Goal: Task Accomplishment & Management: Use online tool/utility

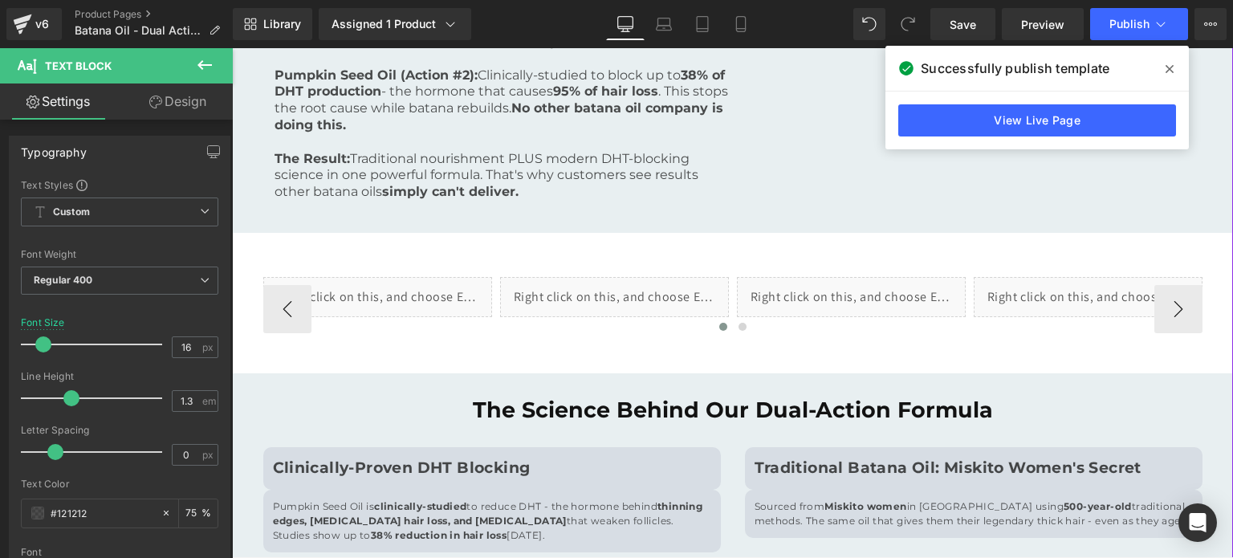
scroll to position [642, 0]
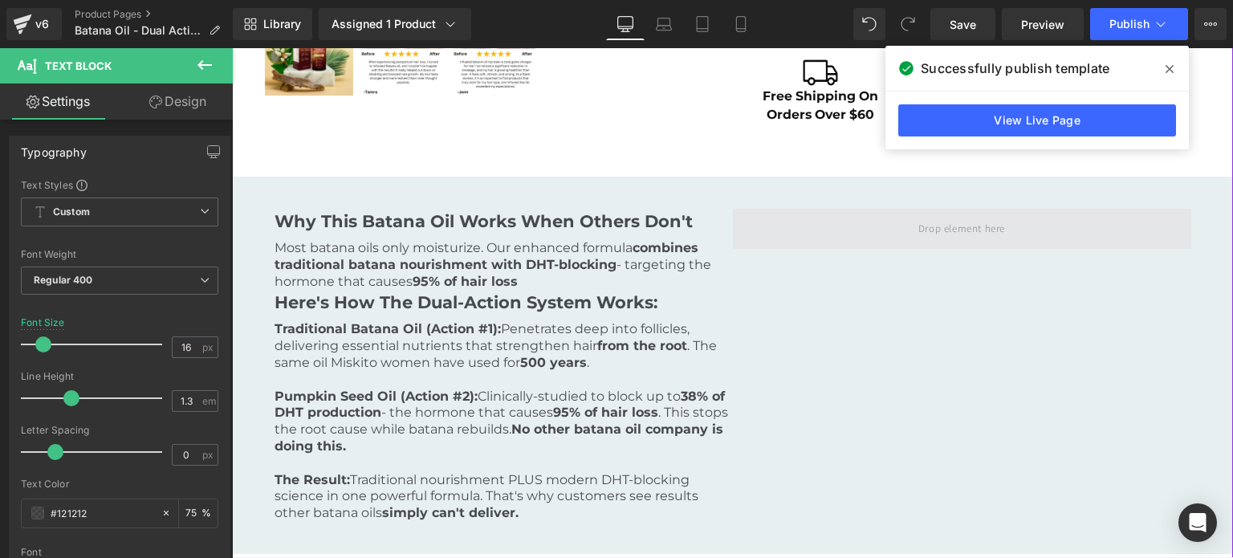
click at [924, 241] on span at bounding box center [961, 228] width 98 height 26
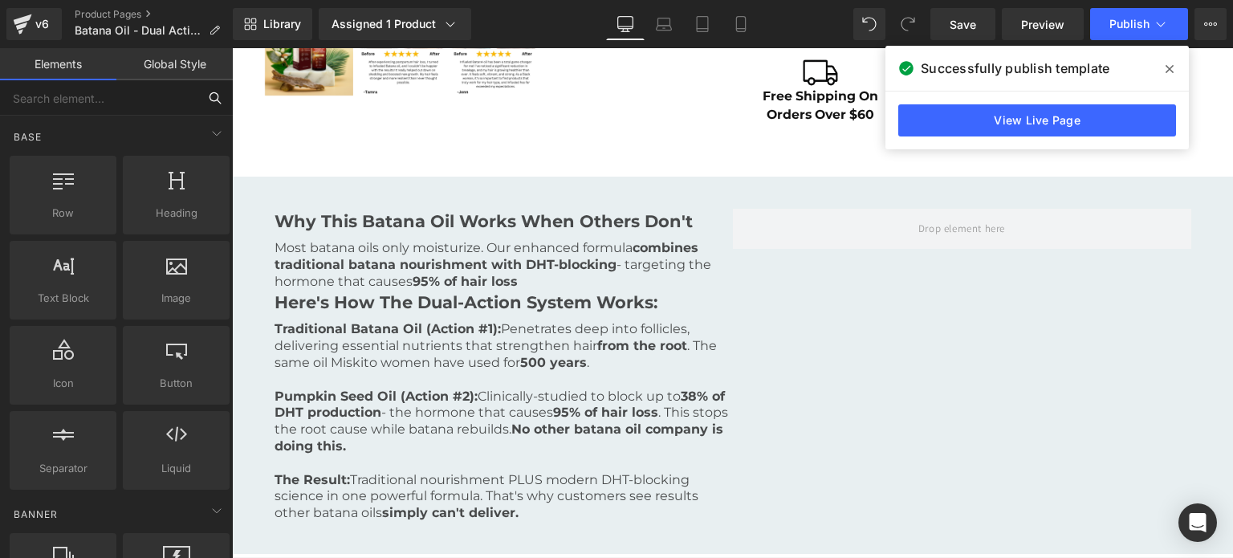
click at [94, 99] on input "text" at bounding box center [98, 97] width 197 height 35
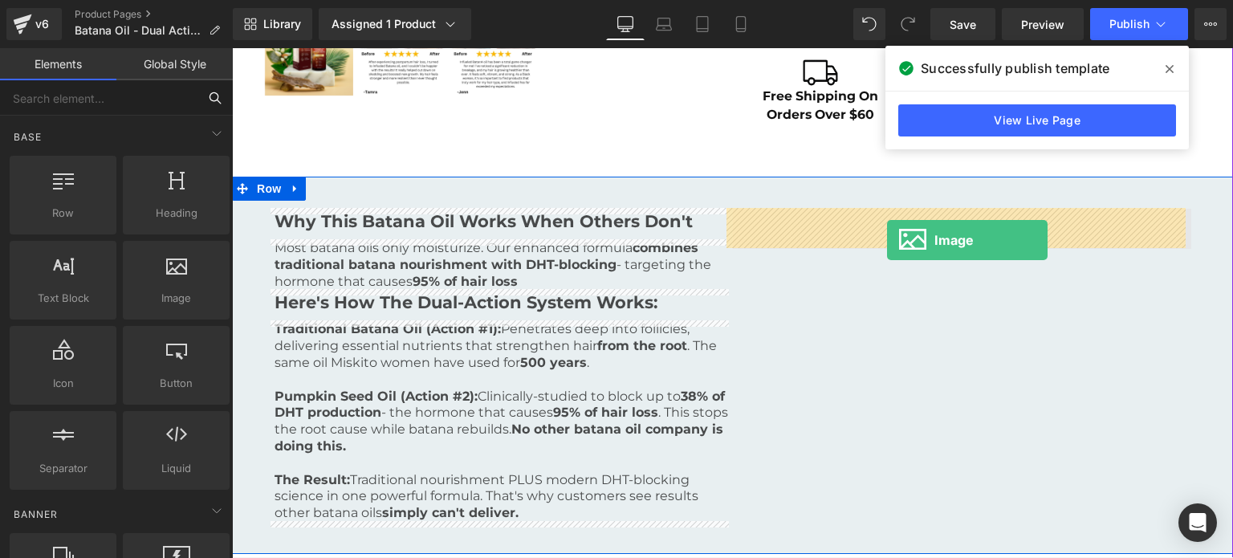
drag, startPoint x: 400, startPoint y: 304, endPoint x: 887, endPoint y: 240, distance: 491.3
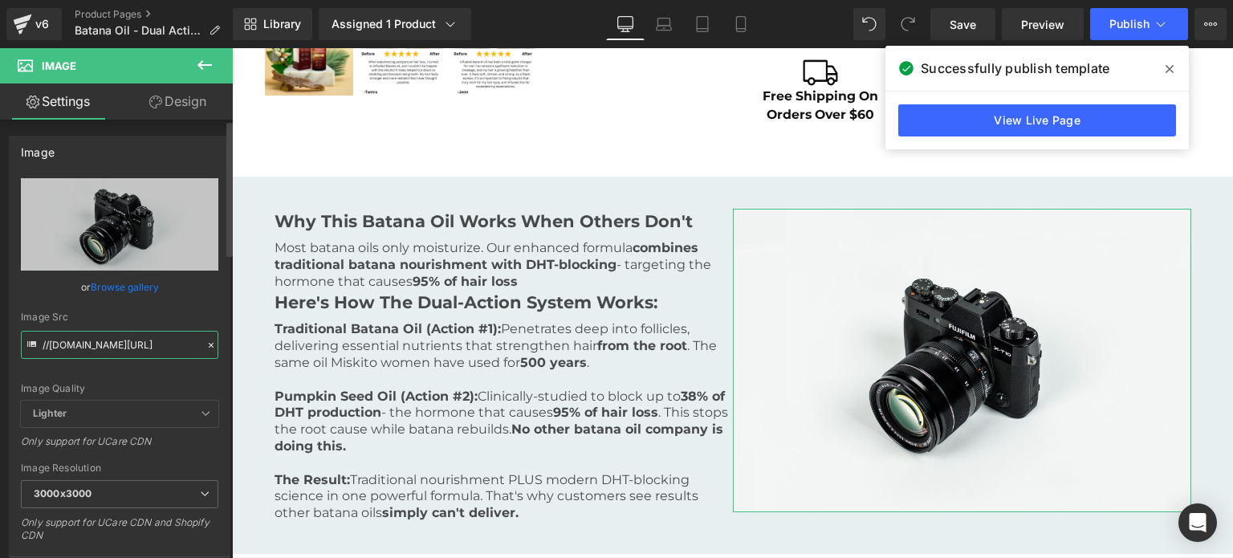
click at [100, 350] on input "//[DOMAIN_NAME][URL]" at bounding box center [119, 345] width 197 height 28
paste input "[URL][DOMAIN_NAME]"
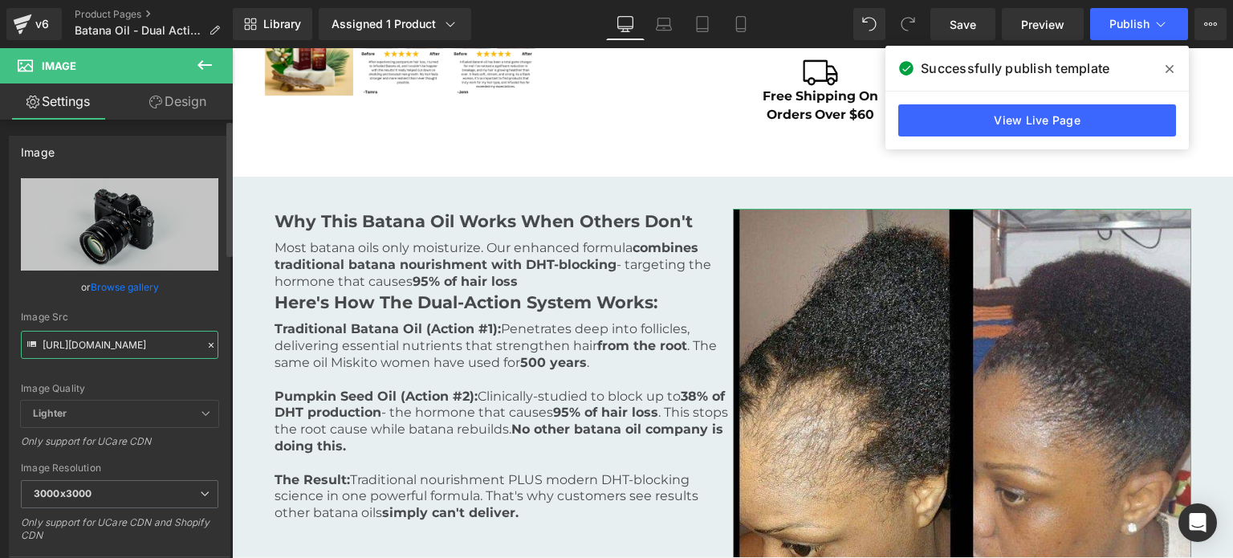
type input "[URL][DOMAIN_NAME]"
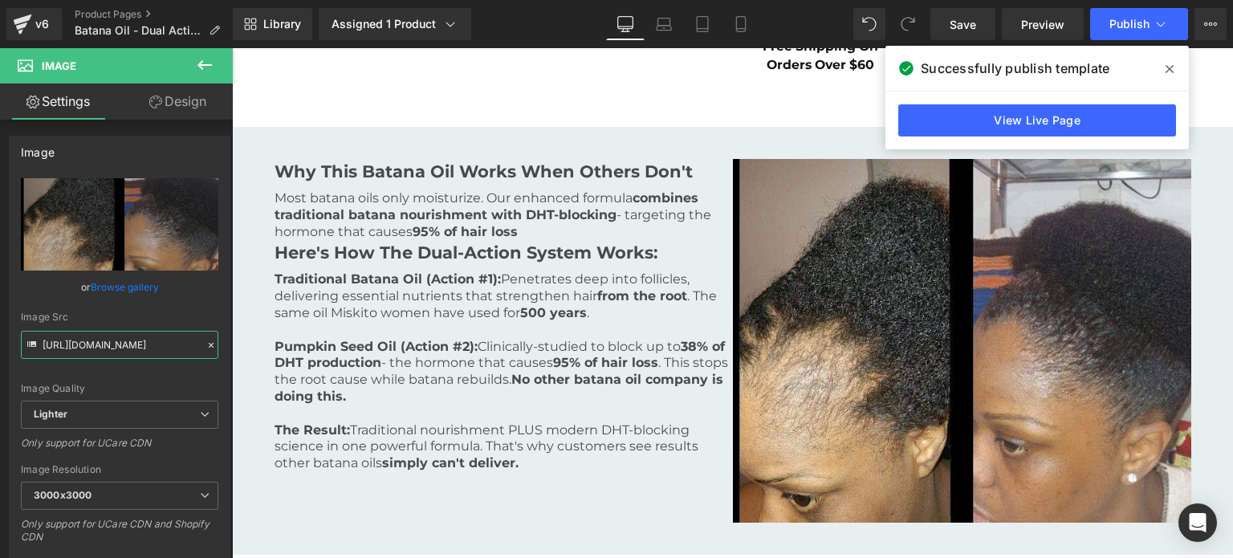
scroll to position [705, 0]
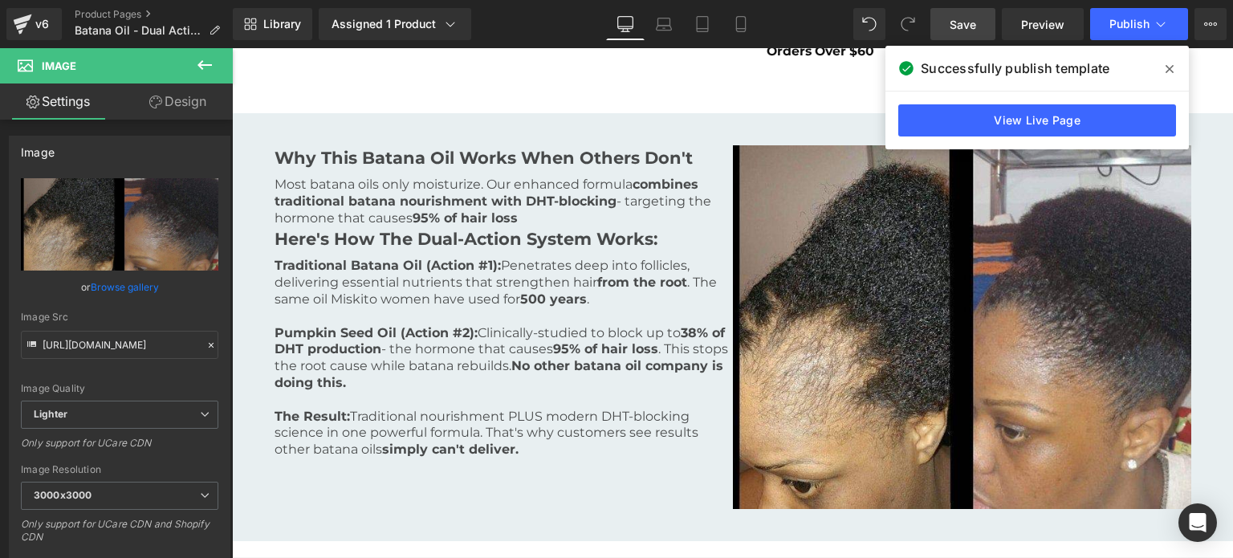
click at [980, 18] on link "Save" at bounding box center [962, 24] width 65 height 32
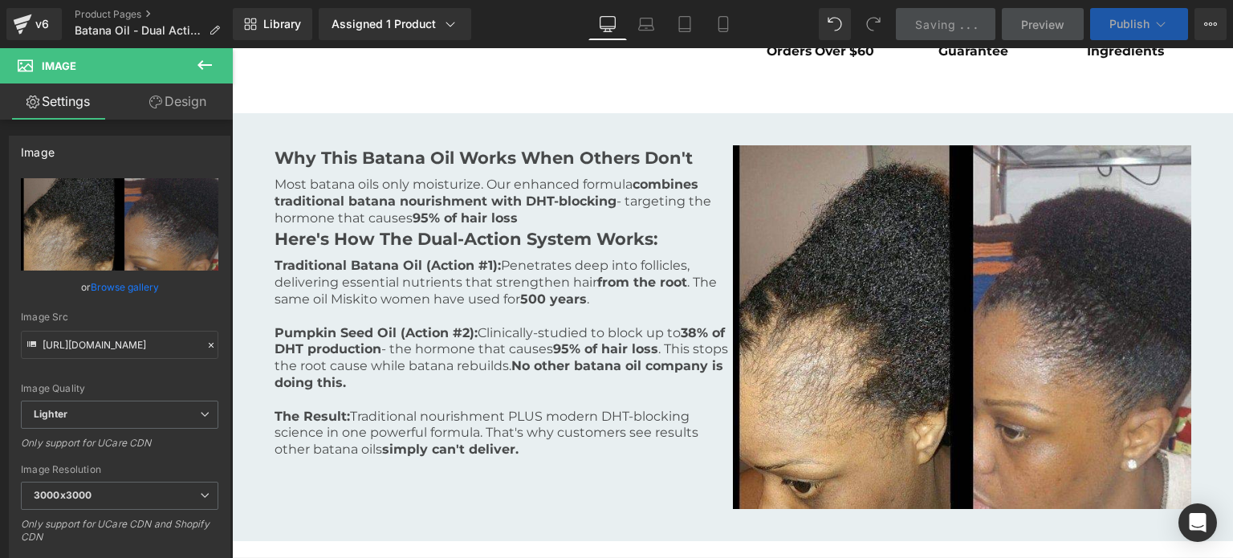
click at [1110, 23] on span "Publish" at bounding box center [1129, 24] width 40 height 13
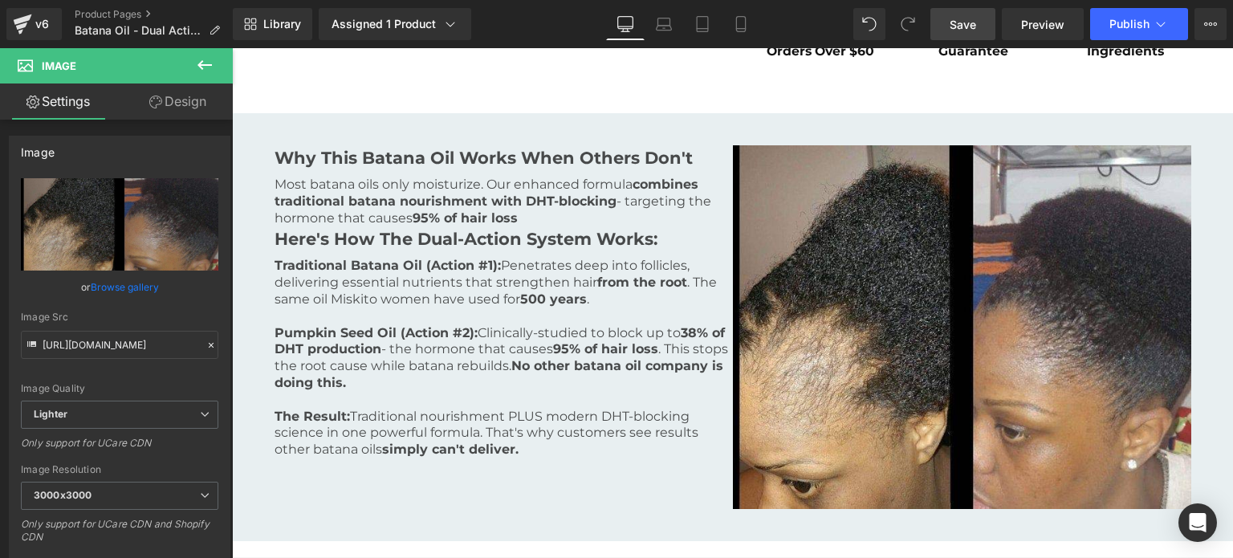
click at [980, 35] on link "Save" at bounding box center [962, 24] width 65 height 32
click at [1127, 30] on button "Publish" at bounding box center [1139, 24] width 98 height 32
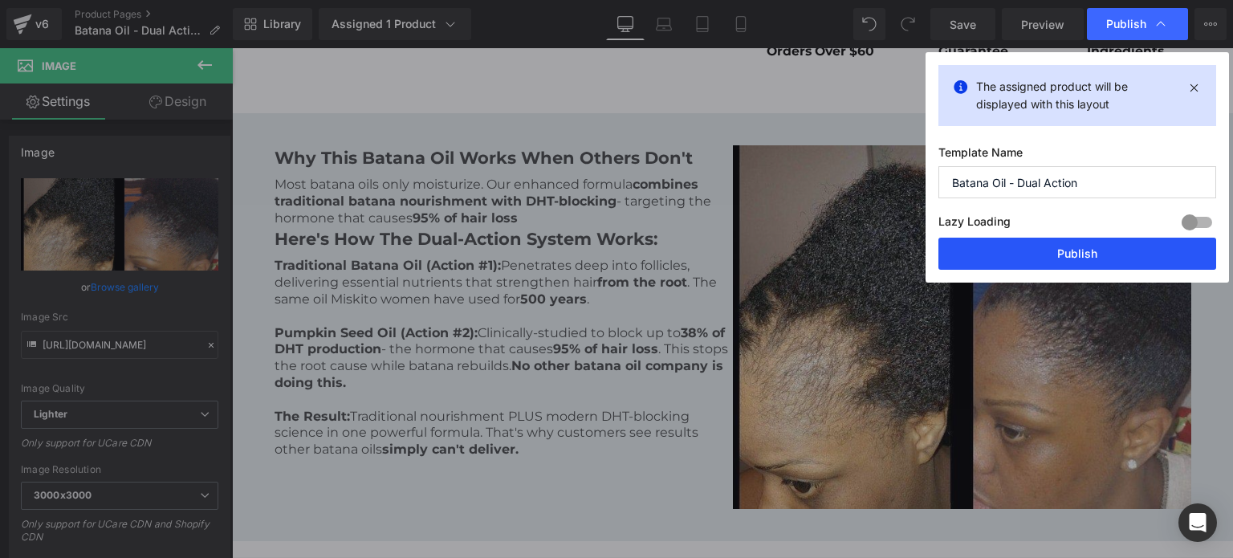
click at [1071, 240] on button "Publish" at bounding box center [1077, 254] width 278 height 32
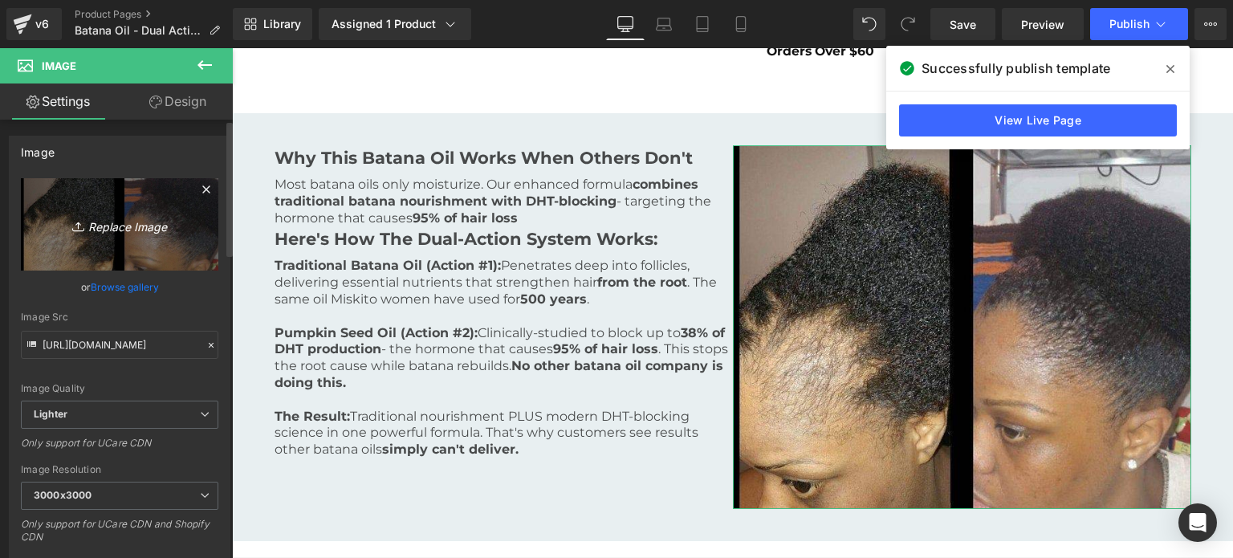
click at [155, 222] on icon "Replace Image" at bounding box center [119, 224] width 128 height 20
type input "C:\fakepath\Dual Action Batana Oil Hero.jpg"
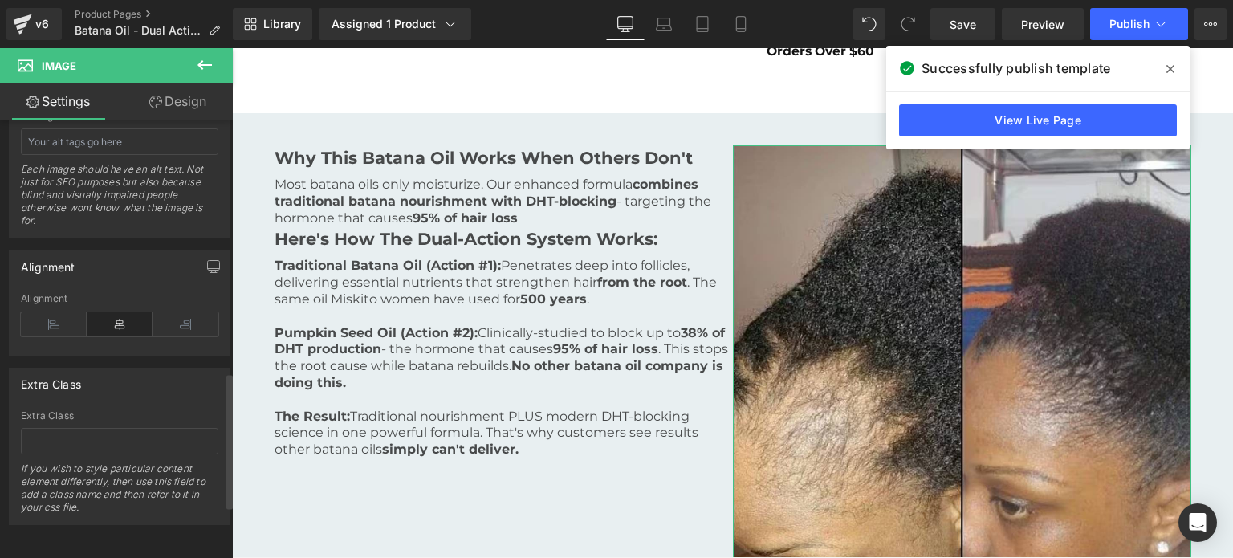
scroll to position [20, 0]
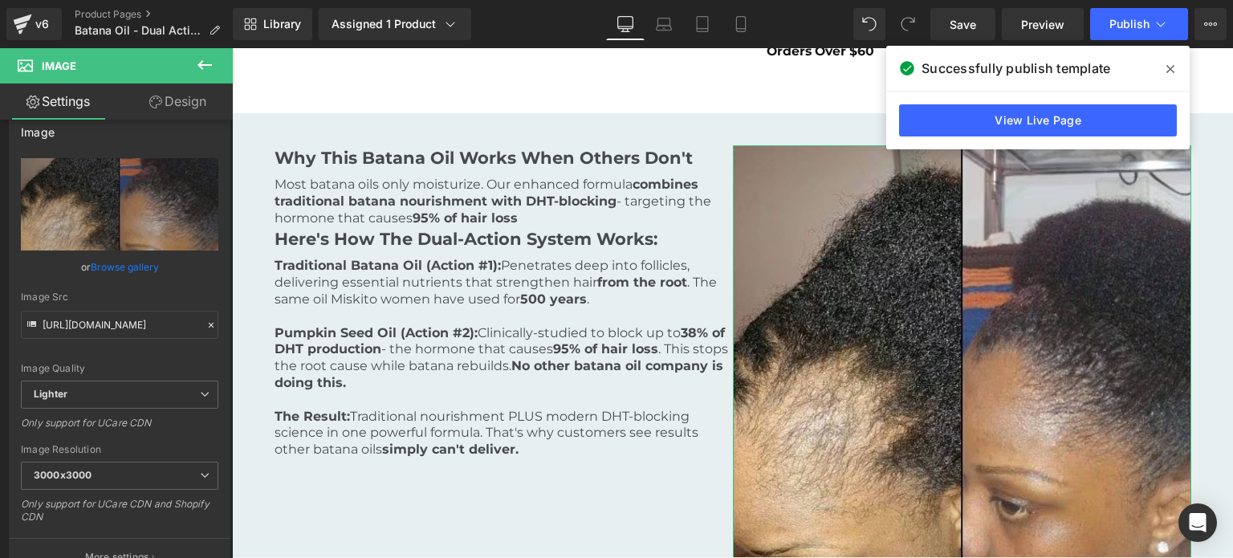
drag, startPoint x: 184, startPoint y: 108, endPoint x: 197, endPoint y: 286, distance: 178.7
click at [184, 108] on link "Design" at bounding box center [178, 101] width 116 height 36
click at [0, 0] on div "Border" at bounding box center [0, 0] width 0 height 0
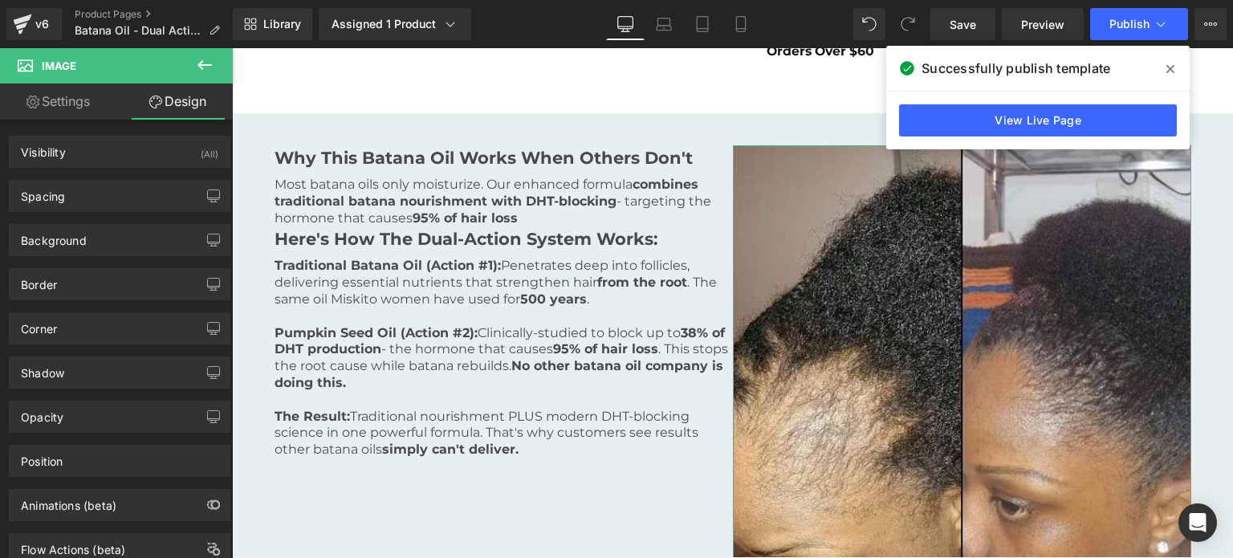
click at [94, 105] on link "Settings" at bounding box center [58, 101] width 116 height 36
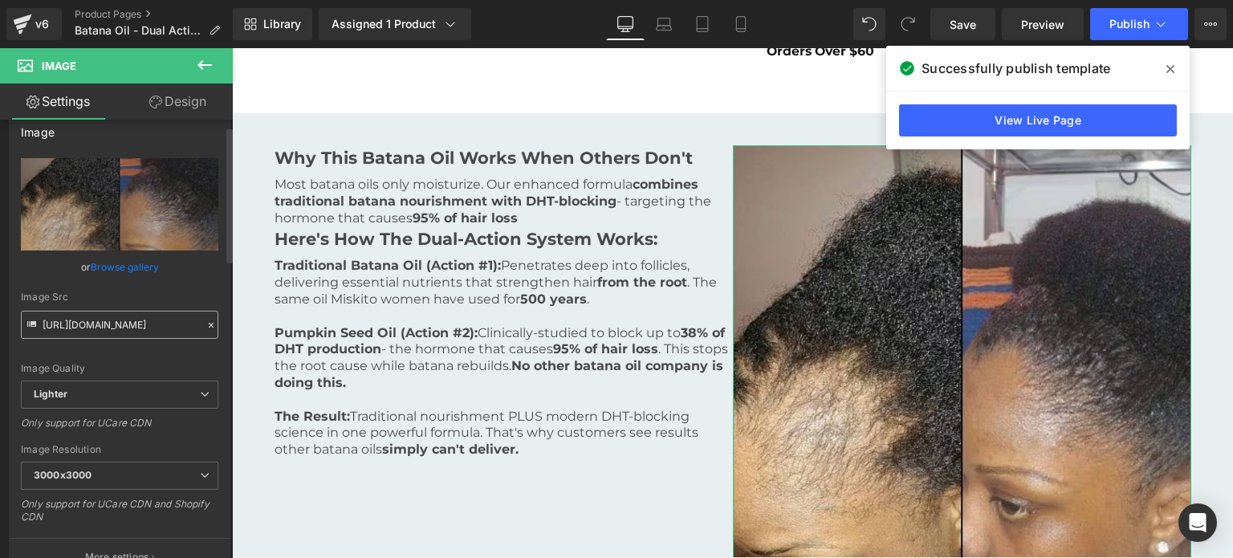
scroll to position [341, 0]
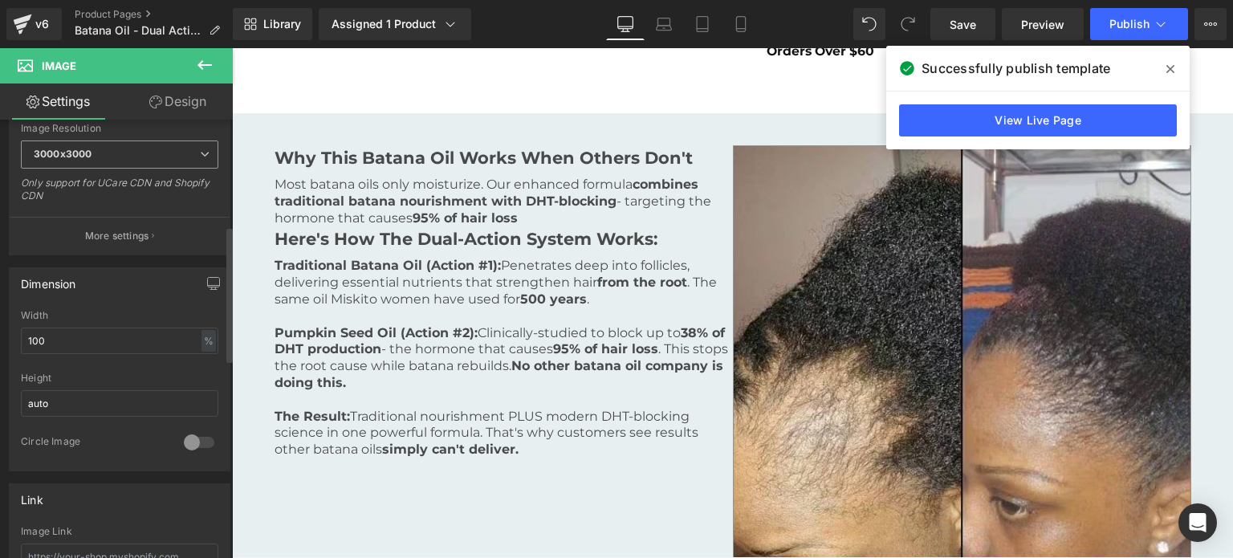
click at [125, 149] on span "3000x3000" at bounding box center [119, 154] width 197 height 28
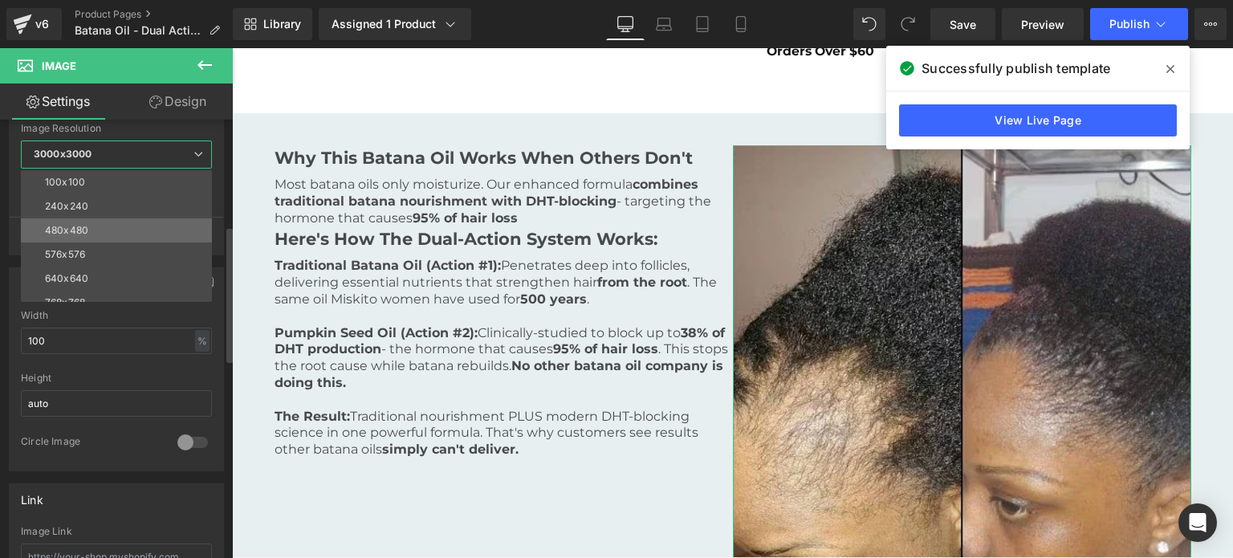
click at [120, 233] on li "480x480" at bounding box center [120, 230] width 198 height 24
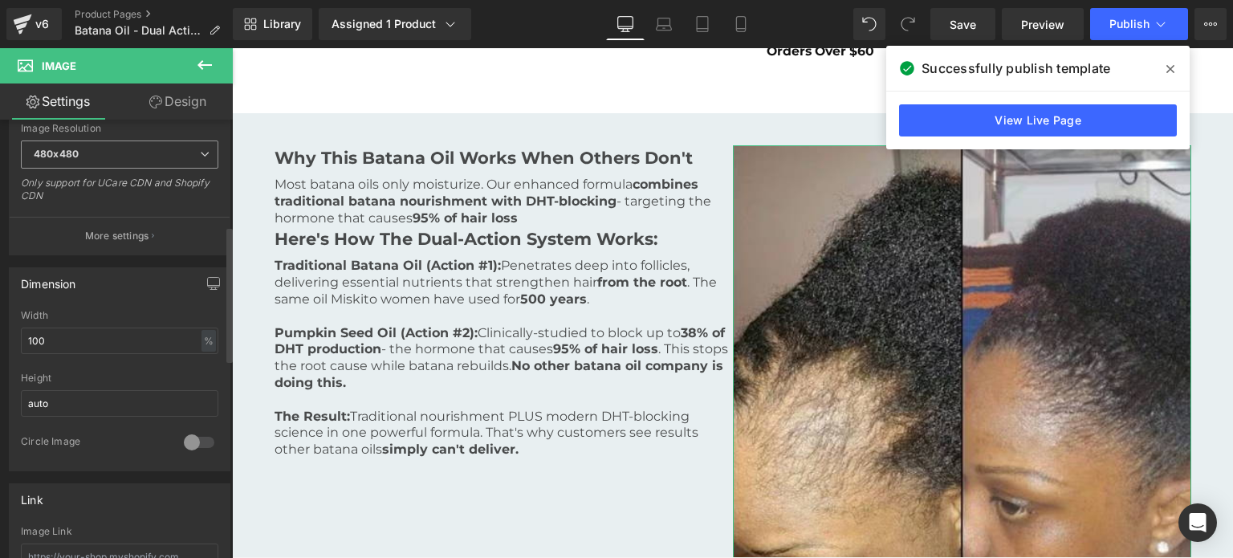
click at [120, 166] on div "480x480 100x100 240x240 480x480 576x576 640x640 768x768 800x800 960x960 1024x10…" at bounding box center [119, 158] width 197 height 36
click at [113, 152] on span "480x480" at bounding box center [119, 154] width 197 height 28
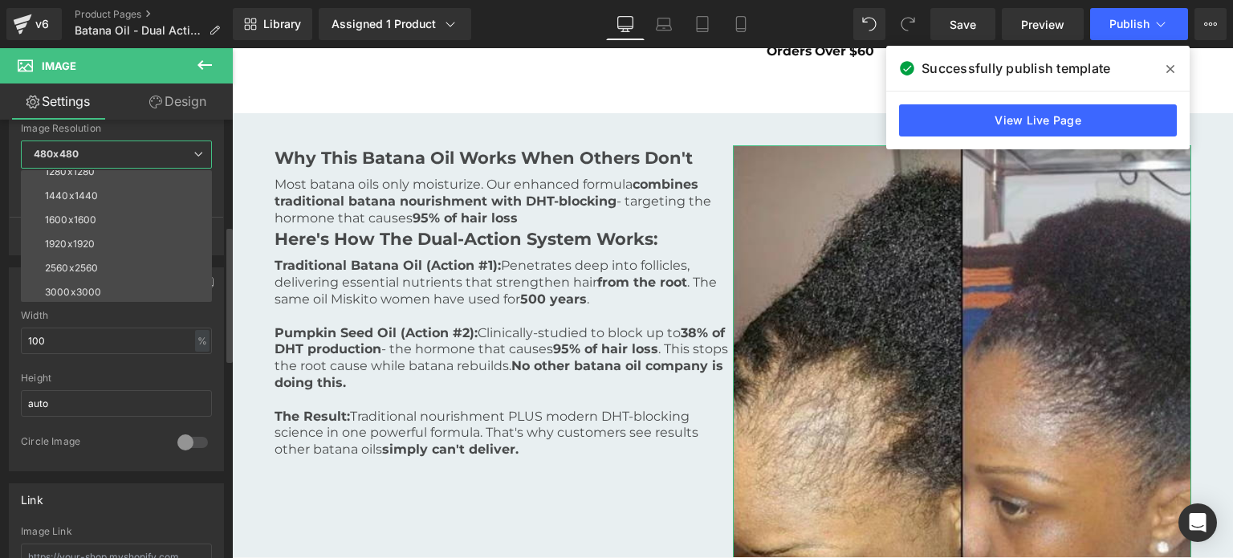
scroll to position [230, 0]
click at [100, 279] on li "3000x3000" at bounding box center [120, 290] width 198 height 24
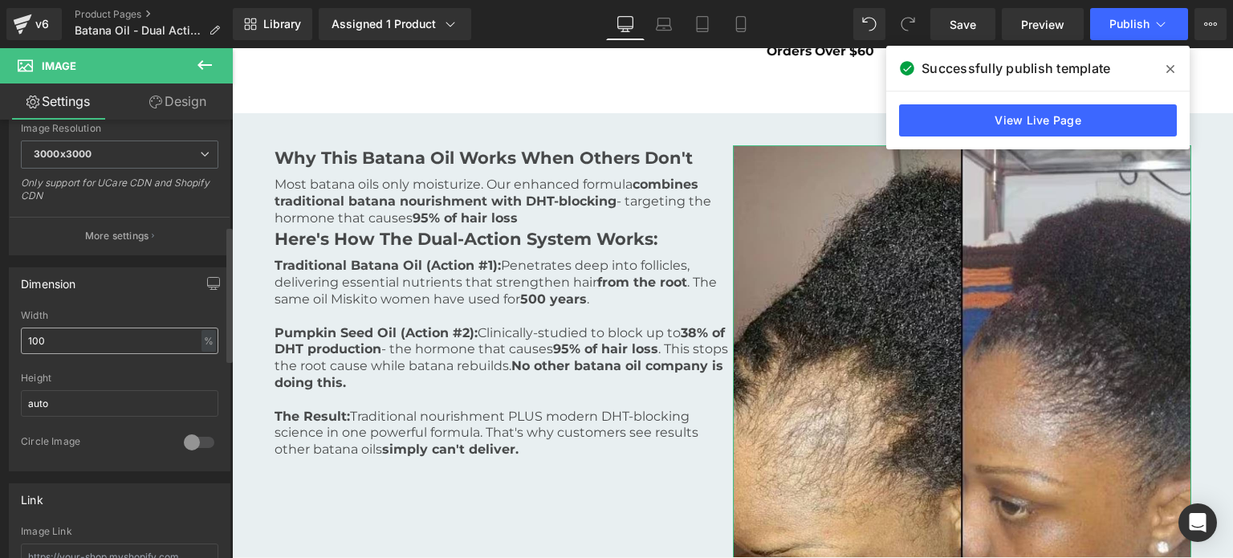
type input "[URL][DOMAIN_NAME]"
click at [94, 333] on input "100" at bounding box center [119, 340] width 197 height 26
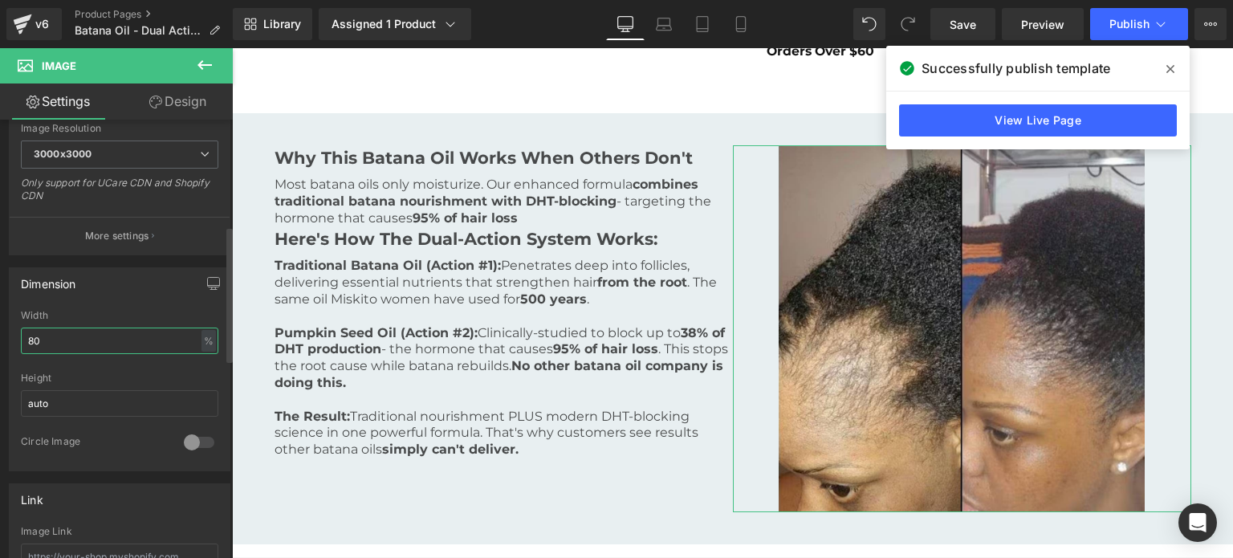
type input "79"
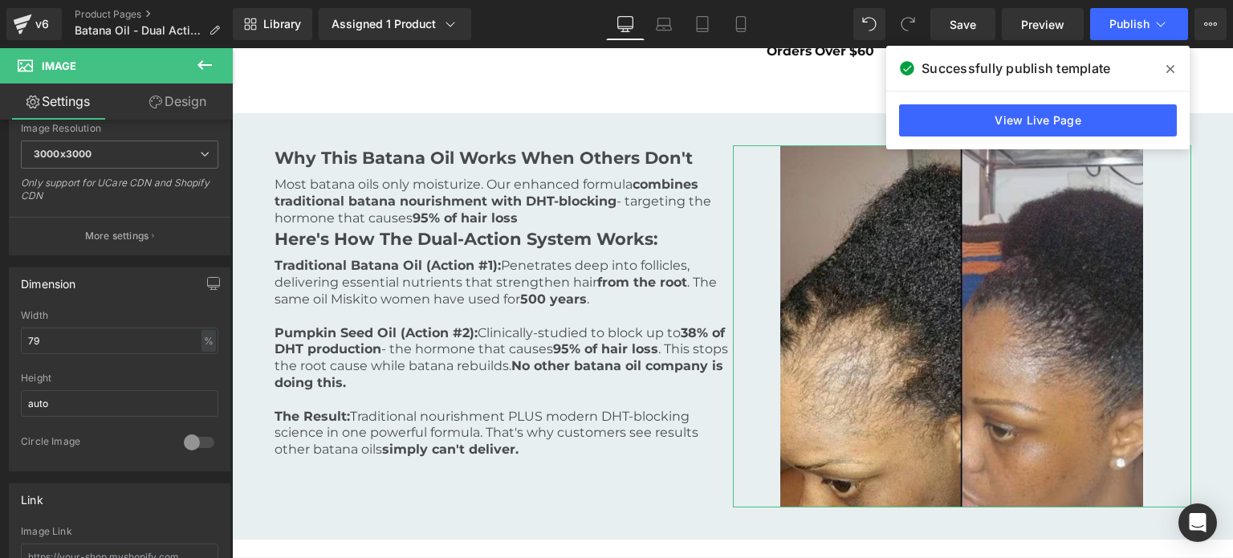
click at [180, 94] on link "Design" at bounding box center [178, 101] width 116 height 36
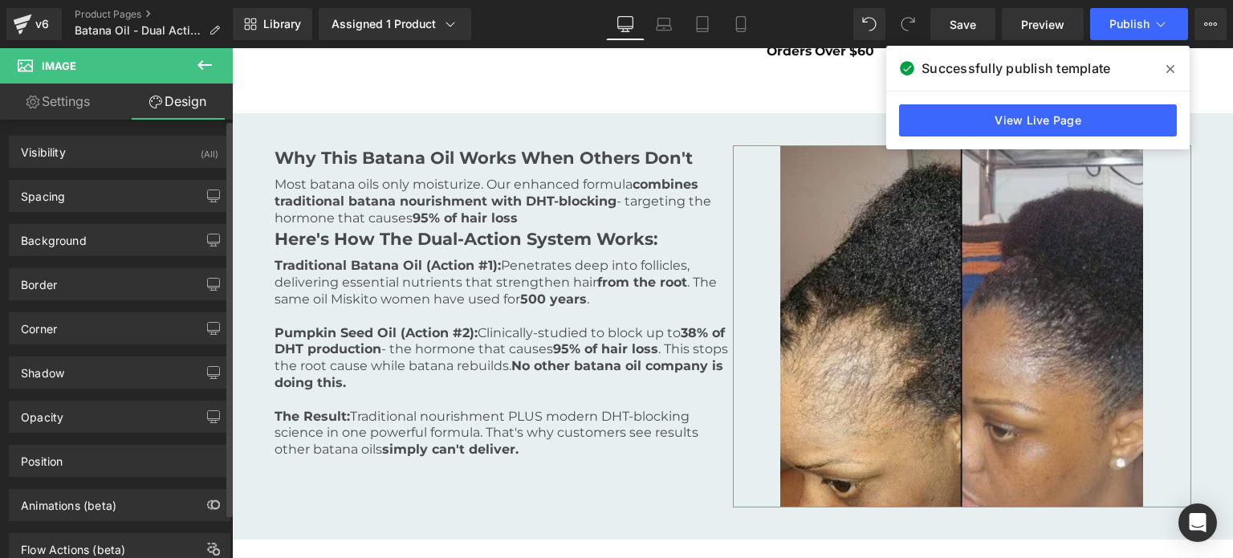
type input "75"
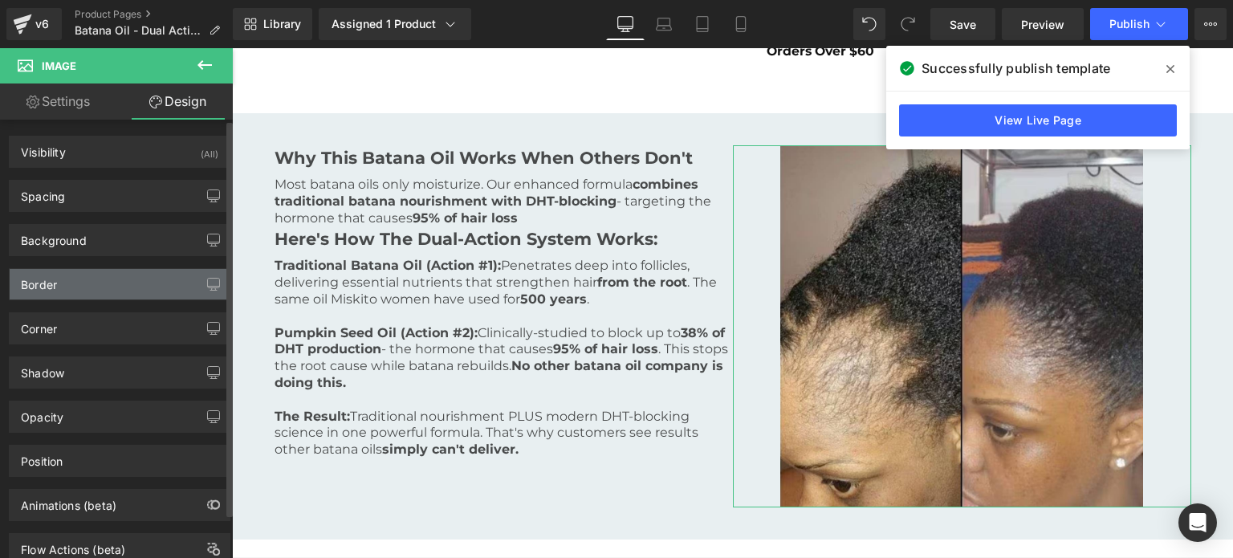
click at [85, 280] on div "Border" at bounding box center [120, 284] width 220 height 30
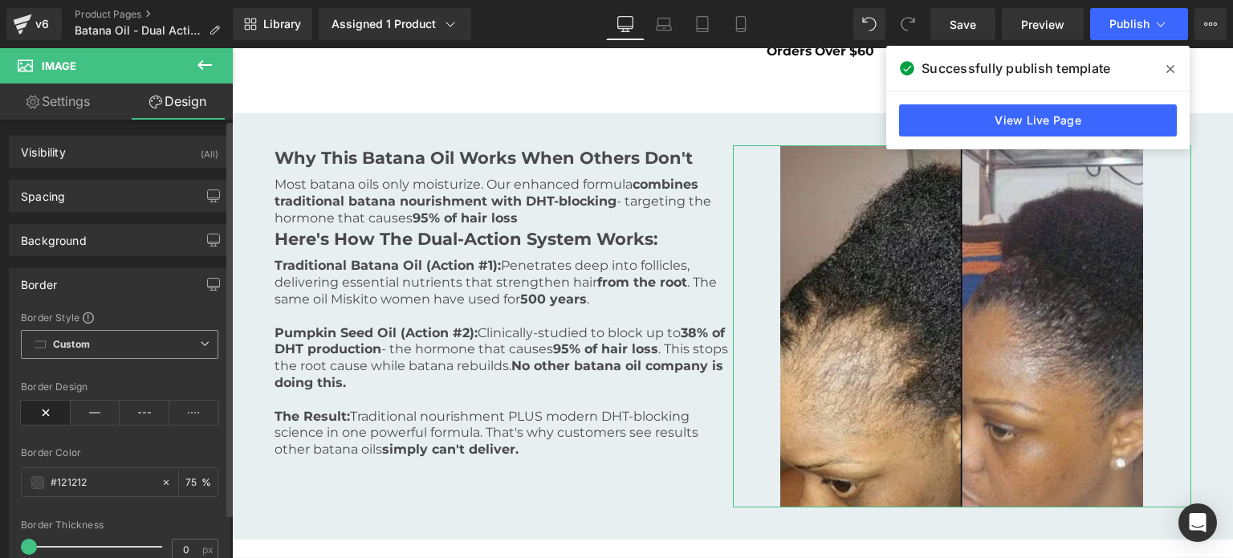
click at [75, 343] on b "Custom" at bounding box center [71, 345] width 37 height 14
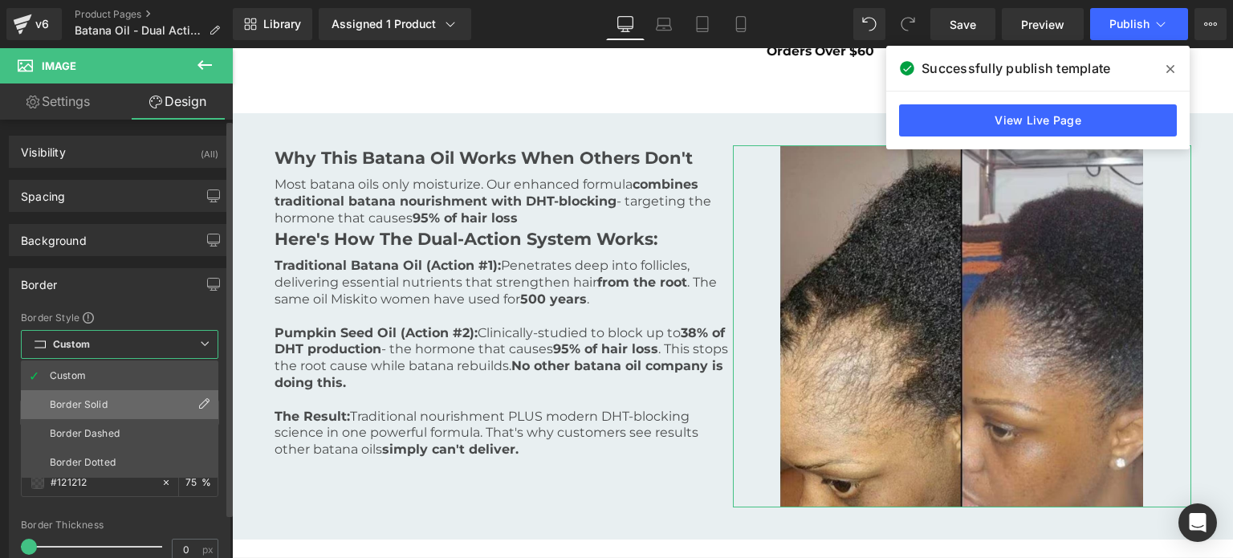
click at [95, 399] on div "Border Solid" at bounding box center [79, 404] width 58 height 11
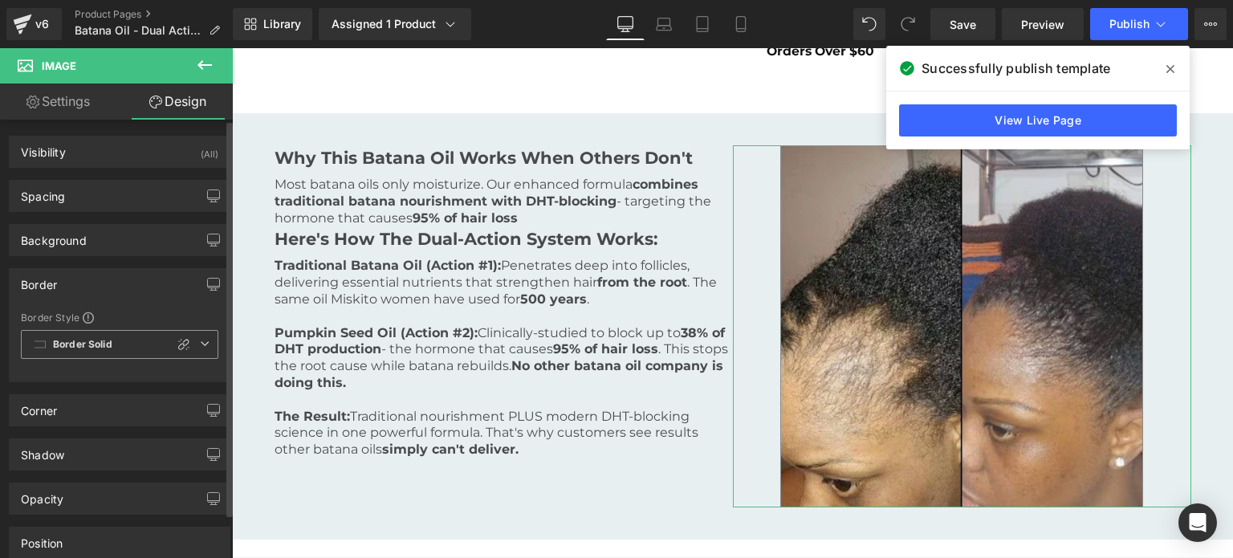
click at [200, 339] on icon at bounding box center [205, 344] width 10 height 10
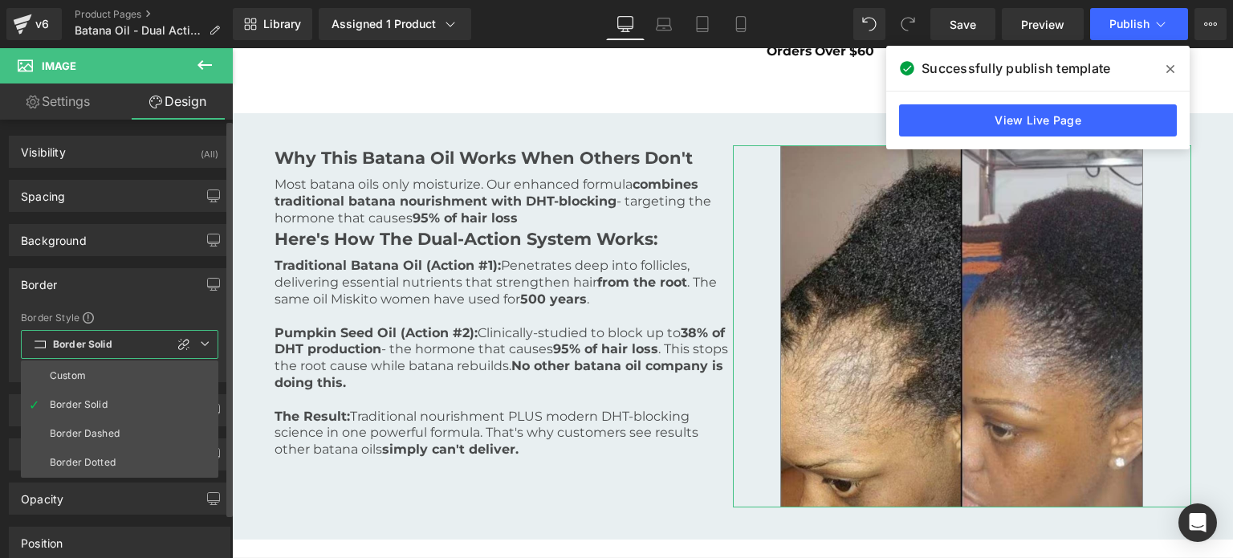
click at [204, 337] on span "Border Solid" at bounding box center [119, 344] width 197 height 29
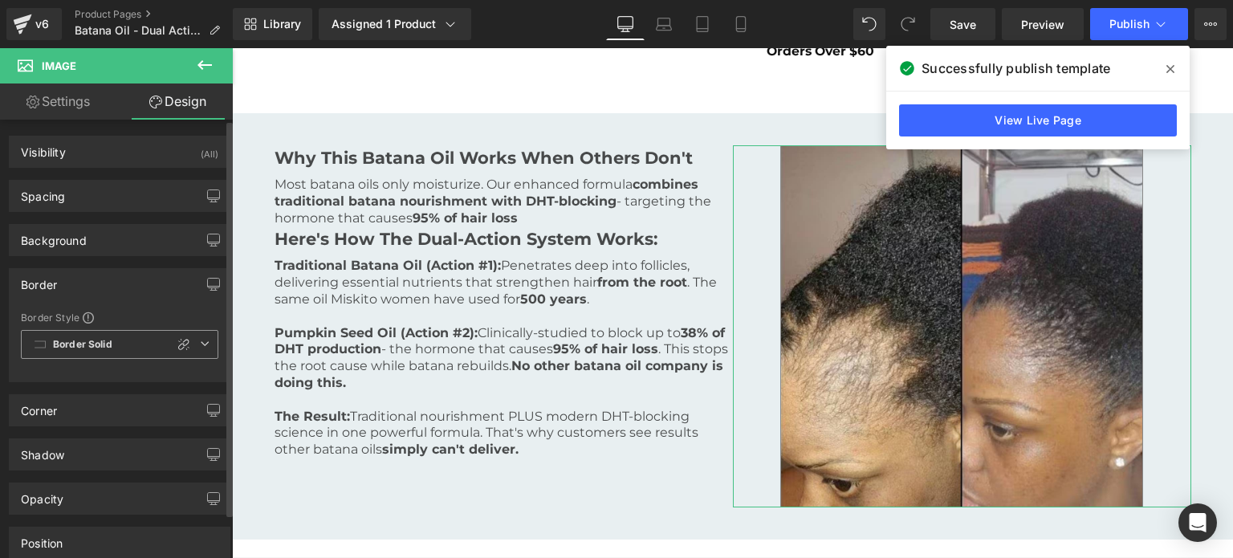
click at [49, 341] on span "Border Solid" at bounding box center [119, 344] width 197 height 29
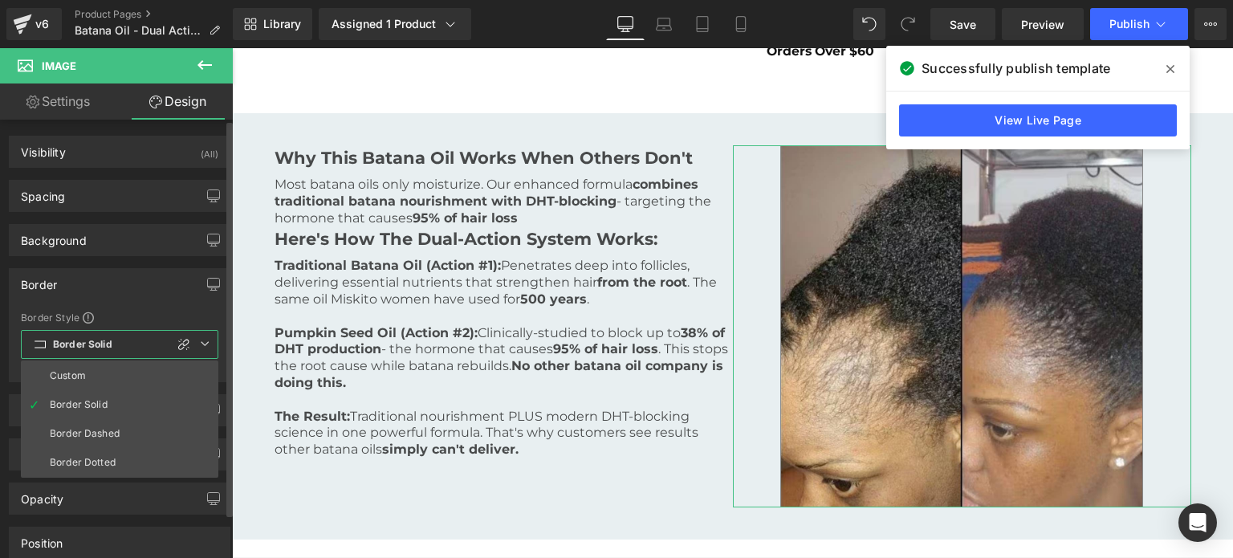
click at [150, 312] on div "Border Style" at bounding box center [119, 317] width 197 height 13
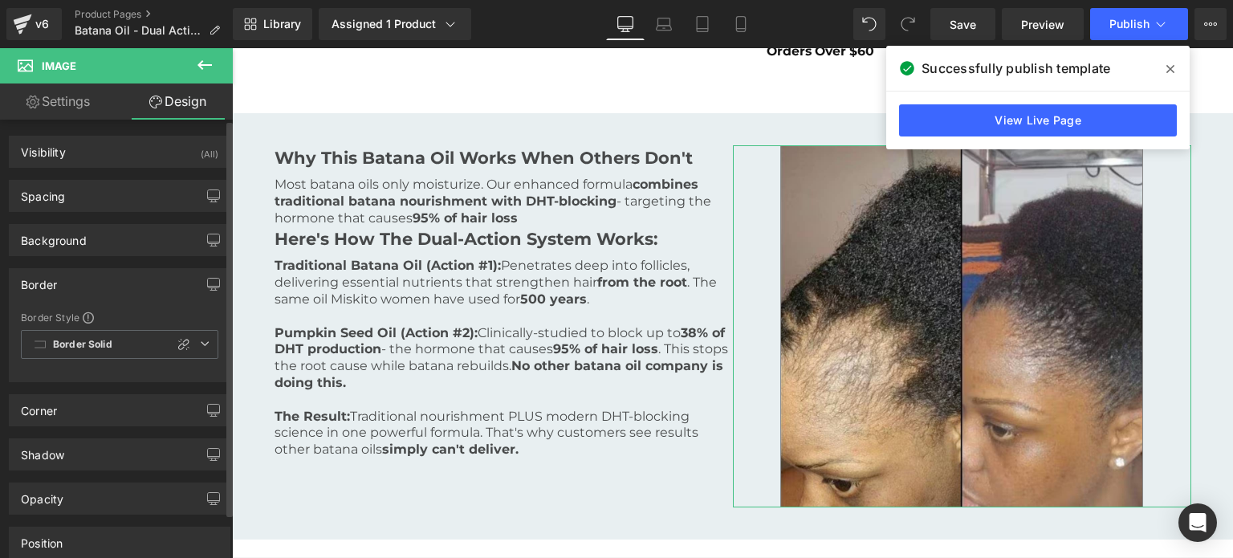
click at [142, 384] on div "Corner Corner Style Custom Default Corner Custom Custom Default Corner Radius (…" at bounding box center [120, 404] width 240 height 44
click at [144, 411] on div "Corner" at bounding box center [120, 410] width 220 height 30
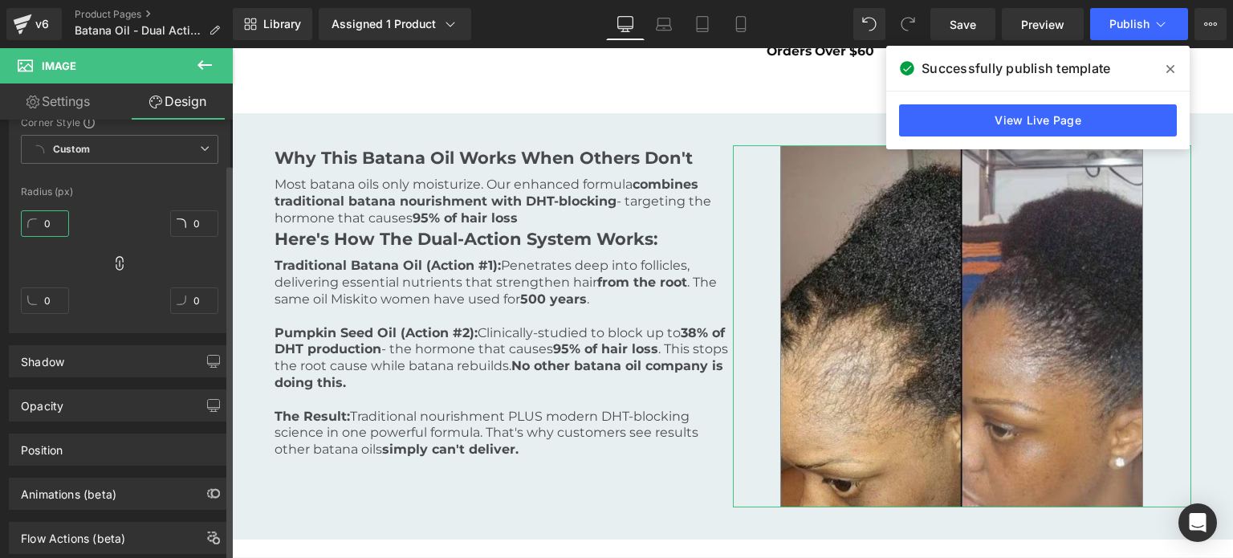
click at [55, 210] on input "0" at bounding box center [45, 223] width 48 height 26
click at [69, 156] on span "Custom" at bounding box center [119, 149] width 197 height 29
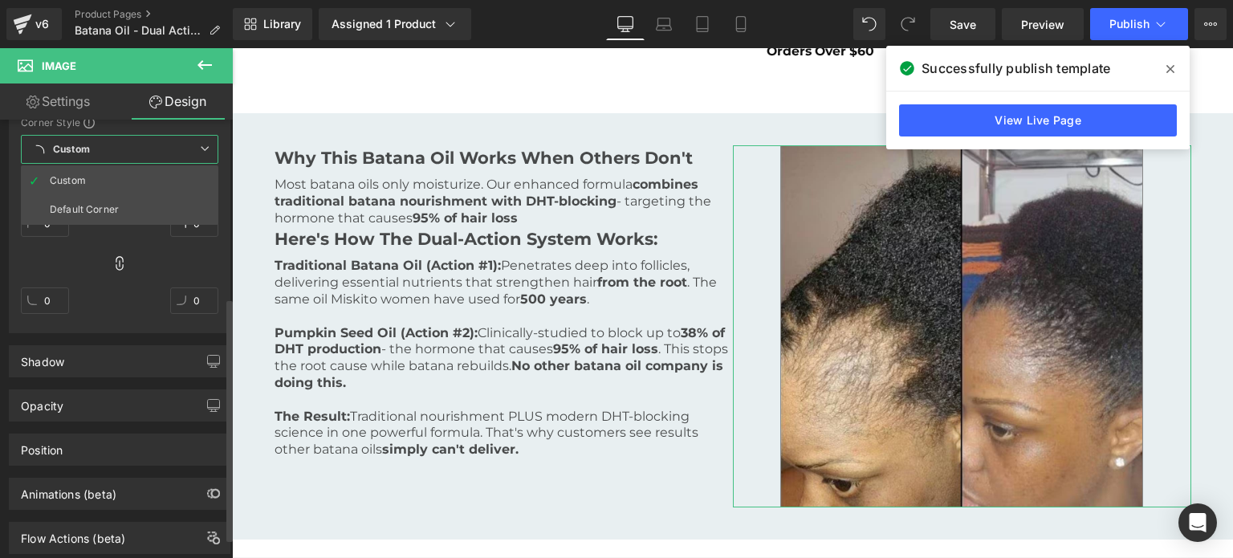
click at [69, 156] on span "Custom" at bounding box center [119, 149] width 197 height 29
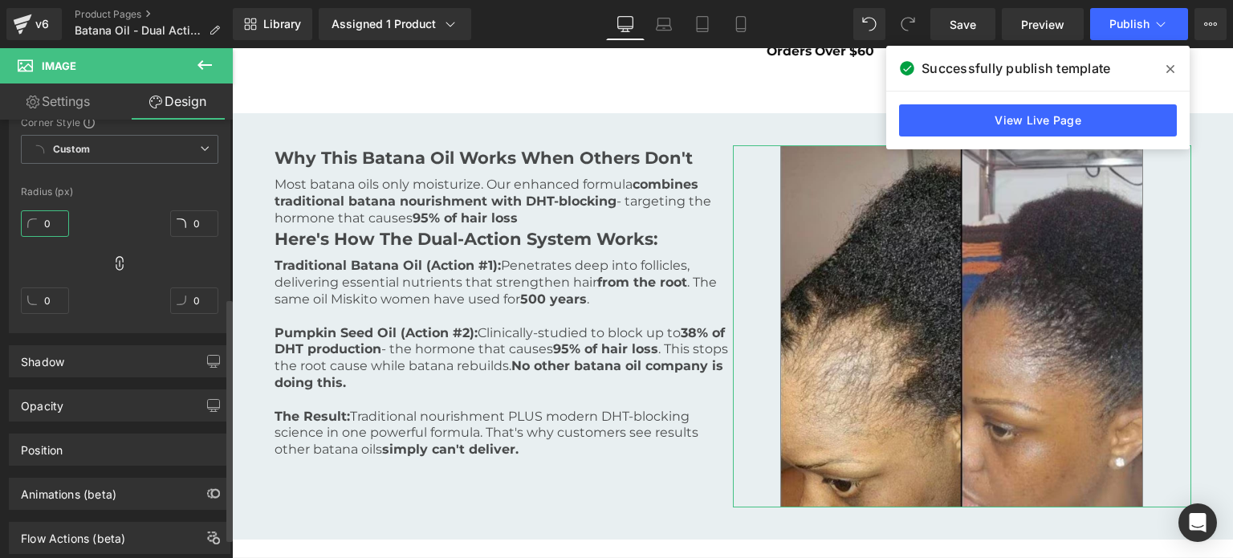
click at [45, 230] on input "0" at bounding box center [45, 223] width 48 height 26
type input "18"
click at [126, 254] on div "1px 18 0px 0 0px 0 0px 0" at bounding box center [119, 268] width 197 height 128
type input "18"
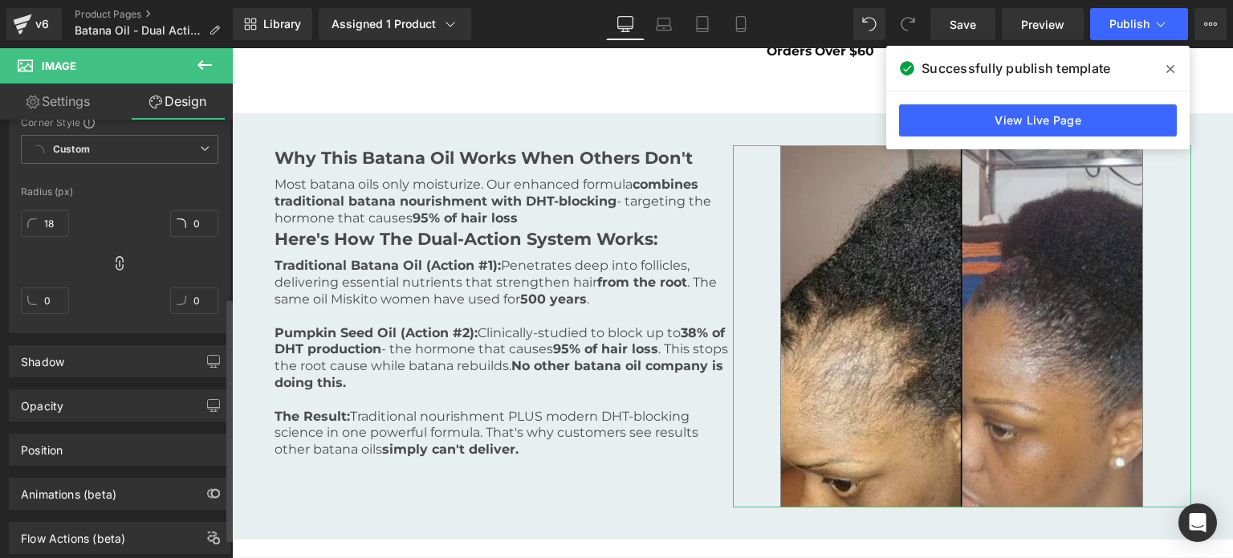
type input "18"
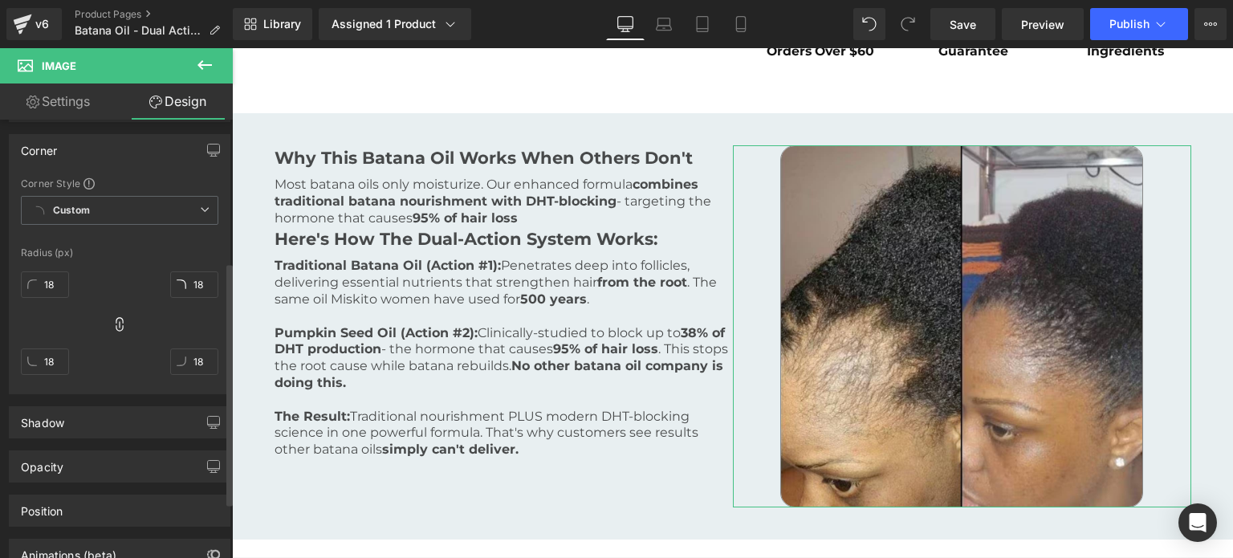
scroll to position [257, 0]
click at [59, 281] on input "18" at bounding box center [45, 287] width 48 height 26
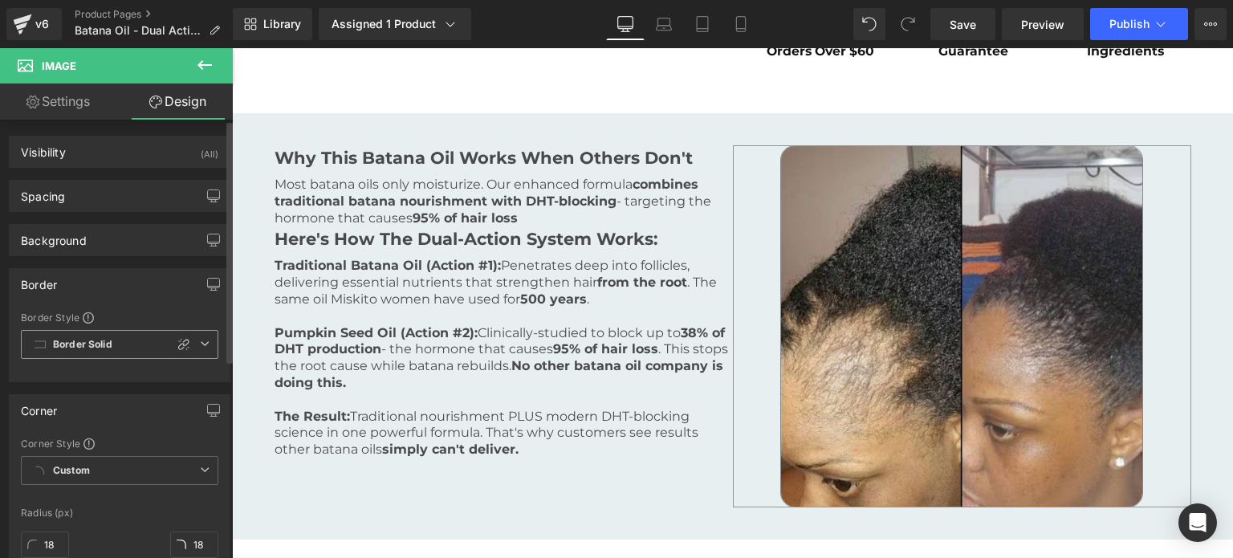
click at [201, 333] on span "Border Solid" at bounding box center [119, 344] width 197 height 29
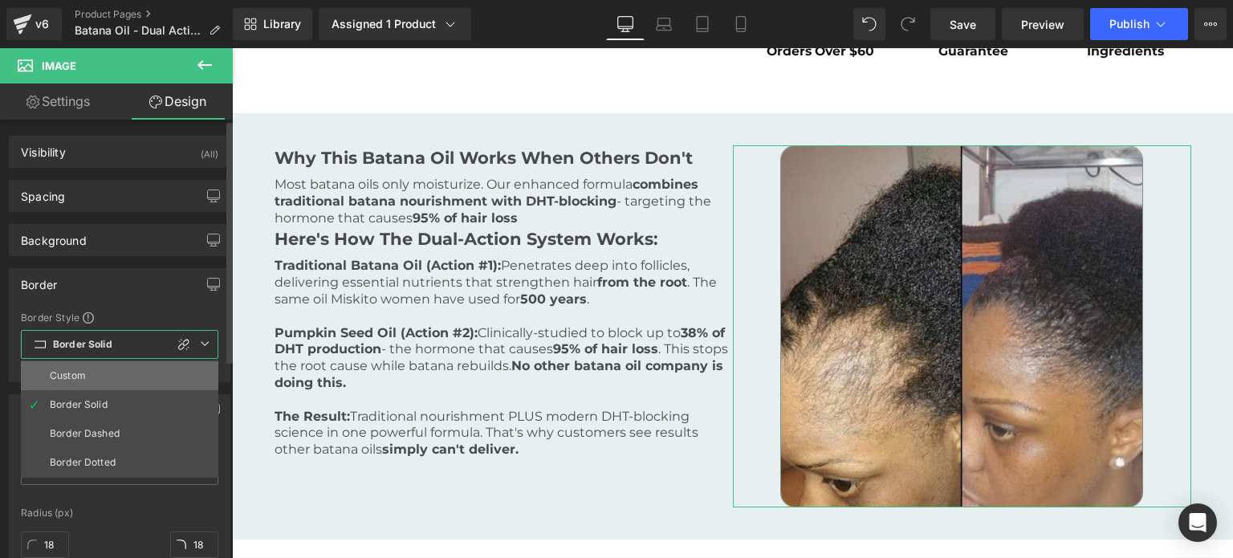
click at [116, 376] on li "Custom" at bounding box center [119, 375] width 197 height 29
type input "Color 2"
type input "1"
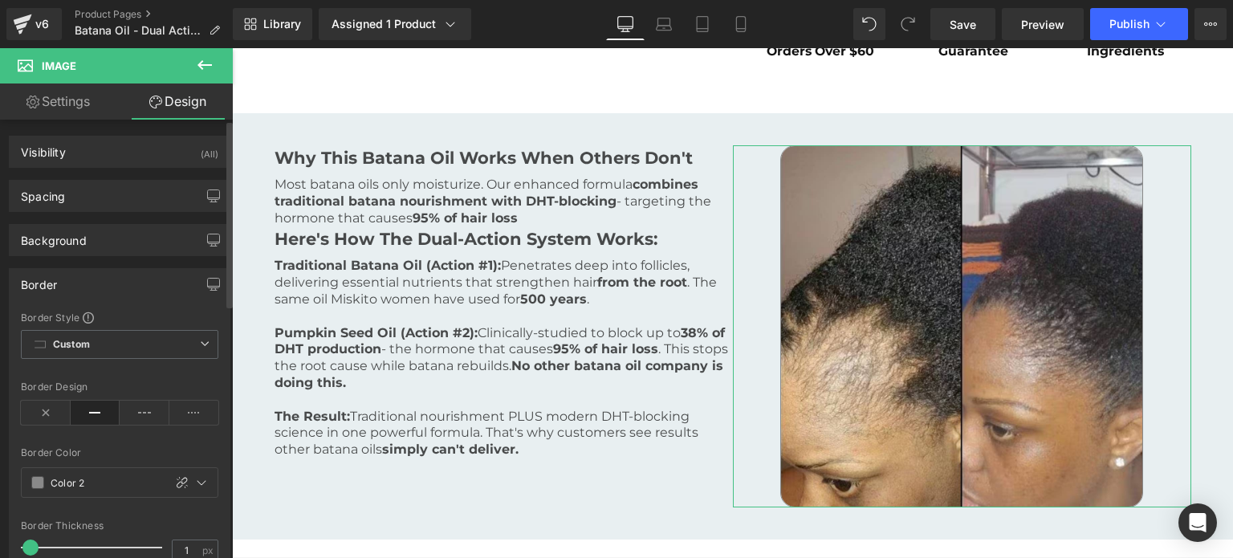
scroll to position [321, 0]
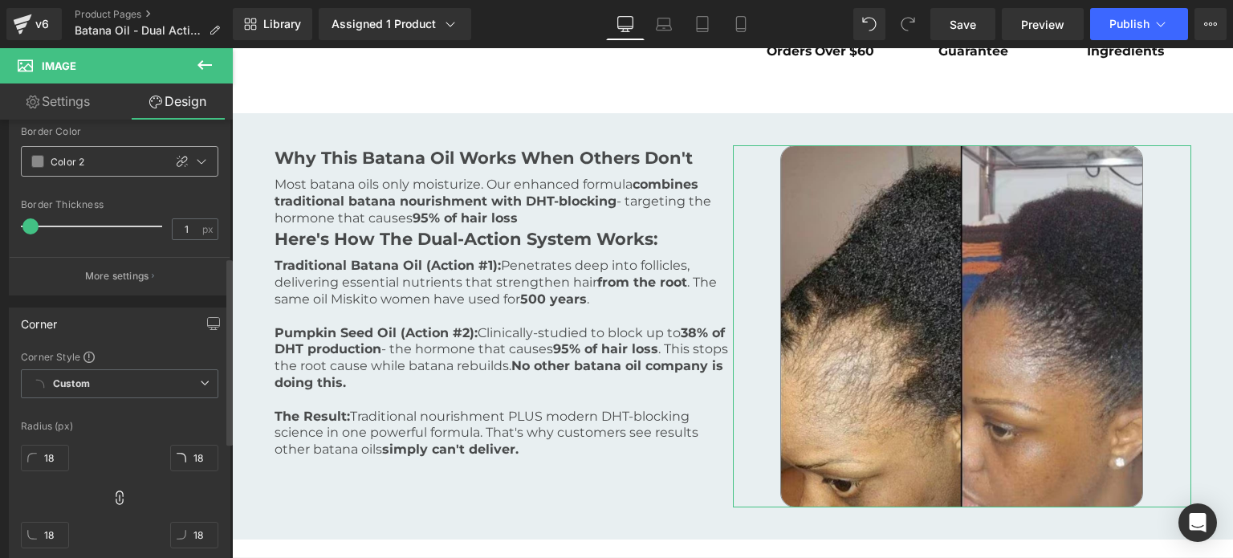
click at [37, 158] on span at bounding box center [37, 161] width 13 height 13
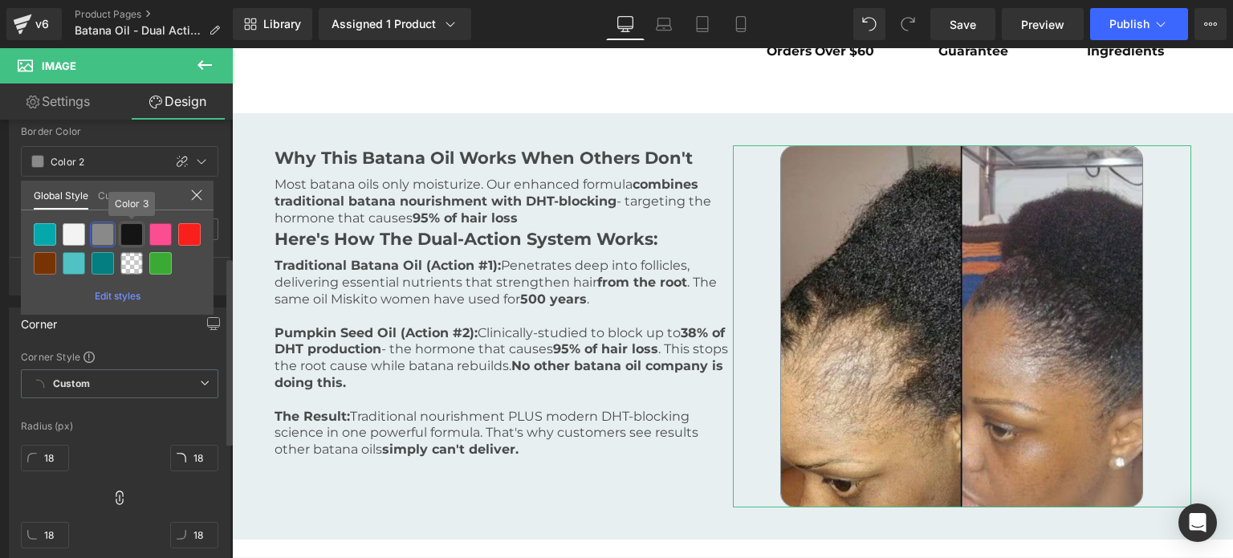
click at [132, 234] on div at bounding box center [131, 234] width 22 height 22
type input "Color 3"
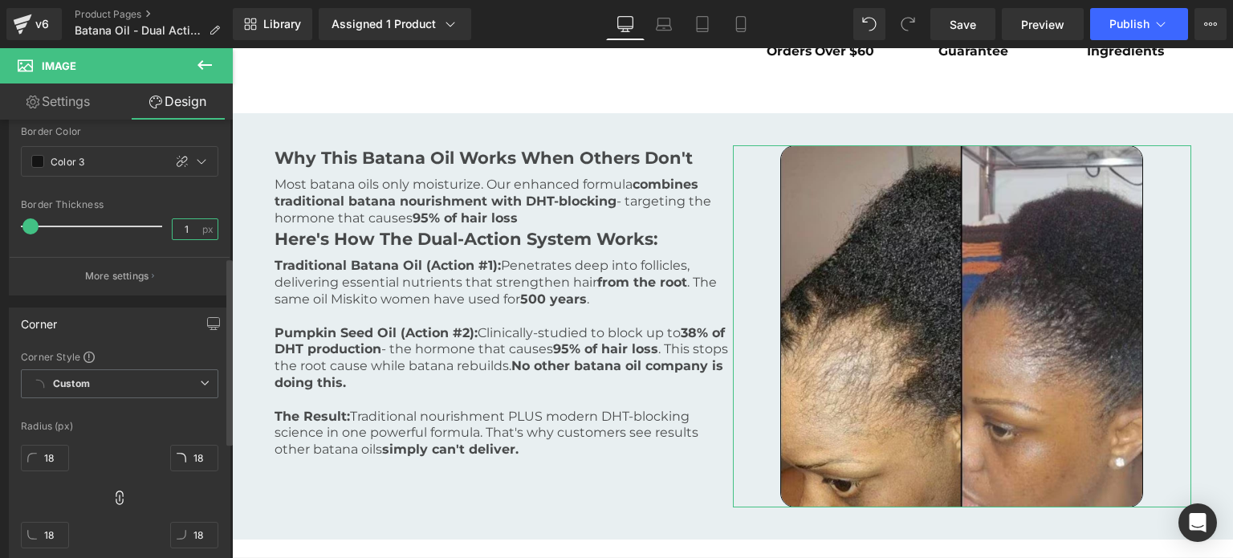
click at [173, 221] on input "1" at bounding box center [187, 229] width 28 height 20
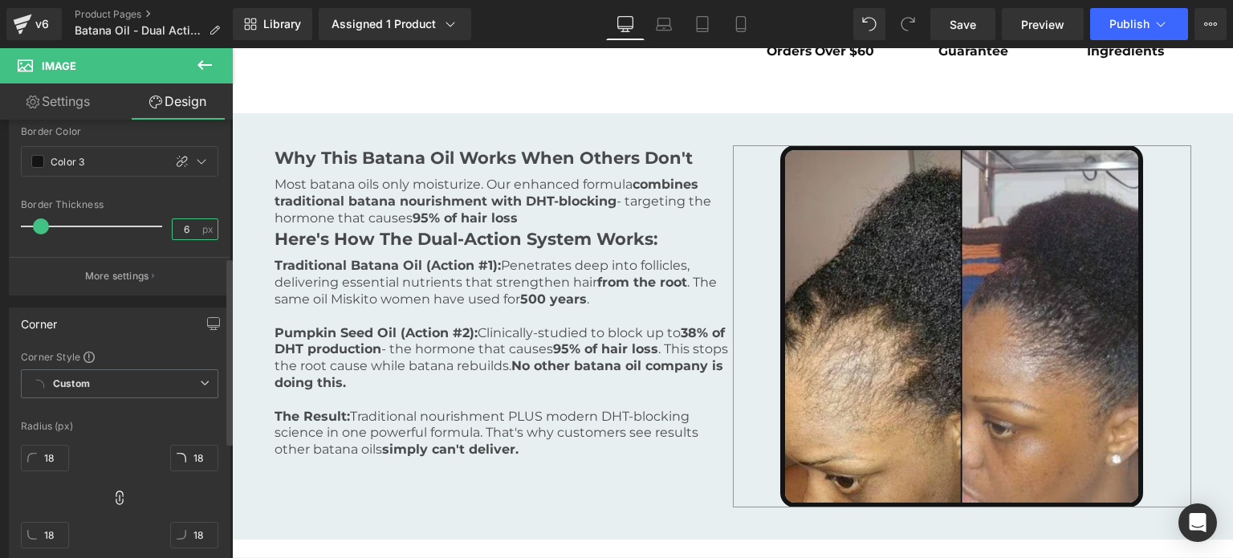
type input "5"
click at [192, 152] on div at bounding box center [201, 161] width 19 height 19
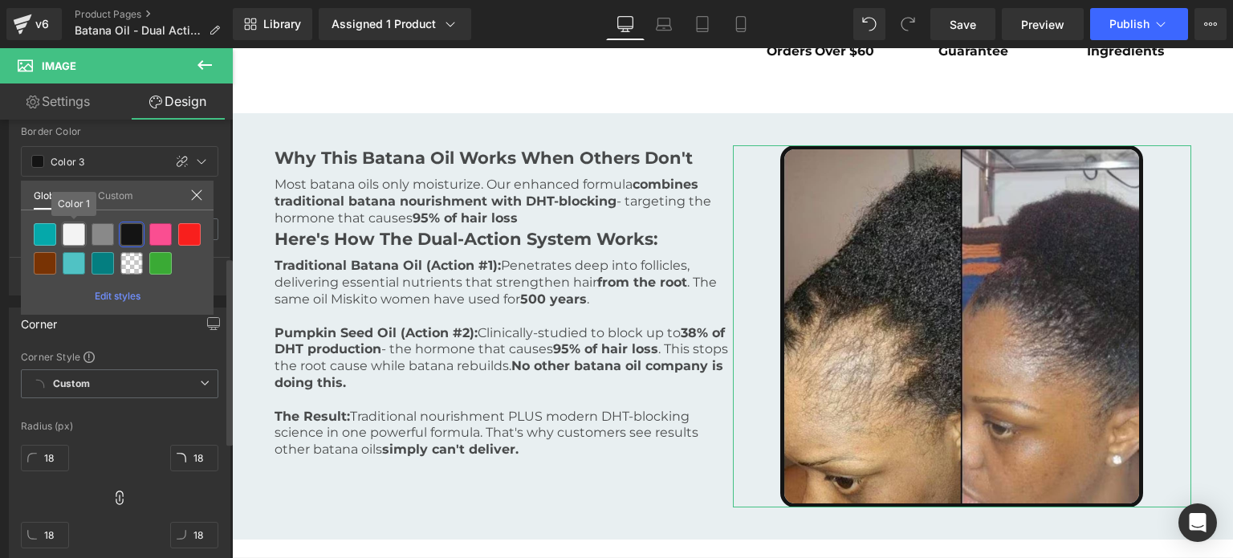
click at [83, 230] on div at bounding box center [74, 234] width 22 height 22
type input "Color 1"
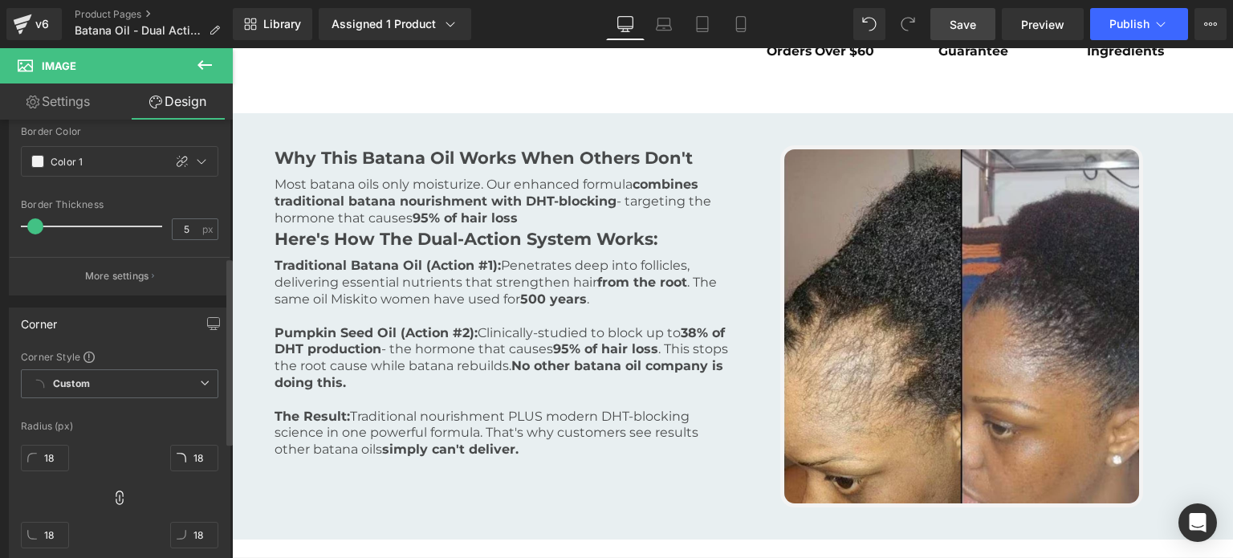
click at [972, 30] on span "Save" at bounding box center [962, 24] width 26 height 17
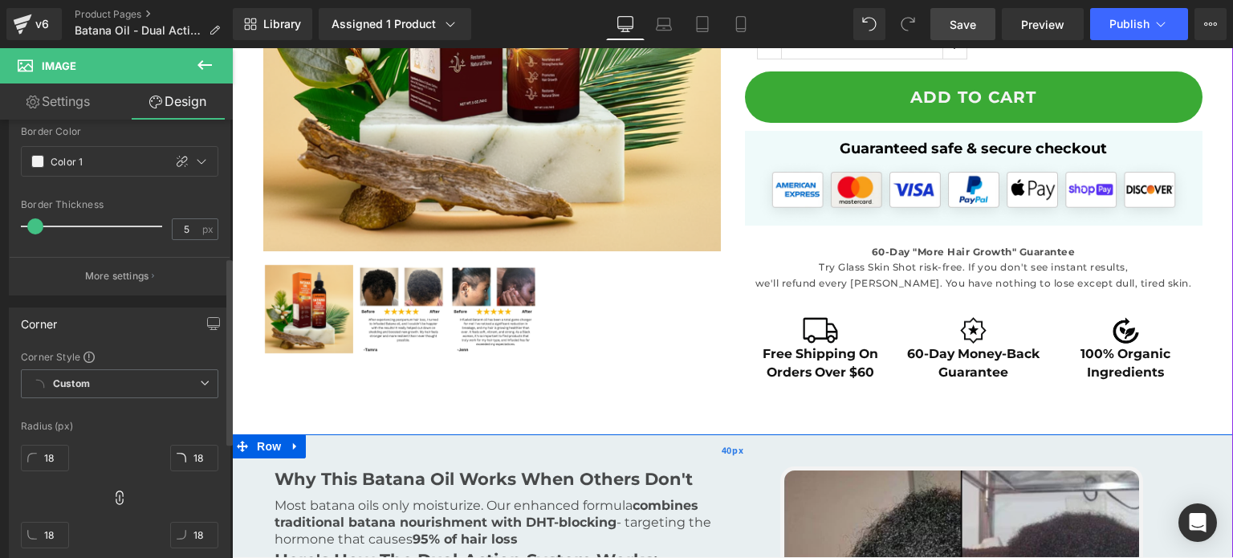
click at [745, 443] on div "40px" at bounding box center [732, 450] width 1001 height 32
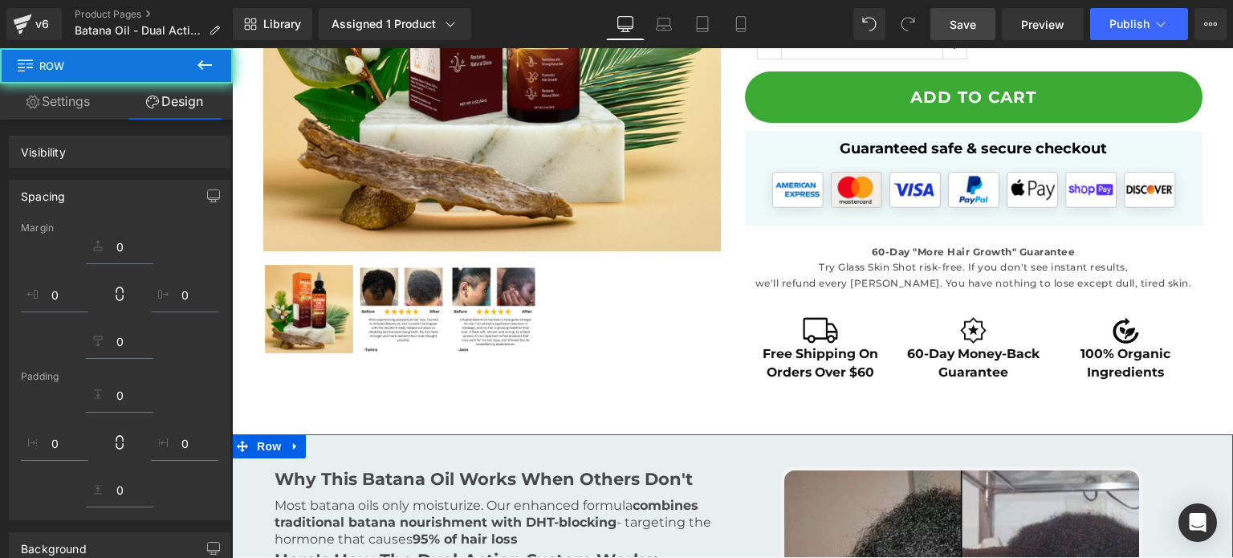
click at [165, 192] on div "Spacing" at bounding box center [120, 196] width 220 height 30
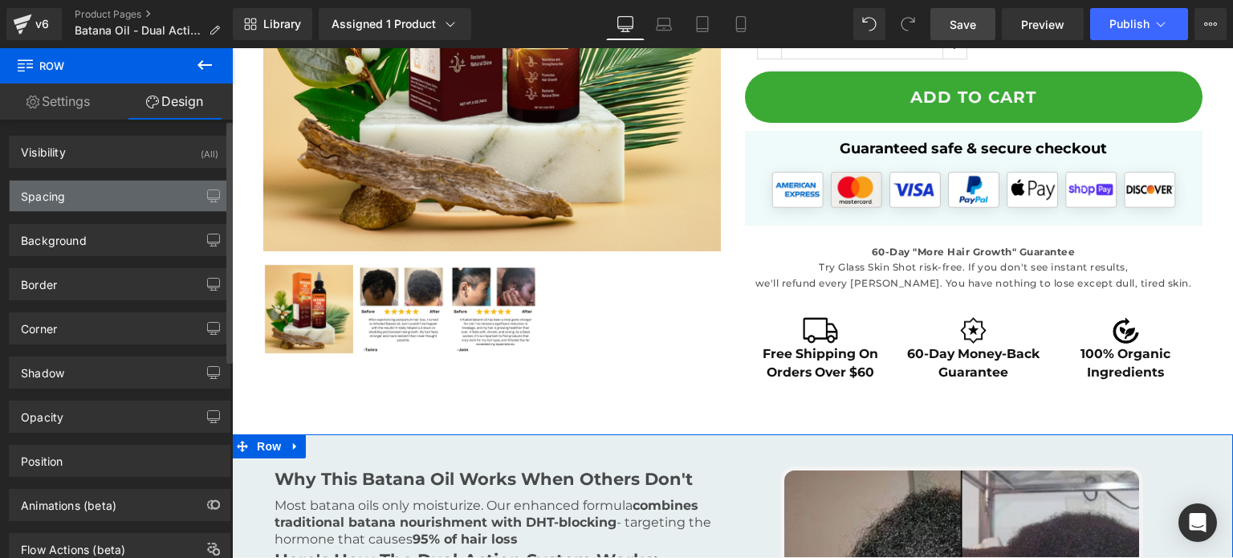
click at [68, 185] on div "Spacing" at bounding box center [120, 196] width 220 height 30
type input "50"
type input "M"
type input "L"
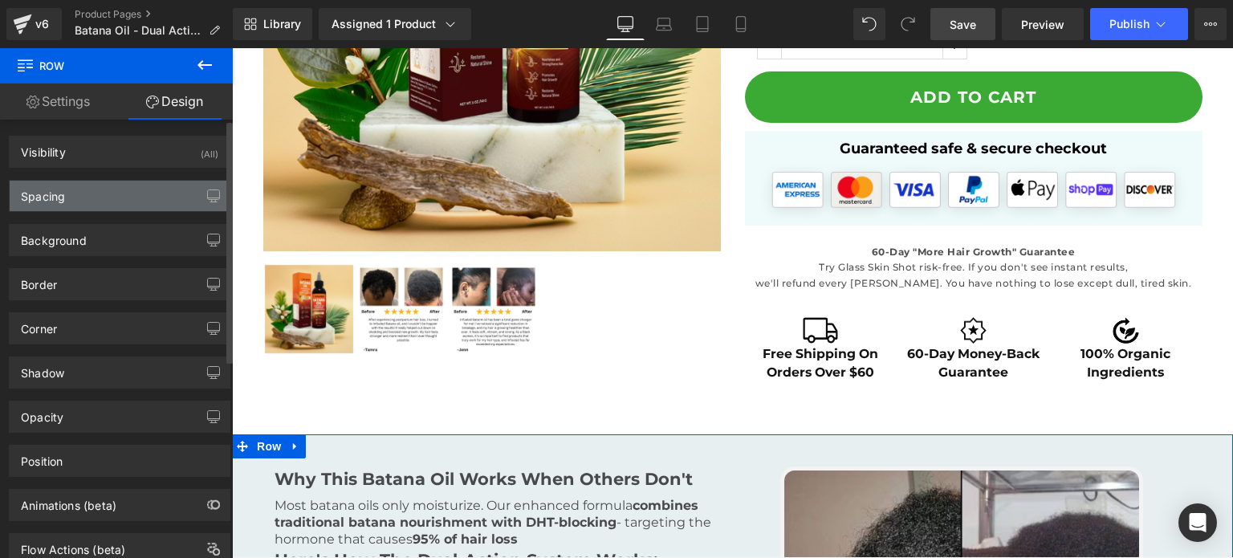
type input "M"
type input "L"
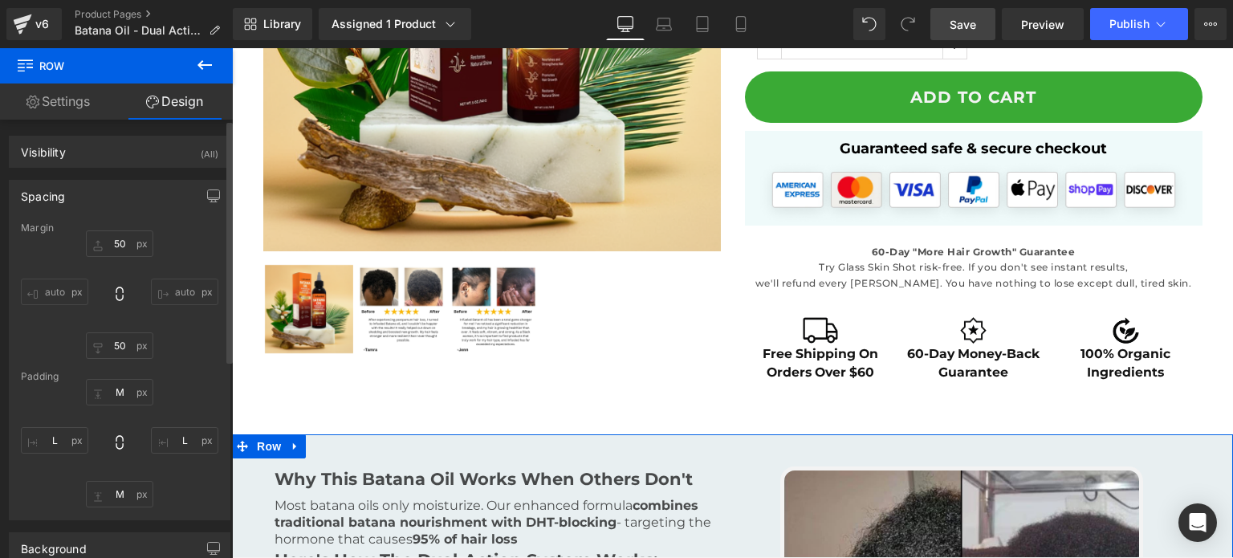
click at [95, 195] on div "Spacing" at bounding box center [120, 196] width 220 height 30
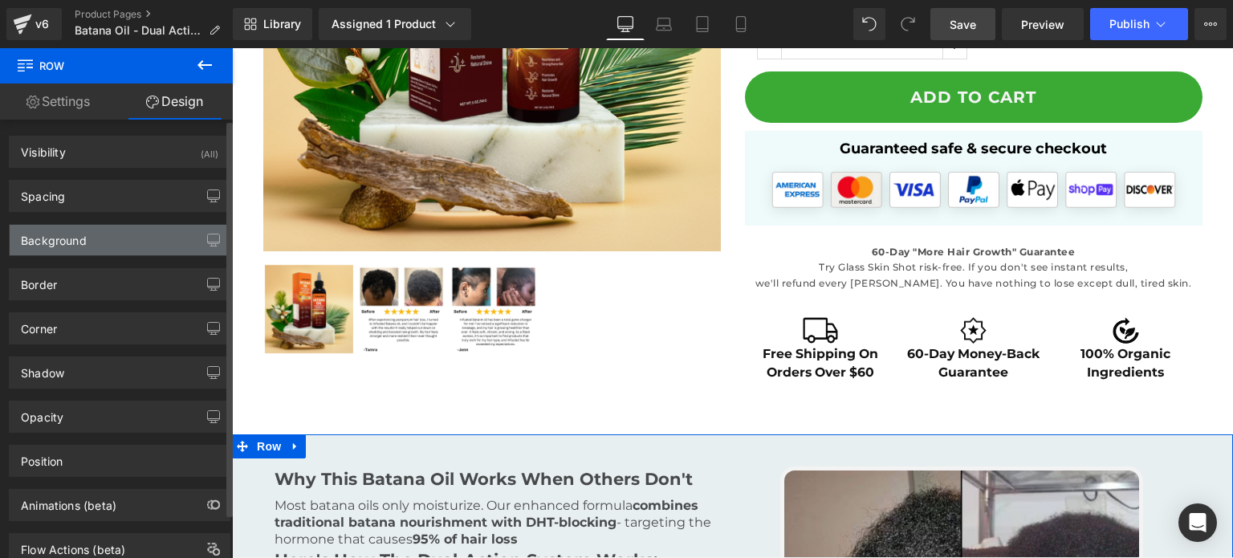
click at [111, 246] on div "Background" at bounding box center [120, 240] width 220 height 30
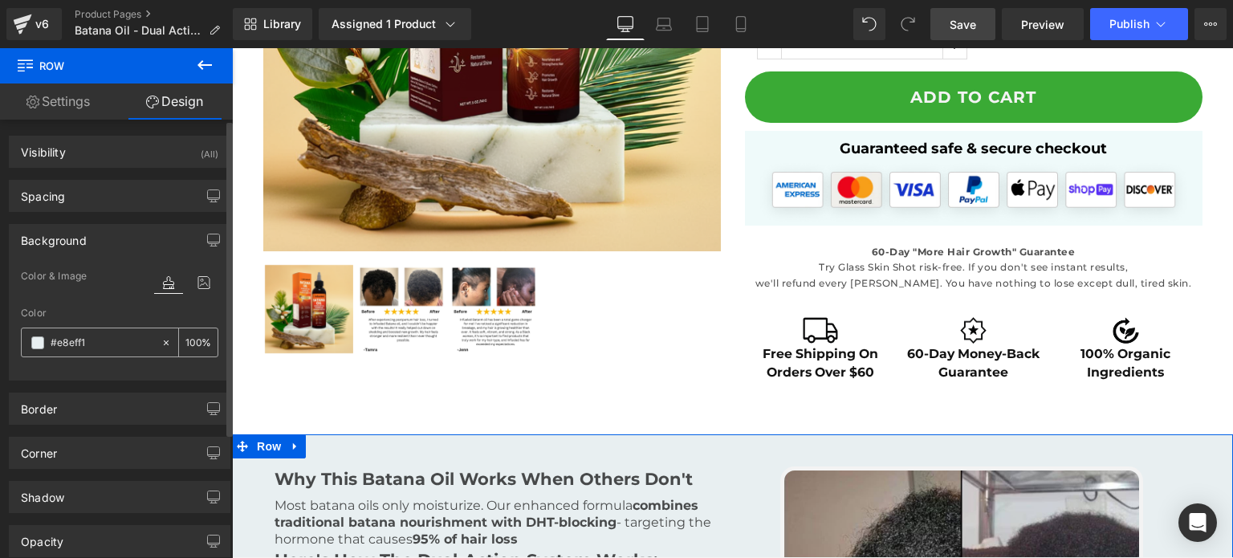
click at [27, 343] on div "#e8eff1" at bounding box center [91, 342] width 139 height 28
click at [30, 343] on div "#e8eff1" at bounding box center [91, 342] width 139 height 28
click at [32, 343] on span at bounding box center [37, 342] width 13 height 13
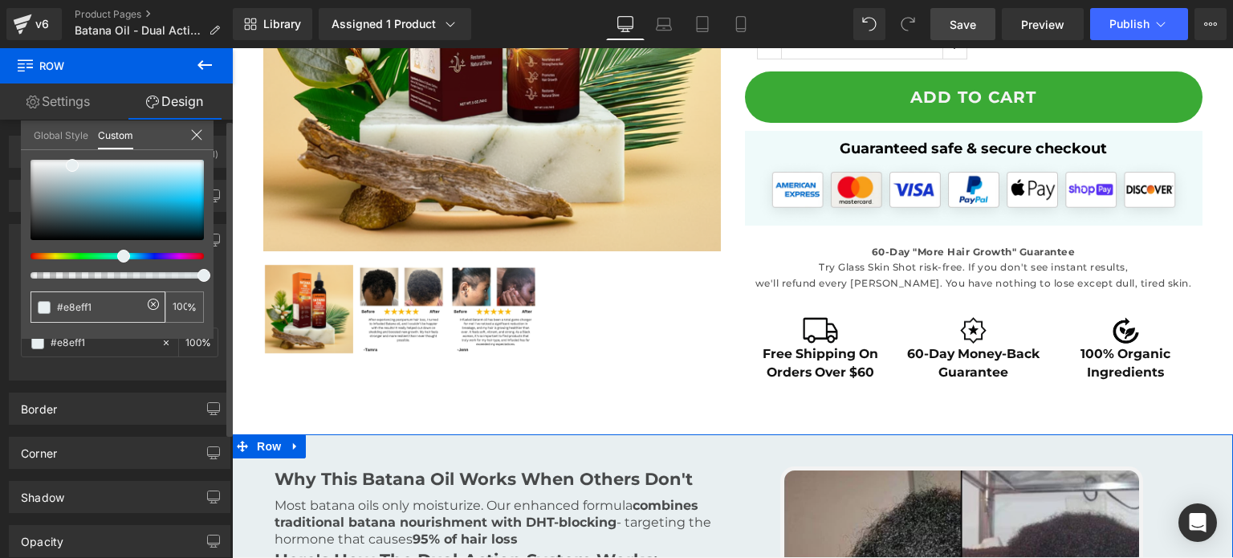
click at [42, 258] on div at bounding box center [110, 256] width 173 height 6
type input "#f1eee8"
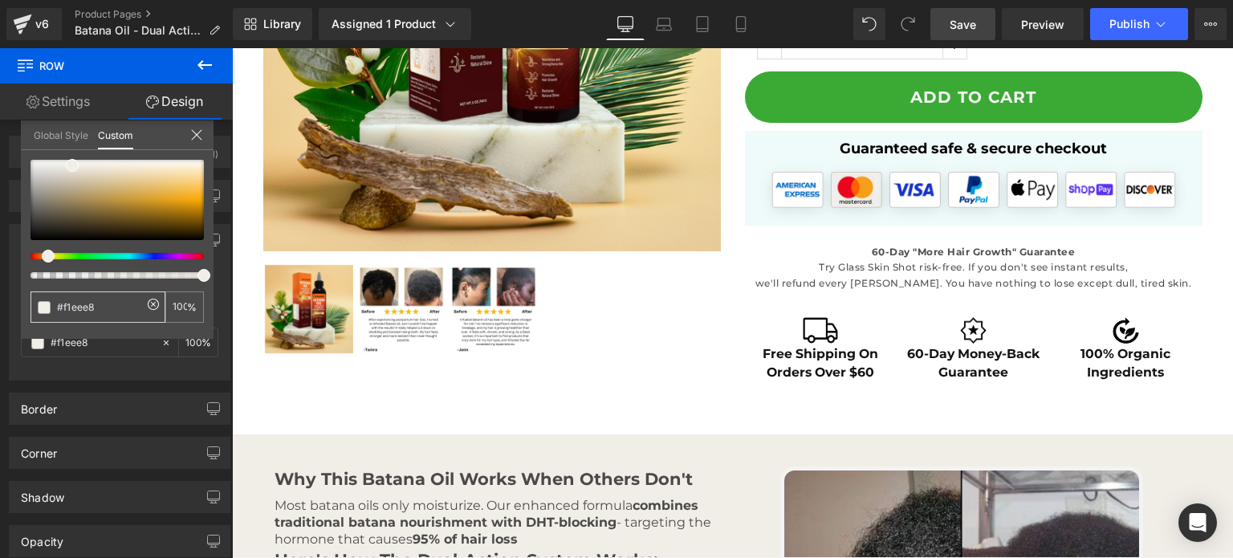
scroll to position [705, 0]
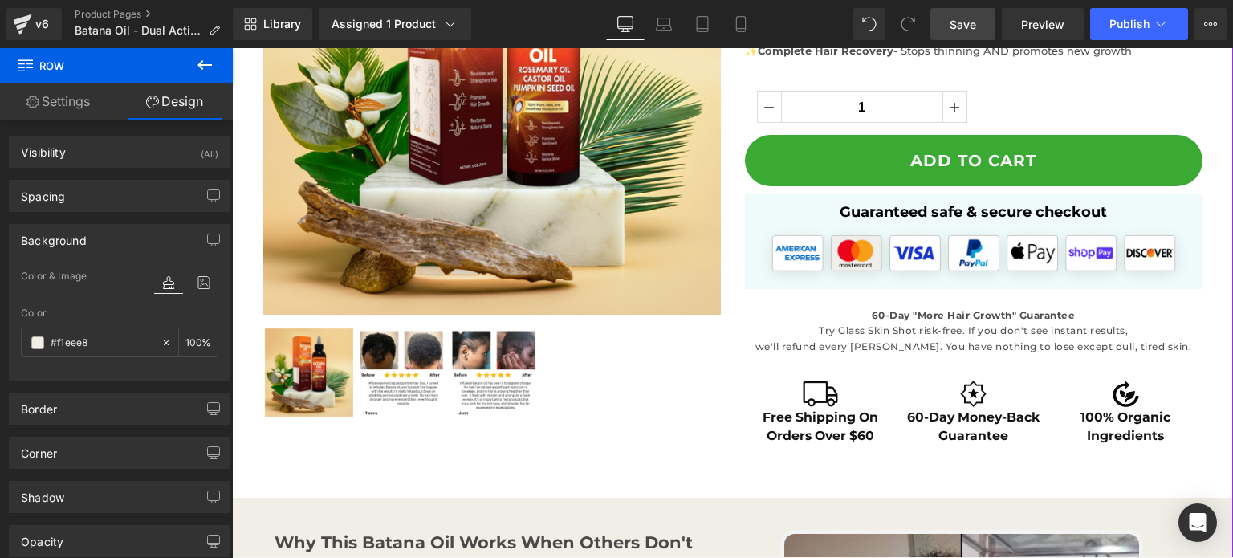
scroll to position [642, 0]
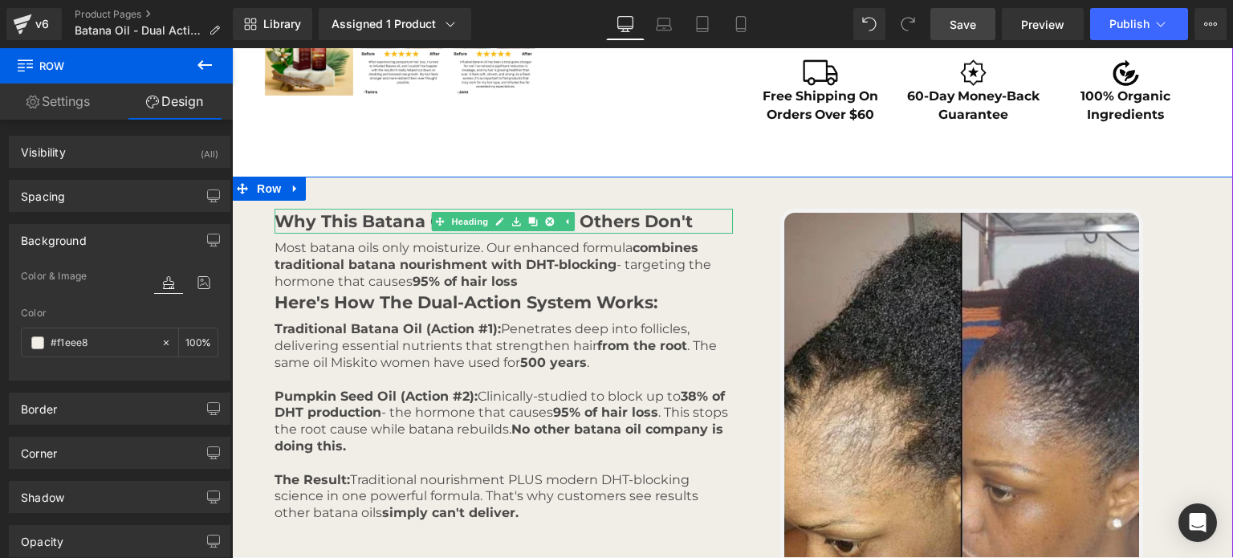
click at [580, 230] on h6 "Why This Batana Oil Works When Others Don't" at bounding box center [503, 222] width 458 height 26
click at [580, 223] on h6 "Why This Batana Oil Works When Others Don't" at bounding box center [503, 222] width 458 height 26
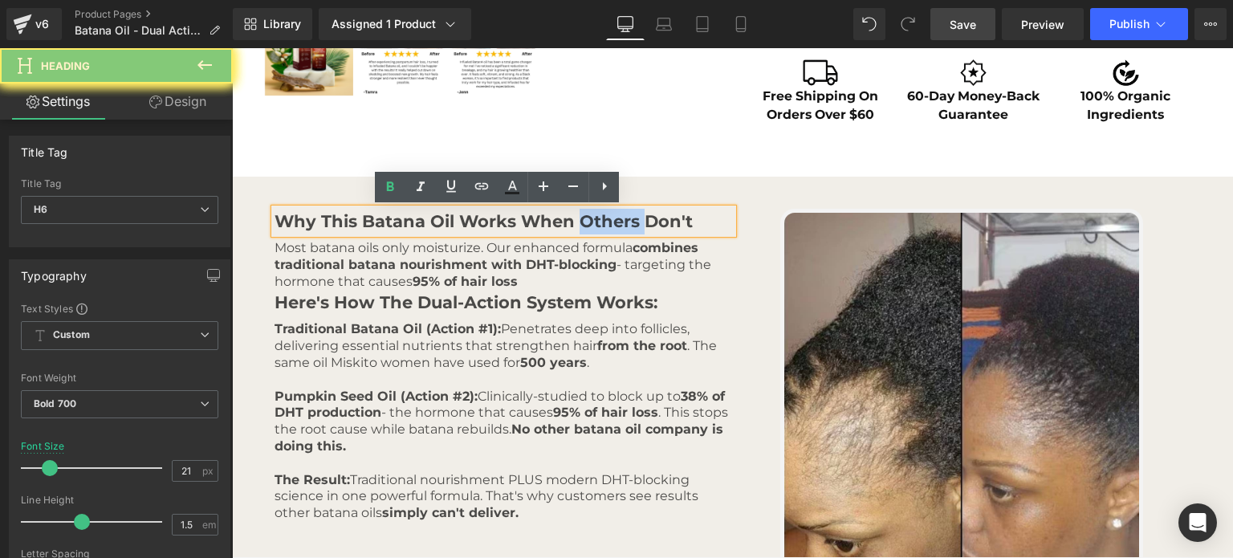
click at [419, 218] on h6 "Why This Batana Oil Works When Others Don't" at bounding box center [503, 222] width 458 height 26
click at [507, 194] on icon at bounding box center [511, 186] width 19 height 19
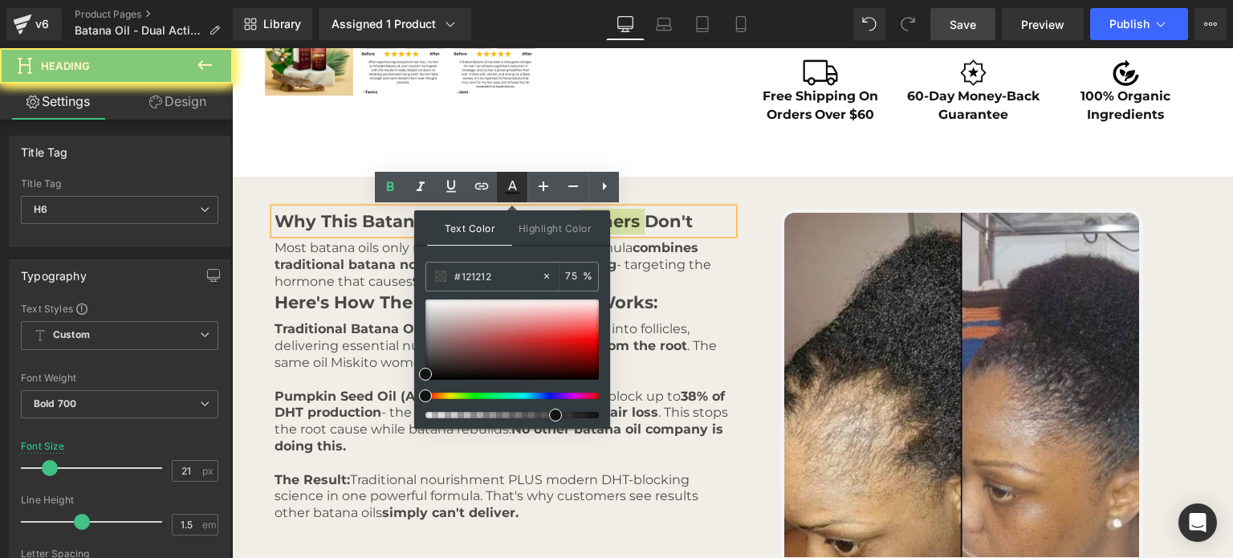
type input "#121212"
drag, startPoint x: 672, startPoint y: 406, endPoint x: 646, endPoint y: 390, distance: 30.3
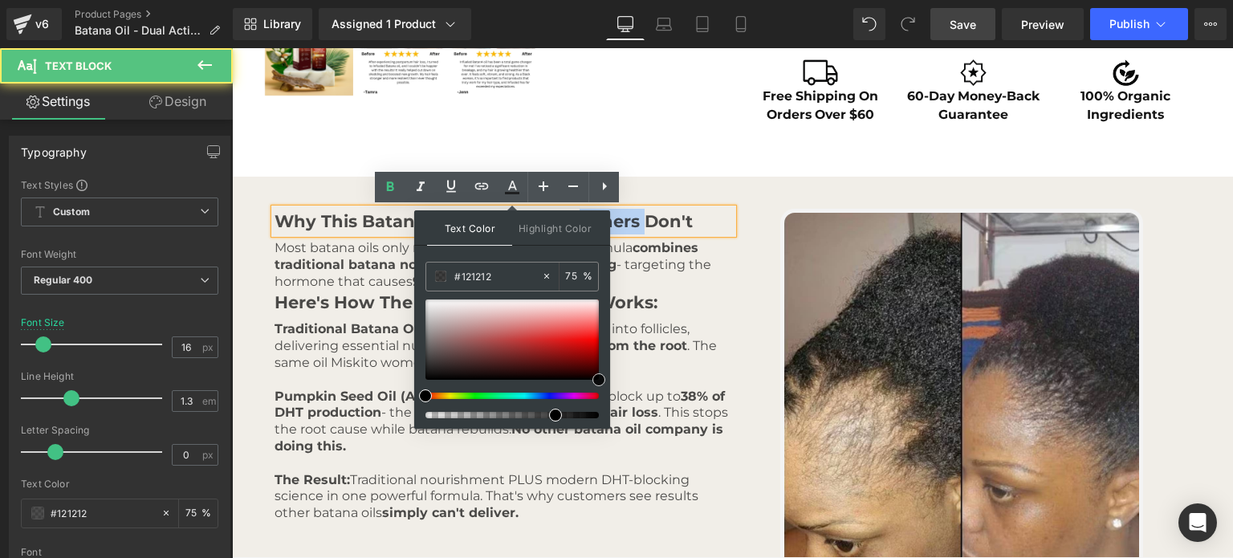
click at [668, 345] on strong "from the root" at bounding box center [642, 345] width 90 height 15
click at [670, 268] on p "Most batana oils only moisturize. Our enhanced formula combines traditional bat…" at bounding box center [503, 265] width 458 height 50
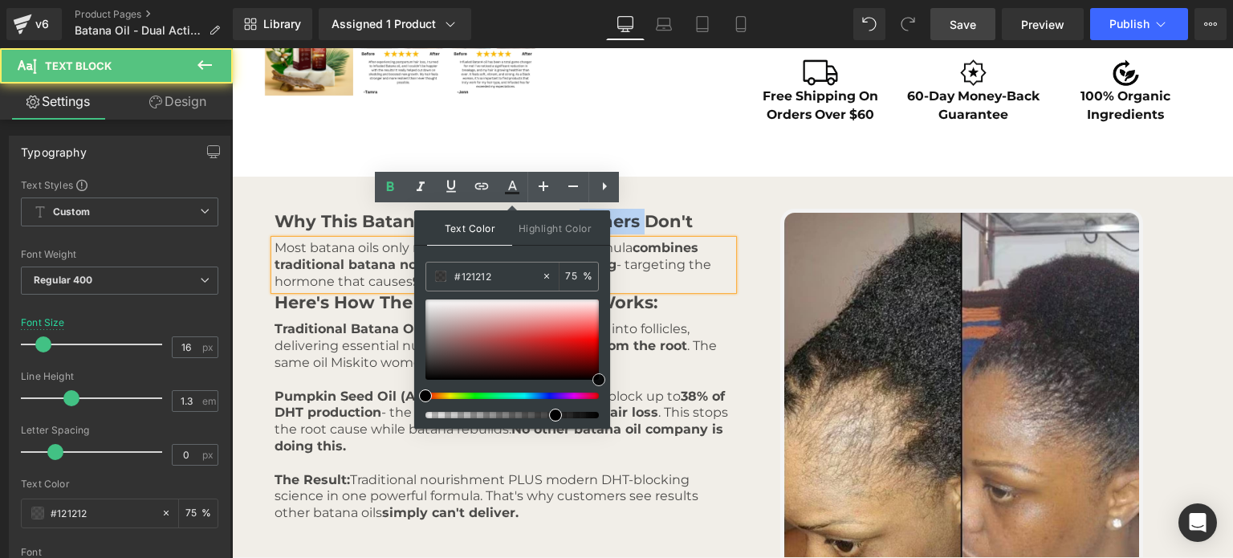
click at [680, 227] on h6 "Why This Batana Oil Works When Others Don't" at bounding box center [503, 222] width 458 height 26
click at [659, 226] on h6 "Why This Batana Oil Works When Others Don't" at bounding box center [503, 222] width 458 height 26
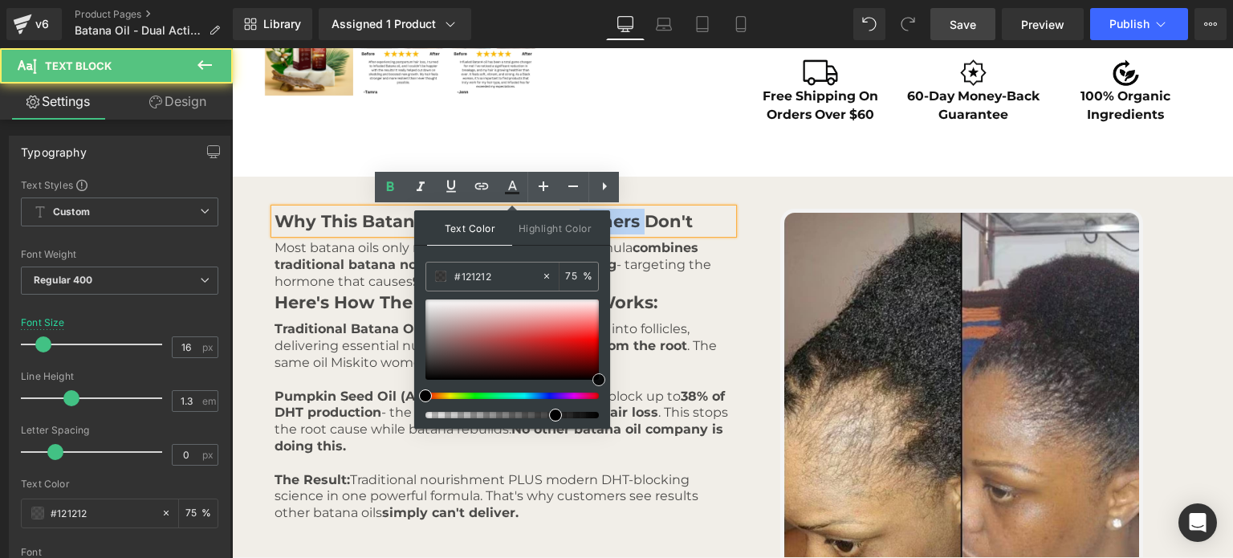
click at [650, 226] on h6 "Why This Batana Oil Works When Others Don't" at bounding box center [503, 222] width 458 height 26
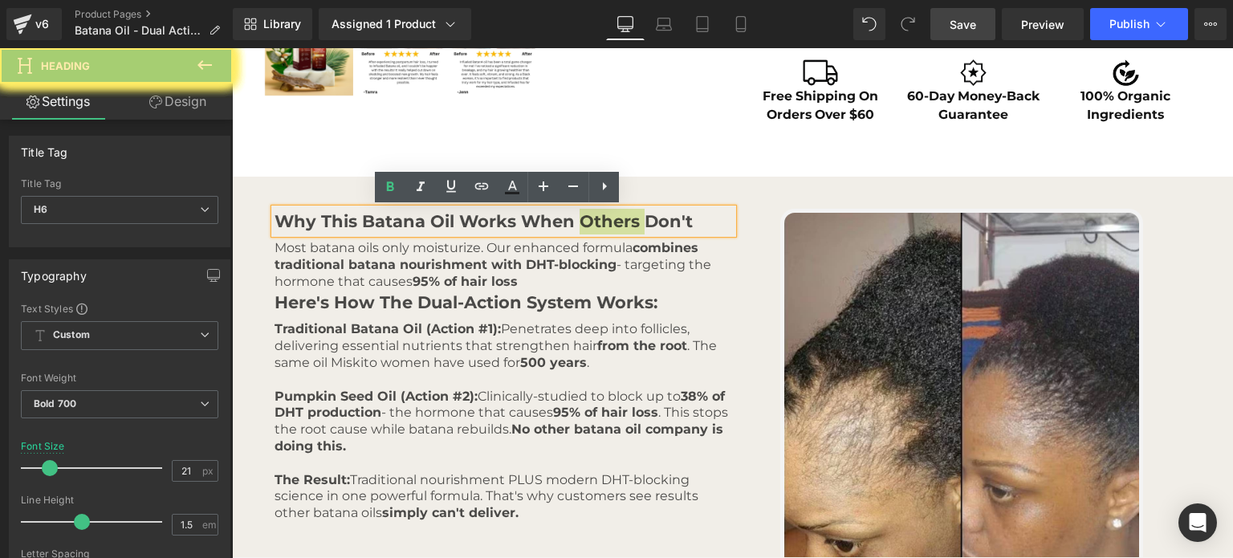
click at [510, 193] on icon at bounding box center [512, 193] width 14 height 2
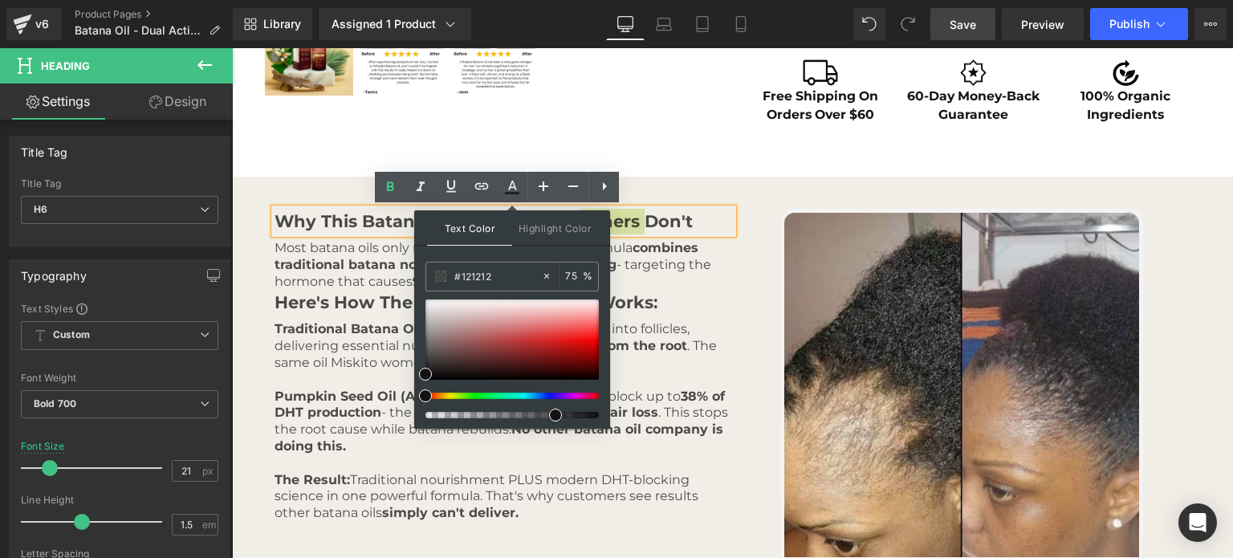
type input "75"
click at [571, 275] on input "75" at bounding box center [574, 276] width 18 height 18
click at [580, 277] on input "75" at bounding box center [574, 276] width 18 height 18
drag, startPoint x: 576, startPoint y: 423, endPoint x: 609, endPoint y: 423, distance: 32.9
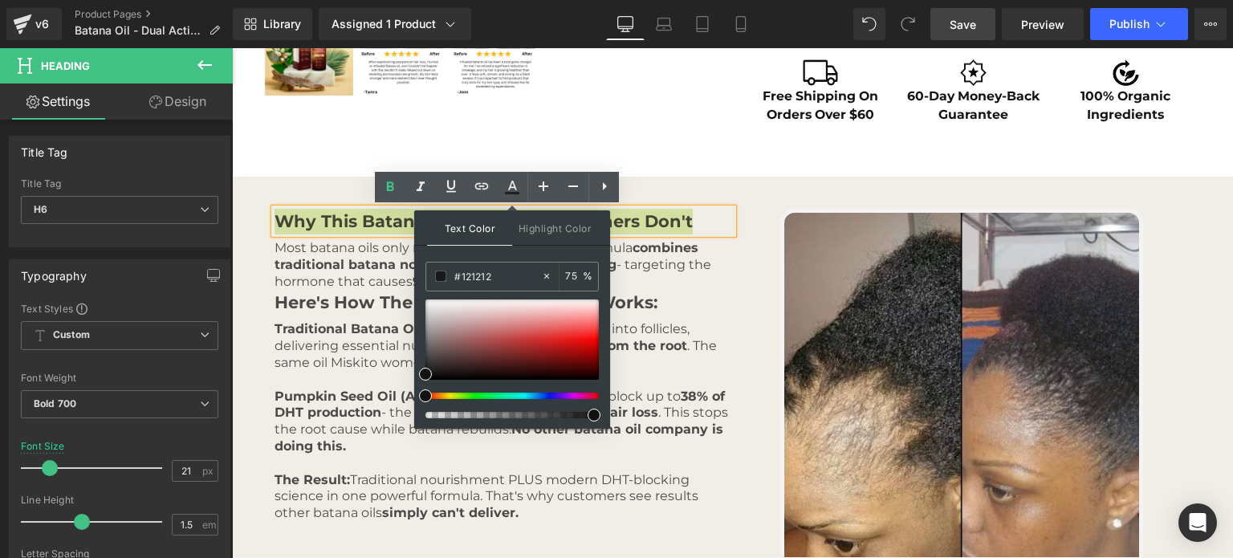
click at [588, 423] on div "#121212 75 %" at bounding box center [511, 345] width 173 height 167
click at [617, 307] on h6 "Here's How The Dual-Action System Works:" at bounding box center [503, 303] width 458 height 26
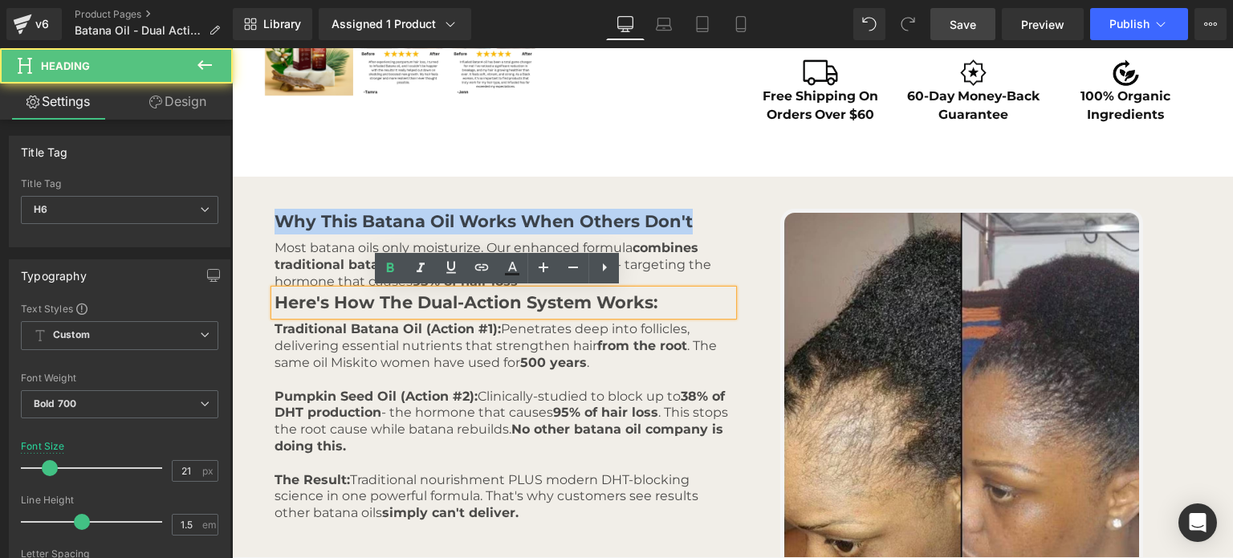
click at [620, 221] on h6 "Why This Batana Oil Works When Others Don't" at bounding box center [503, 222] width 458 height 26
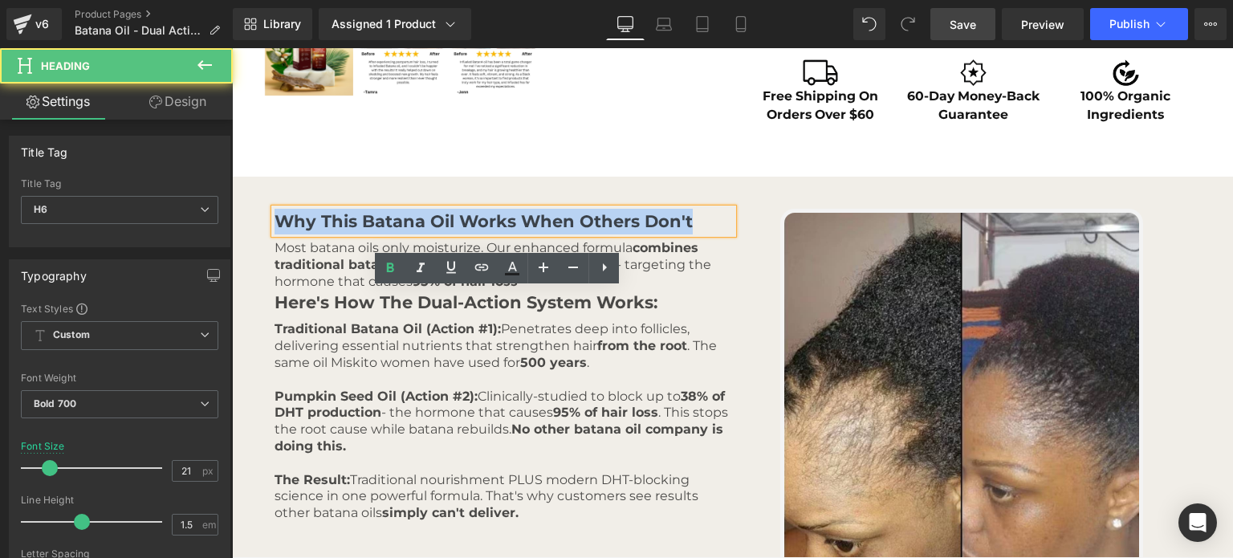
click at [611, 216] on h6 "Why This Batana Oil Works When Others Don't" at bounding box center [503, 222] width 458 height 26
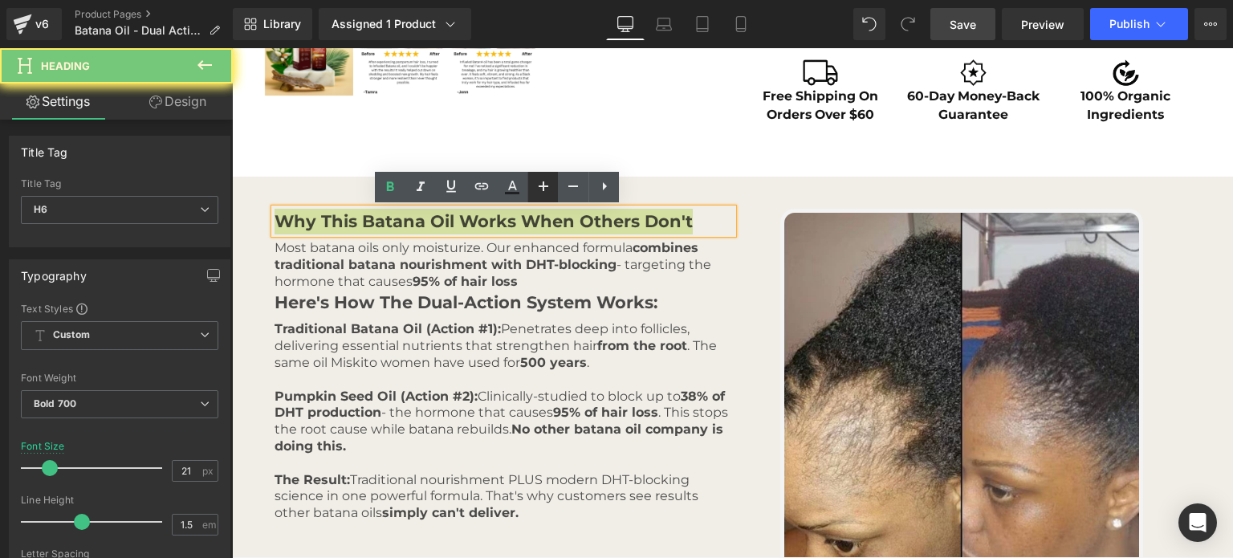
click at [510, 190] on icon at bounding box center [511, 186] width 19 height 19
type input "75"
type input "0"
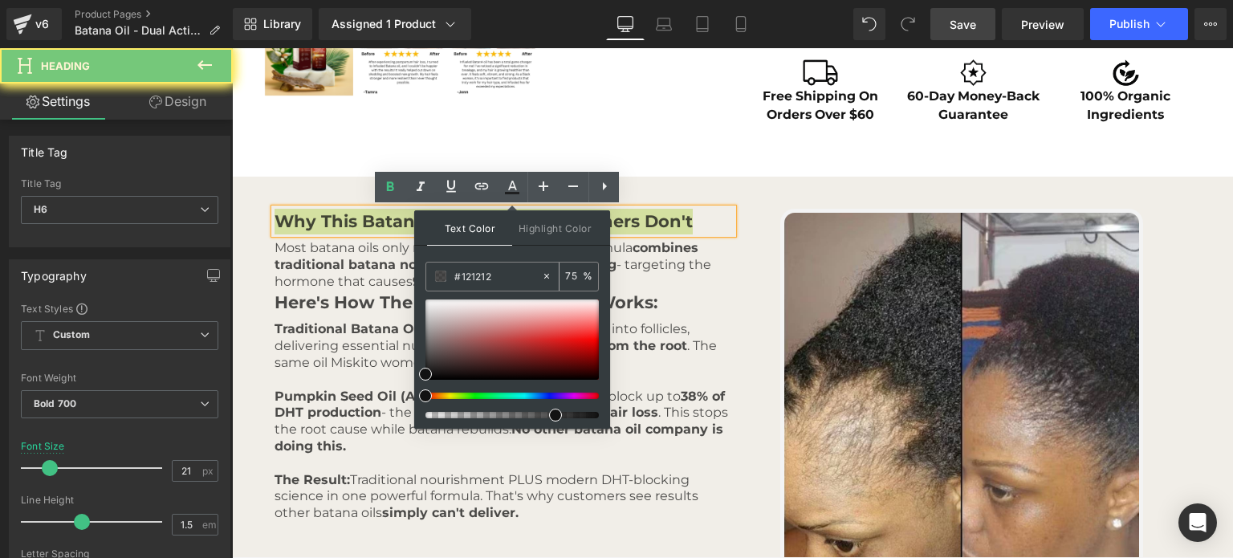
click at [579, 278] on input "75" at bounding box center [574, 276] width 18 height 18
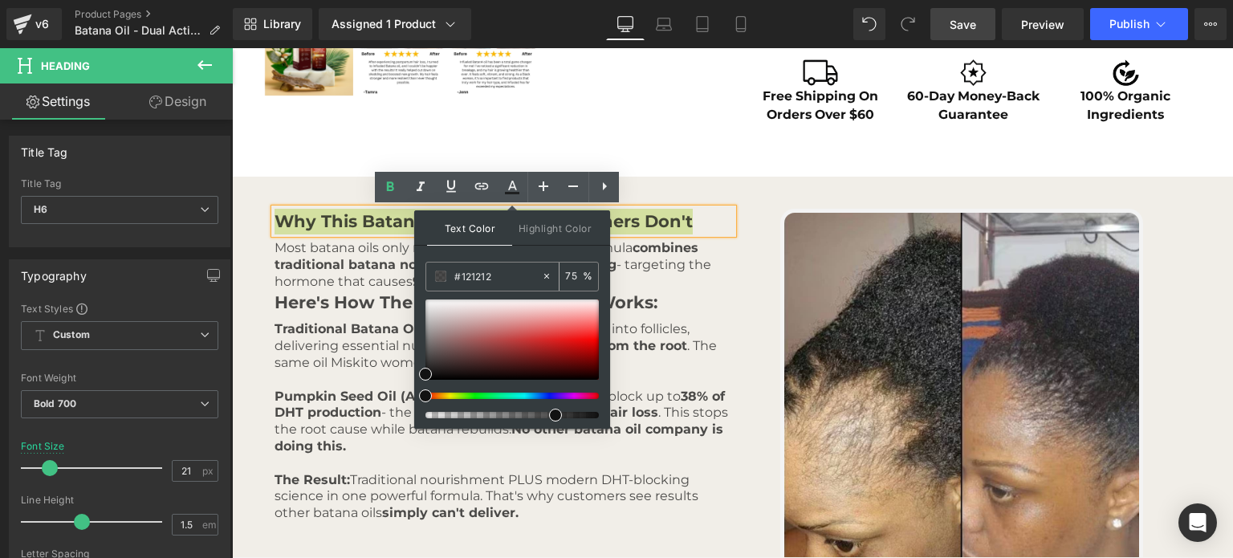
type input "7"
type input "8"
drag, startPoint x: 549, startPoint y: 220, endPoint x: 539, endPoint y: 221, distance: 9.7
click at [549, 220] on span "Highlight Color" at bounding box center [554, 227] width 85 height 35
click at [489, 225] on span "Text Color" at bounding box center [469, 227] width 85 height 35
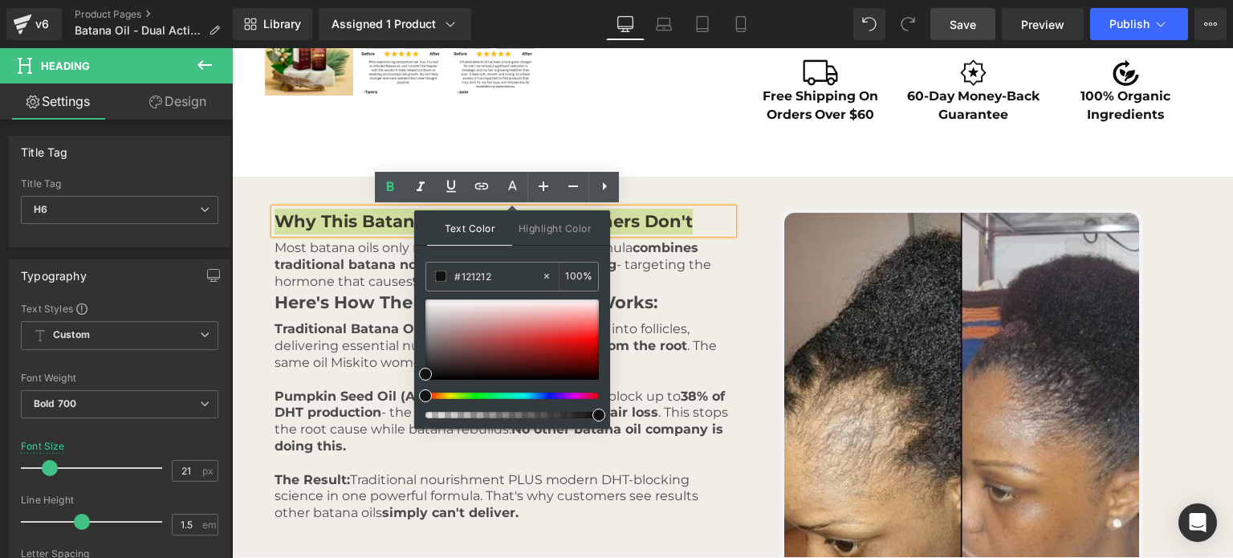
type input "8"
click at [570, 274] on input "8" at bounding box center [574, 276] width 18 height 18
click at [671, 325] on p "Traditional Batana Oil (Action #1): Penetrates deep into follicles, delivering …" at bounding box center [503, 354] width 458 height 67
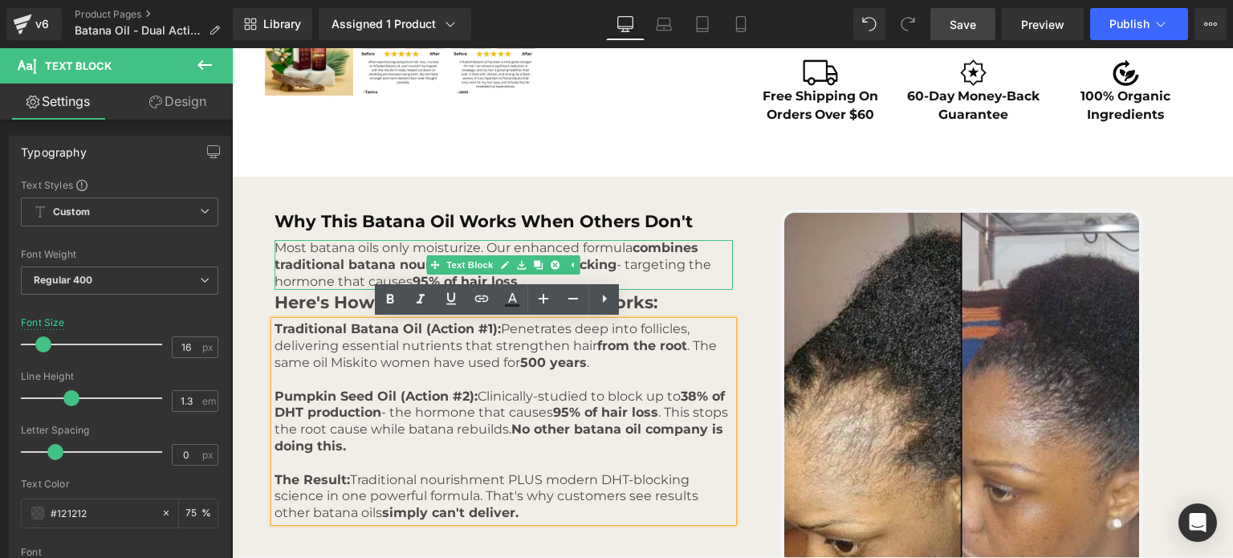
click at [372, 252] on p "Most batana oils only moisturize. Our enhanced formula combines traditional bat…" at bounding box center [503, 265] width 458 height 50
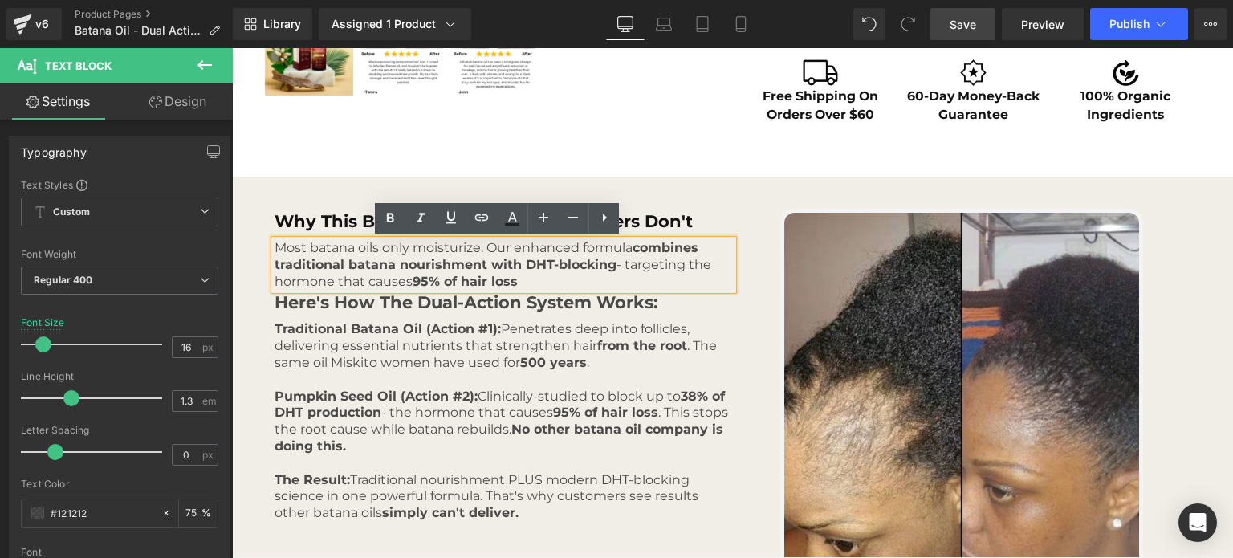
click at [629, 398] on p "Pumpkin Seed Oil (Action #2): Clinically-studied to block up to 38% of DHT prod…" at bounding box center [503, 429] width 458 height 83
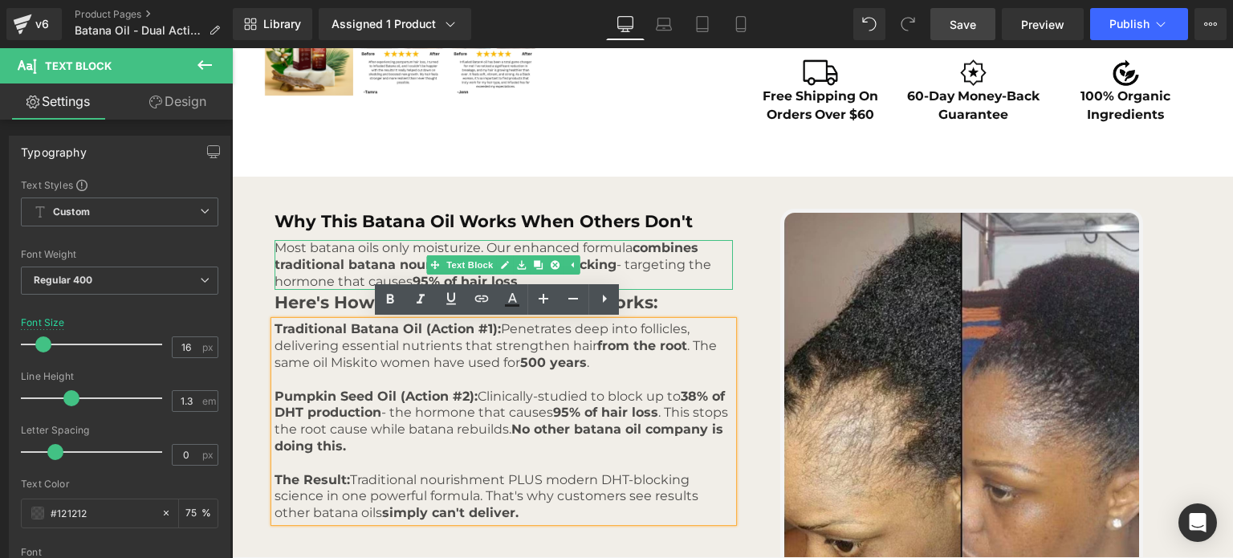
drag, startPoint x: 356, startPoint y: 255, endPoint x: 517, endPoint y: 301, distance: 166.9
click at [356, 255] on p "Most batana oils only moisturize. Our enhanced formula combines traditional bat…" at bounding box center [503, 265] width 458 height 50
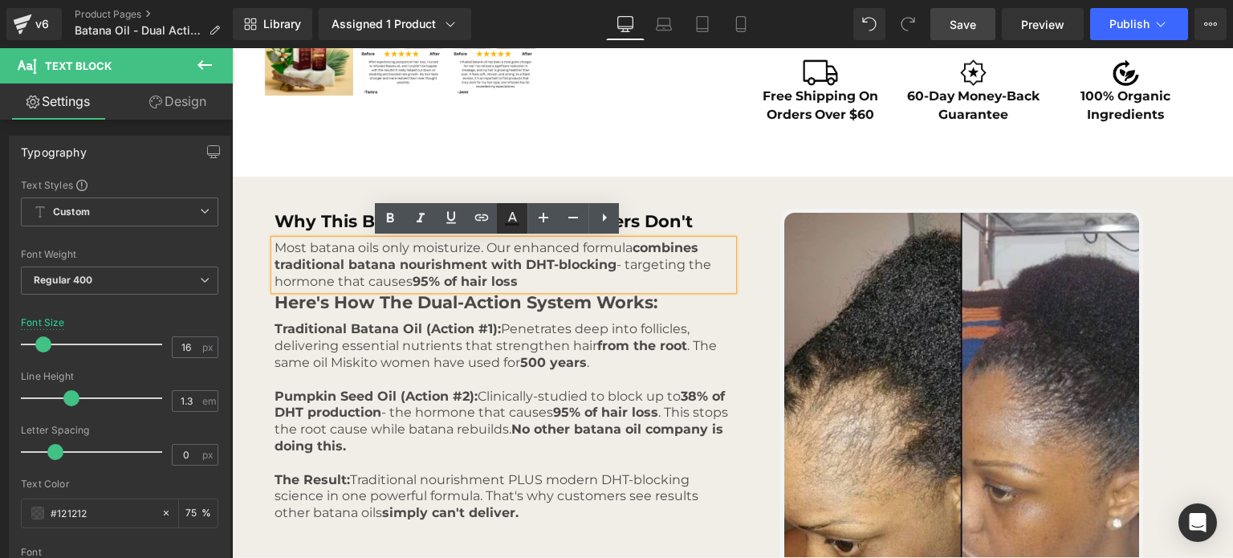
click at [507, 225] on icon at bounding box center [511, 218] width 19 height 19
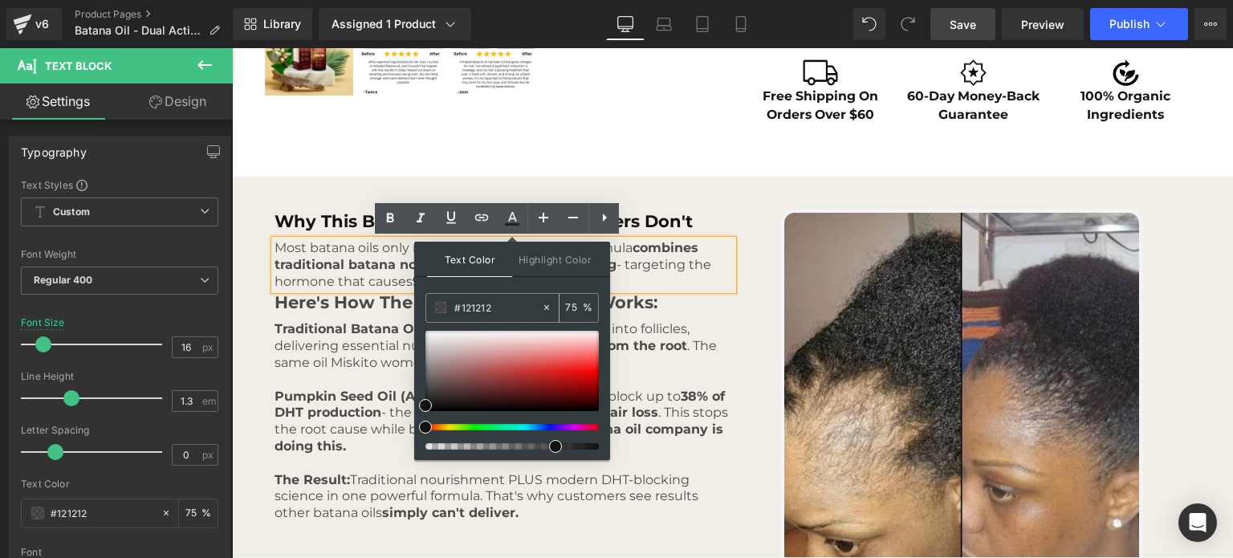
click at [574, 303] on input "75" at bounding box center [574, 308] width 18 height 18
click at [632, 317] on div "Why This Batana Oil Works When Others Don't Heading Most batana oils only moist…" at bounding box center [503, 365] width 458 height 313
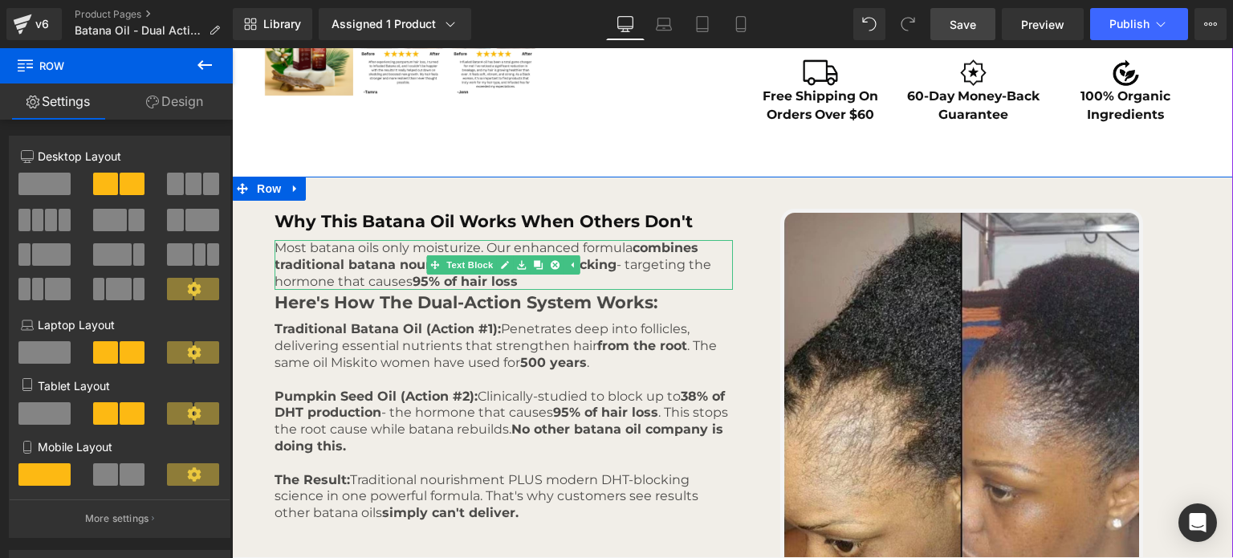
click at [480, 270] on span "Text Block" at bounding box center [469, 264] width 53 height 19
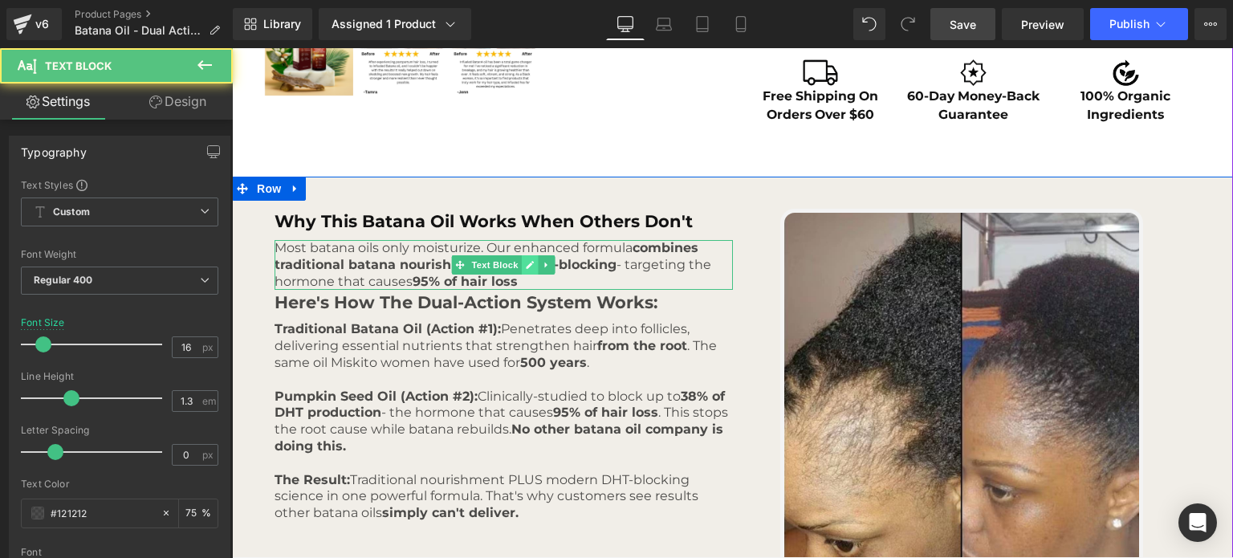
click at [526, 264] on icon at bounding box center [530, 265] width 9 height 10
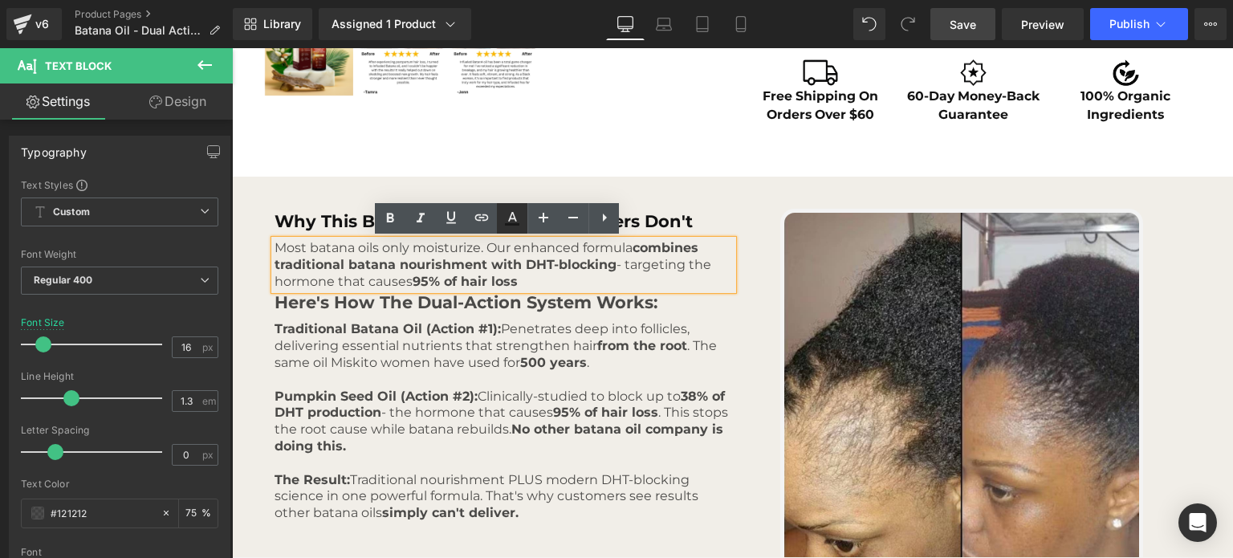
click at [514, 223] on icon at bounding box center [512, 224] width 14 height 2
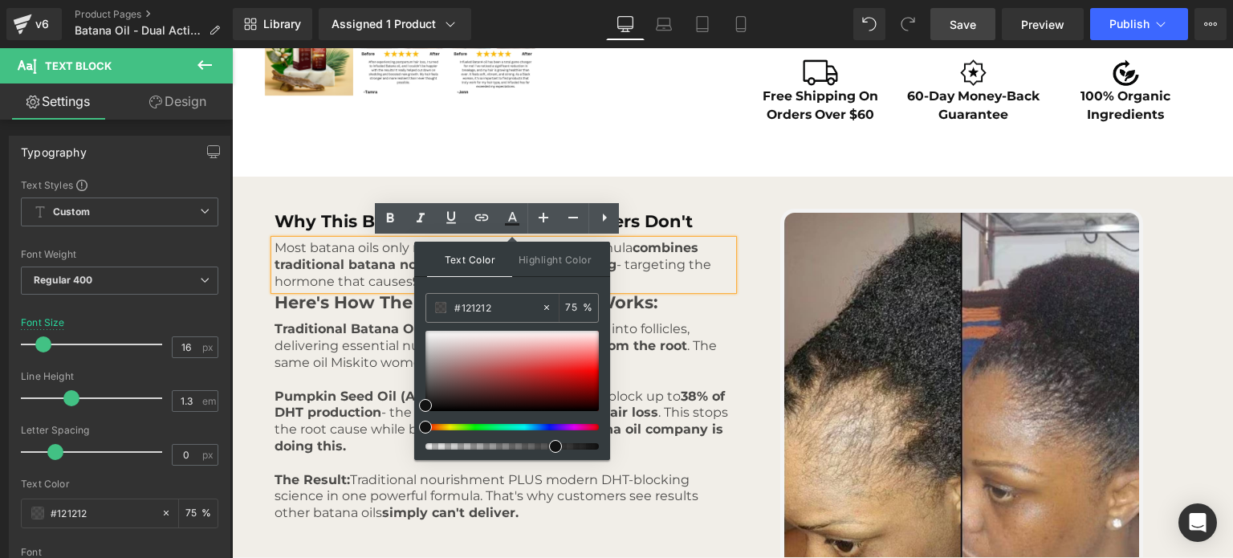
click at [402, 256] on p "Most batana oils only moisturize. Our enhanced formula combines traditional bat…" at bounding box center [503, 265] width 458 height 50
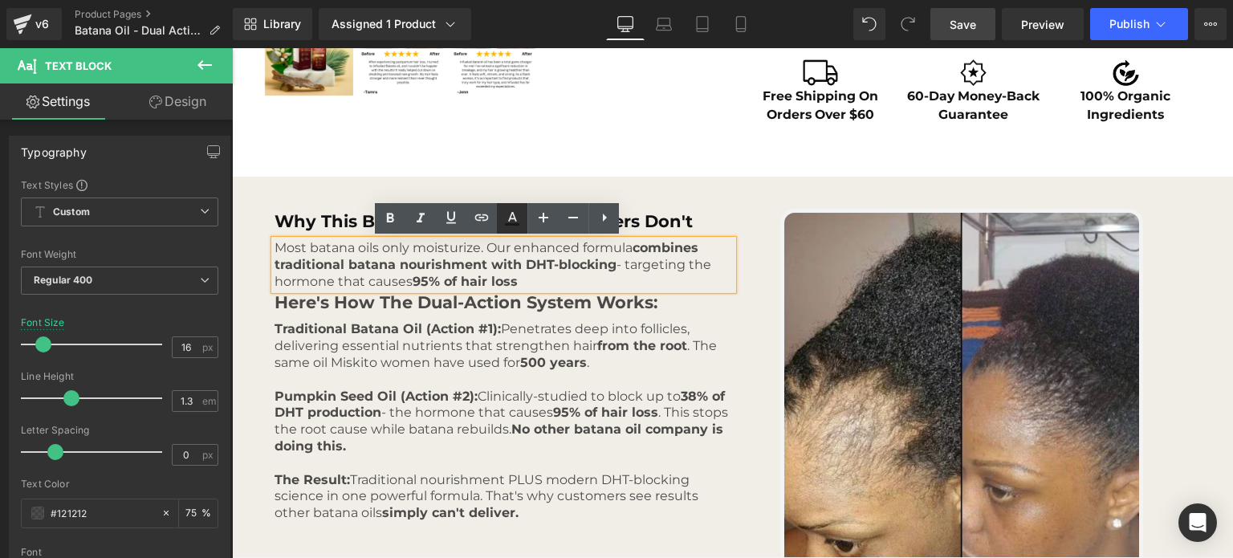
click at [500, 227] on link at bounding box center [512, 218] width 30 height 30
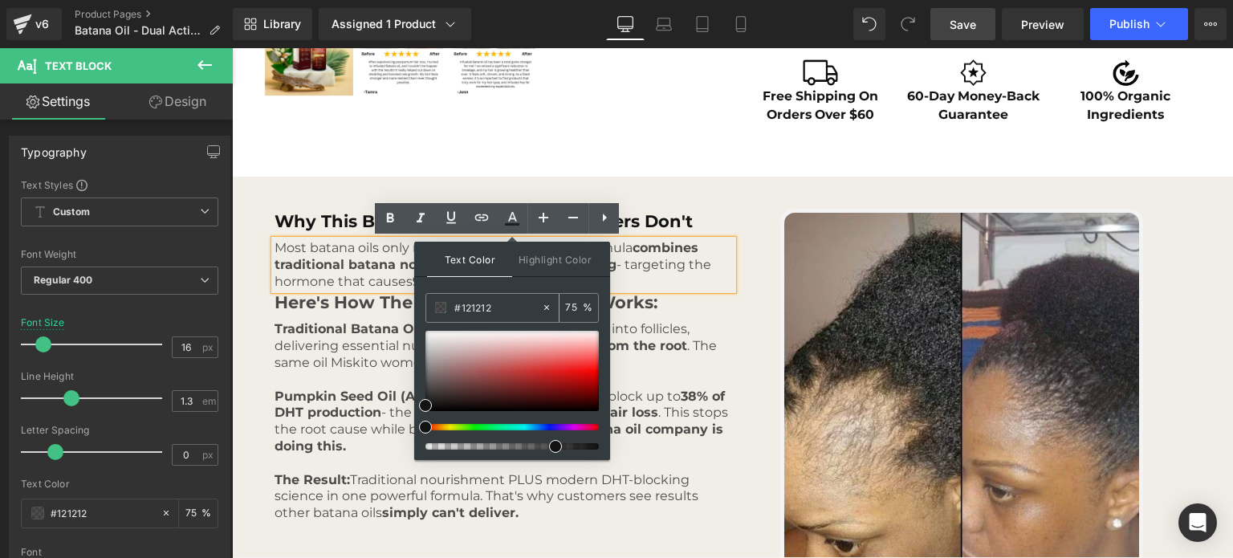
click at [563, 309] on div "75 %" at bounding box center [578, 308] width 39 height 28
click at [571, 309] on input "75" at bounding box center [574, 308] width 18 height 18
type input "90"
click at [655, 353] on strong "from the root" at bounding box center [642, 345] width 90 height 15
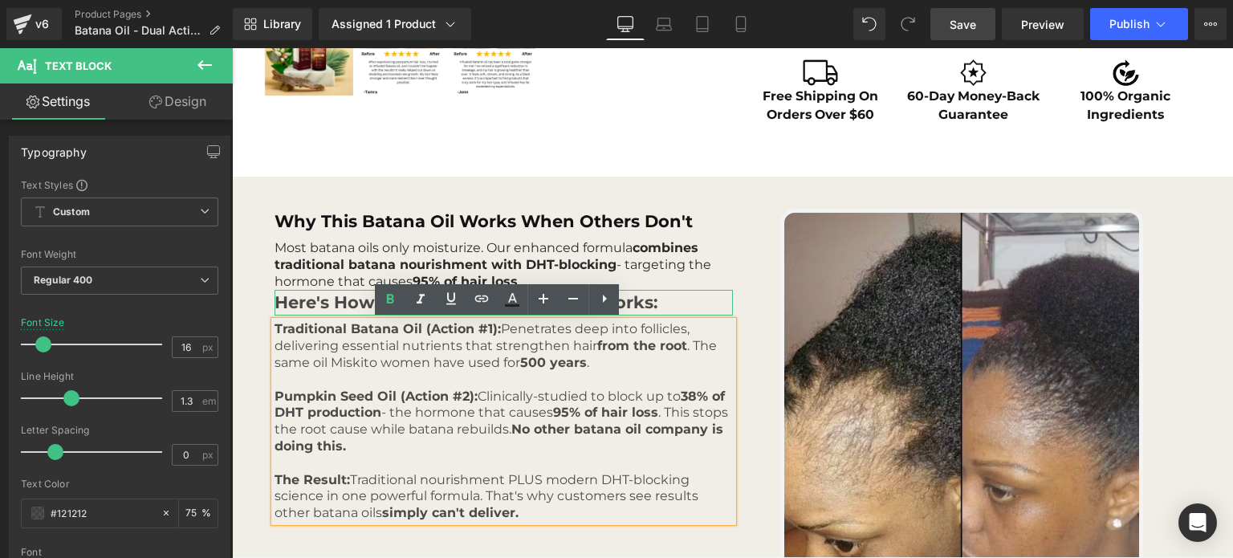
click at [340, 300] on h6 "Here's How The Dual-Action System Works:" at bounding box center [503, 303] width 458 height 26
click at [364, 300] on h6 "Here's How The Dual-Action System Works:" at bounding box center [503, 303] width 458 height 26
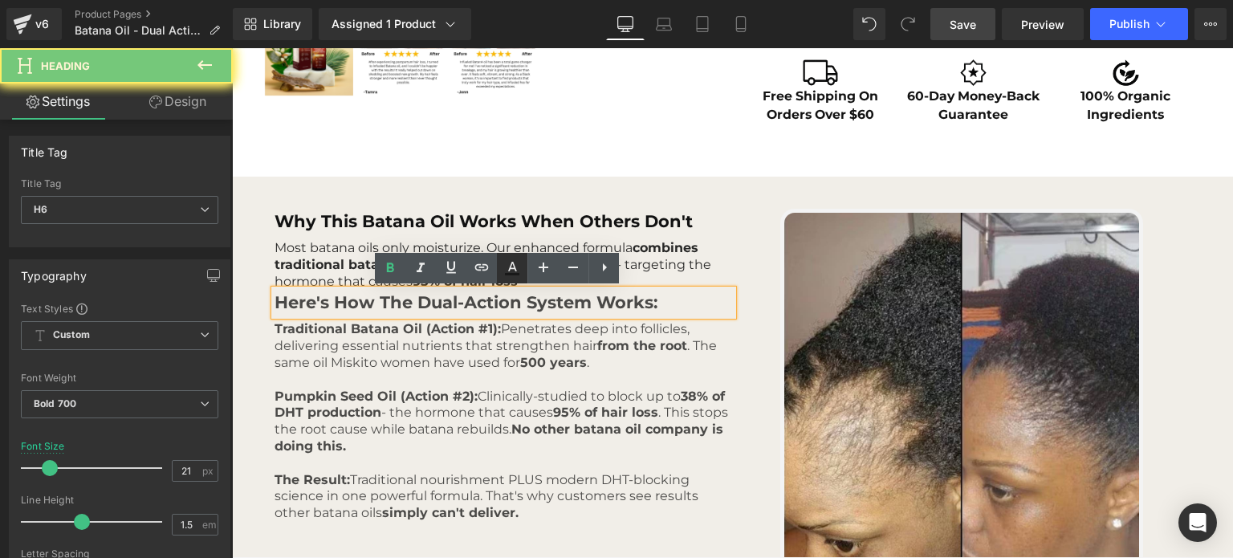
click at [500, 275] on link at bounding box center [512, 268] width 30 height 30
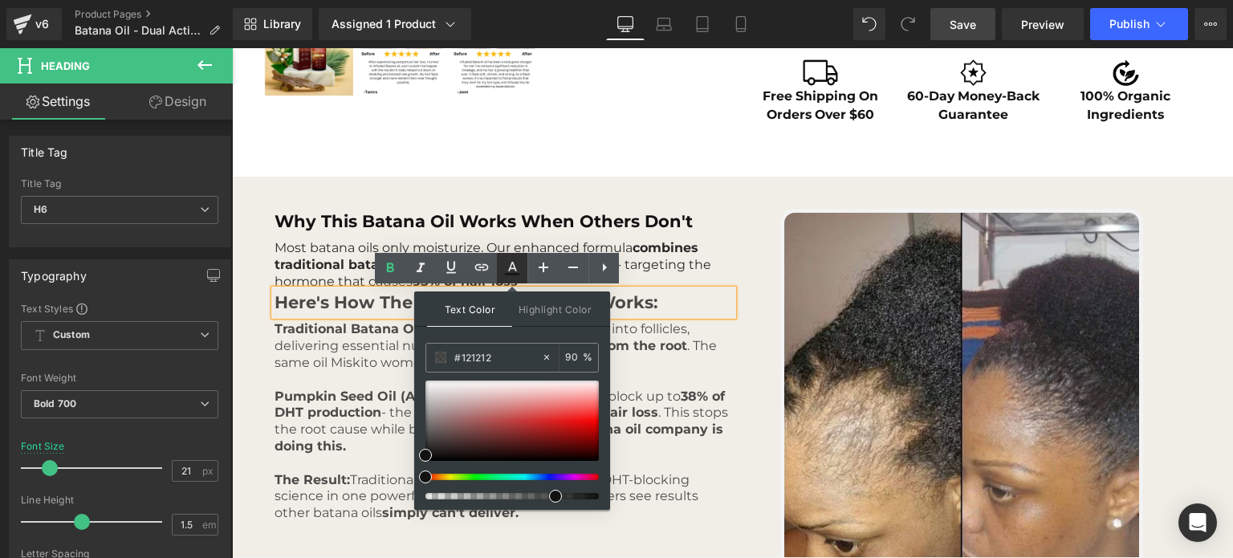
type input "75"
click at [567, 351] on input "75" at bounding box center [574, 357] width 18 height 18
click at [362, 407] on strong "38% of DHT production" at bounding box center [499, 404] width 450 height 32
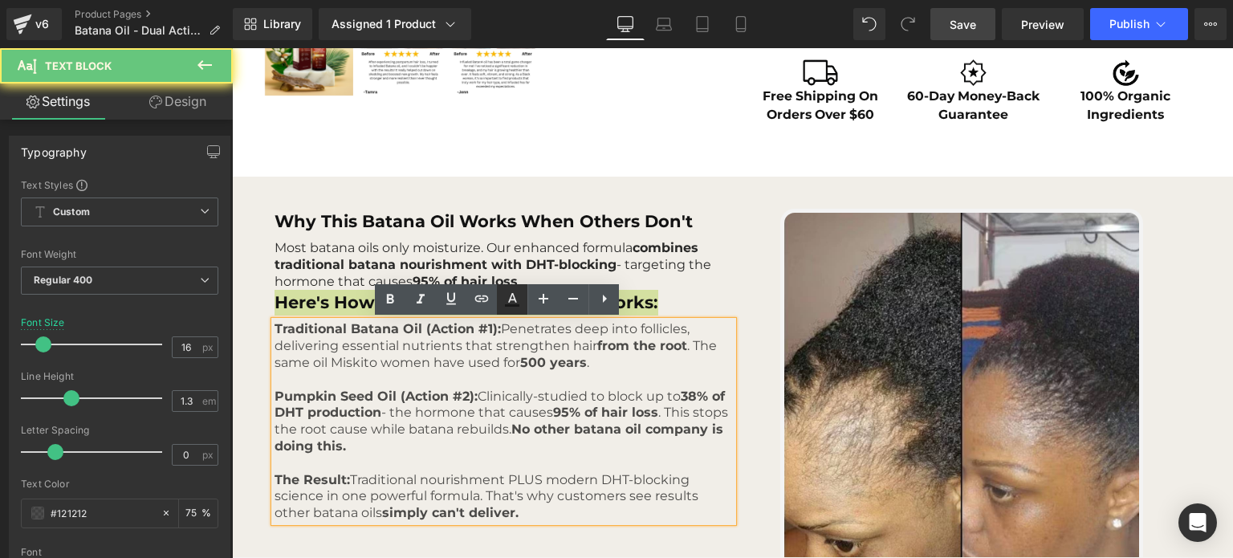
click at [519, 301] on icon at bounding box center [511, 299] width 19 height 19
type input "75"
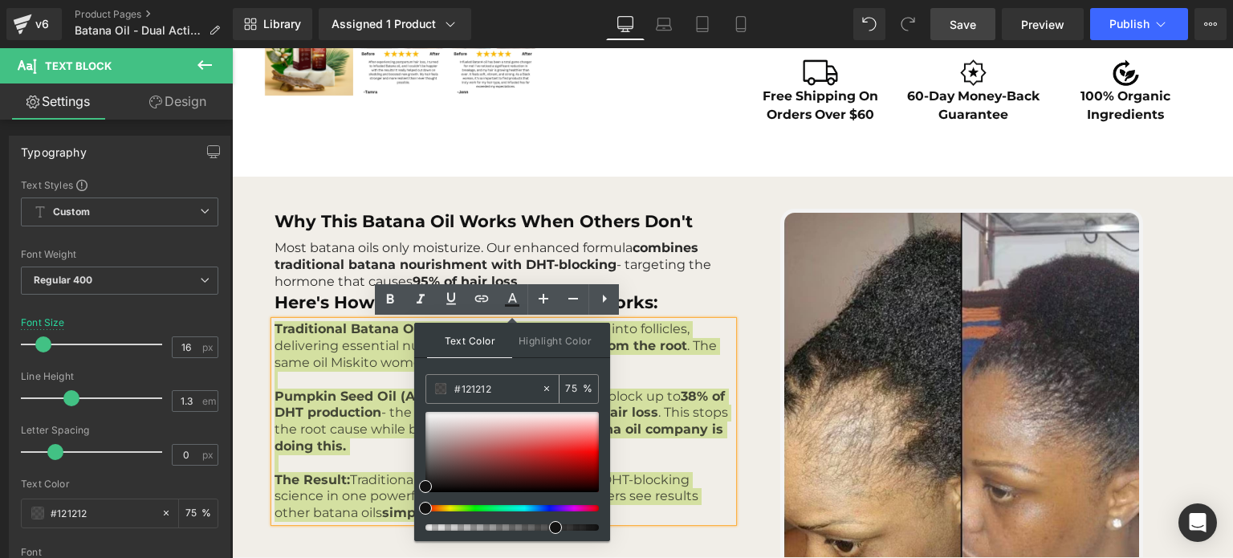
click at [566, 384] on input "75" at bounding box center [574, 389] width 18 height 18
type input "90"
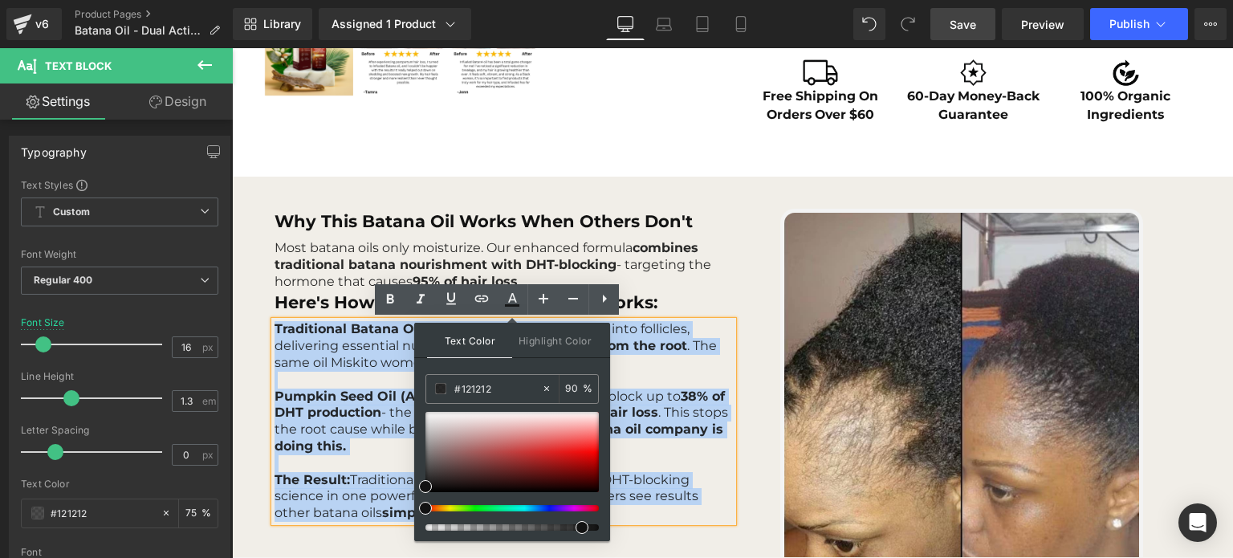
click at [332, 404] on strong "38% of DHT production" at bounding box center [499, 404] width 450 height 32
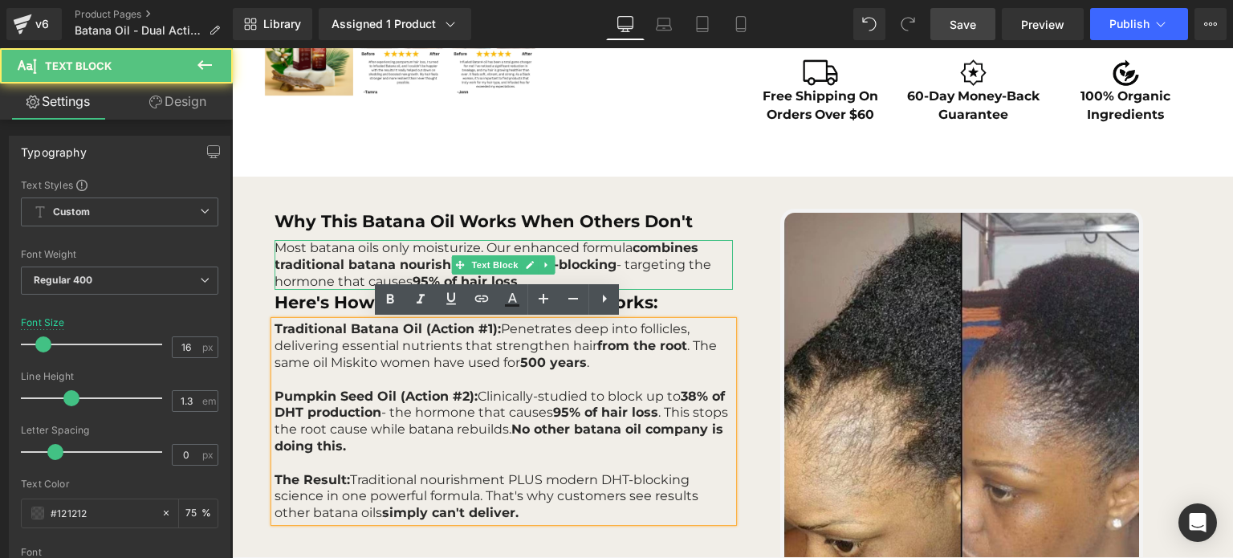
click at [417, 258] on strong "combines traditional batana nourishment with DHT-blocking" at bounding box center [486, 256] width 424 height 32
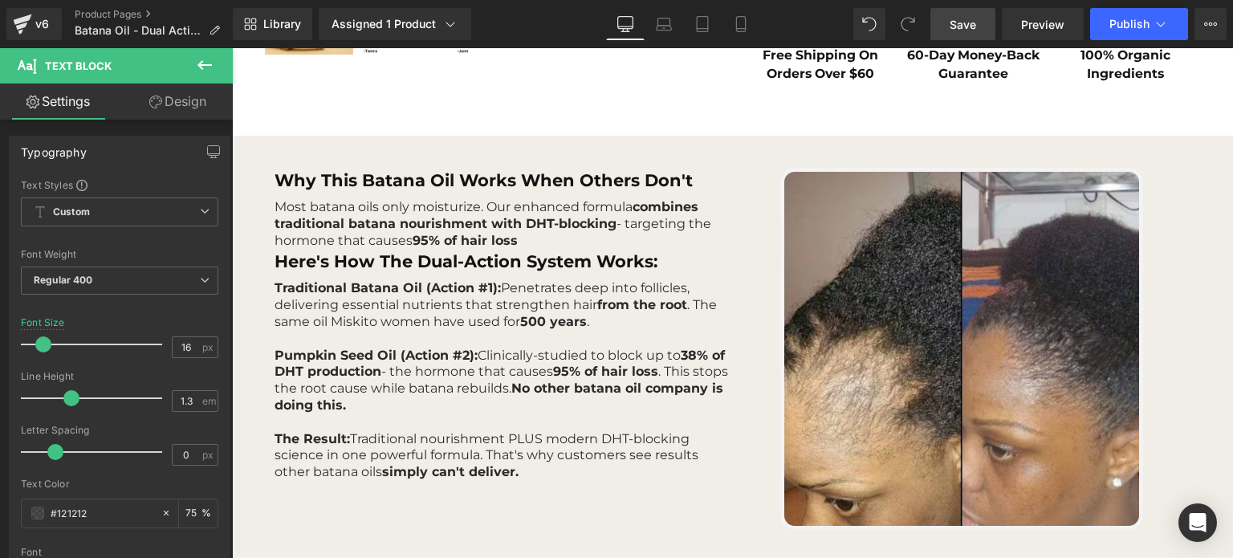
scroll to position [701, 0]
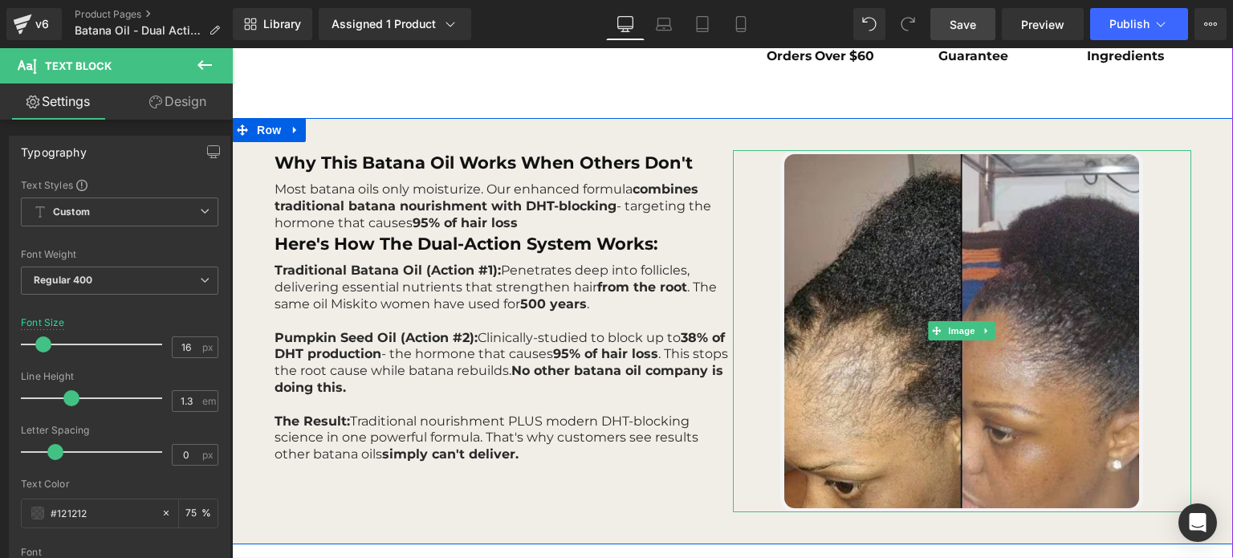
click at [1042, 207] on img at bounding box center [961, 331] width 362 height 362
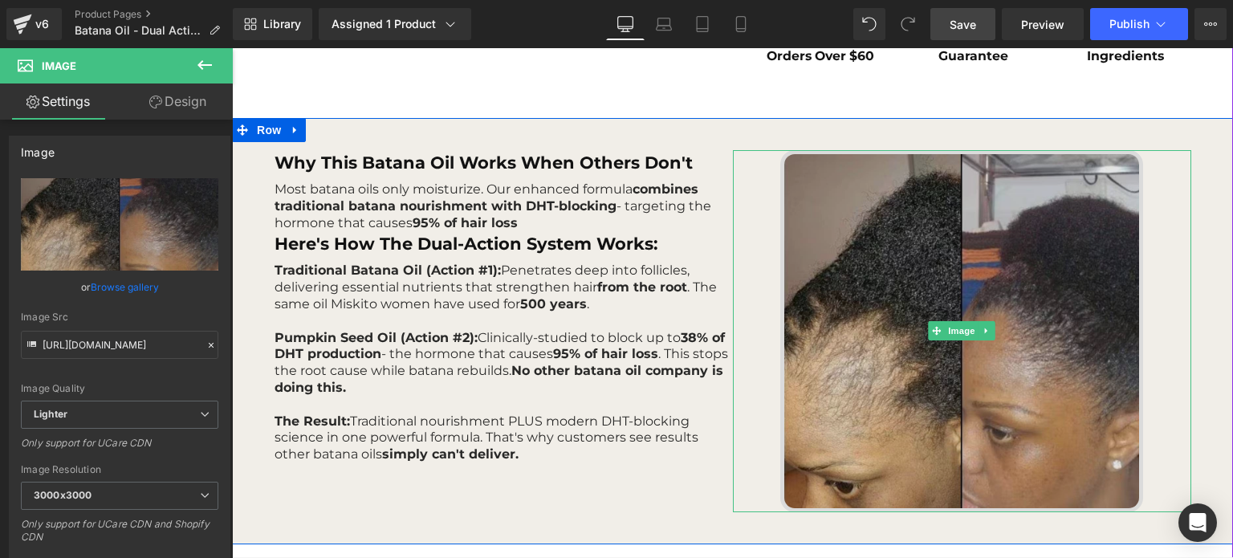
click at [935, 298] on img at bounding box center [961, 331] width 362 height 362
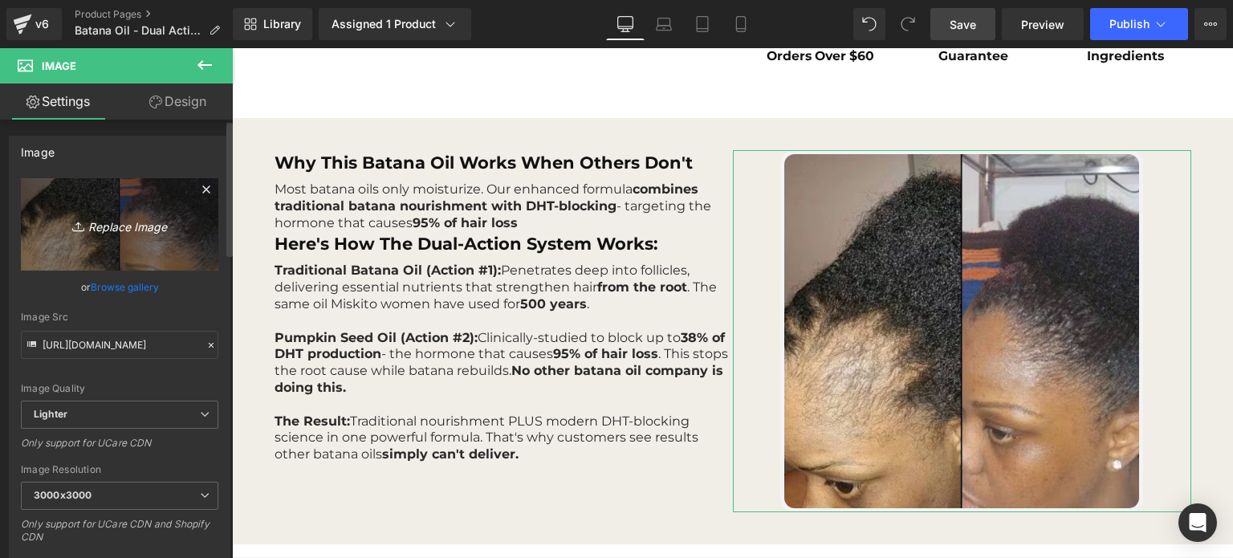
click at [91, 231] on icon "Replace Image" at bounding box center [119, 224] width 128 height 20
type input "C:\fakepath\Dual Action mechanism.png"
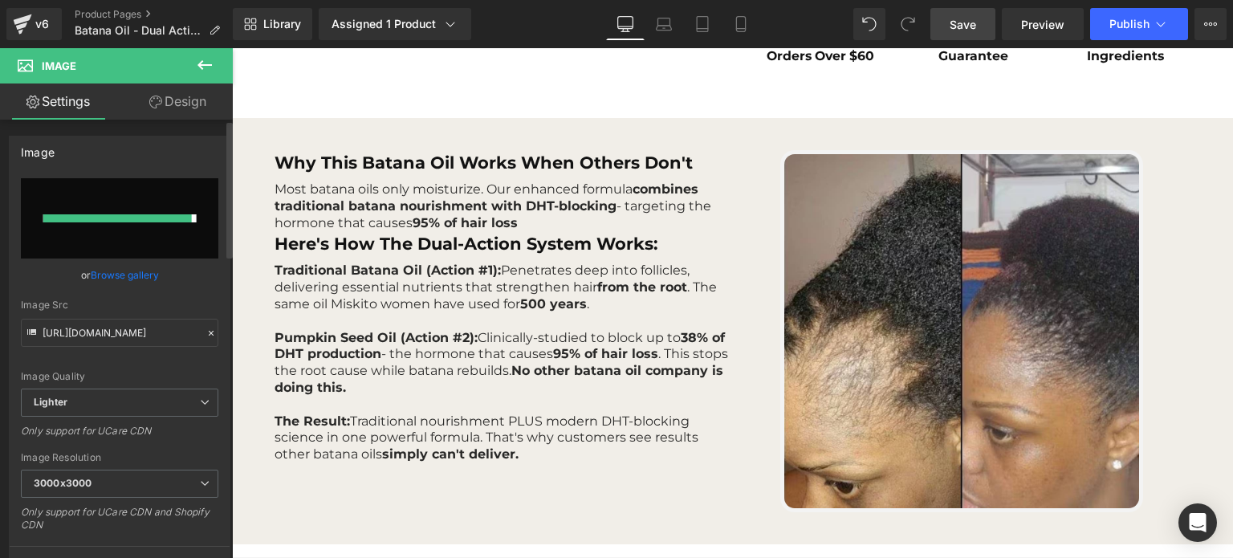
type input "[URL][DOMAIN_NAME]"
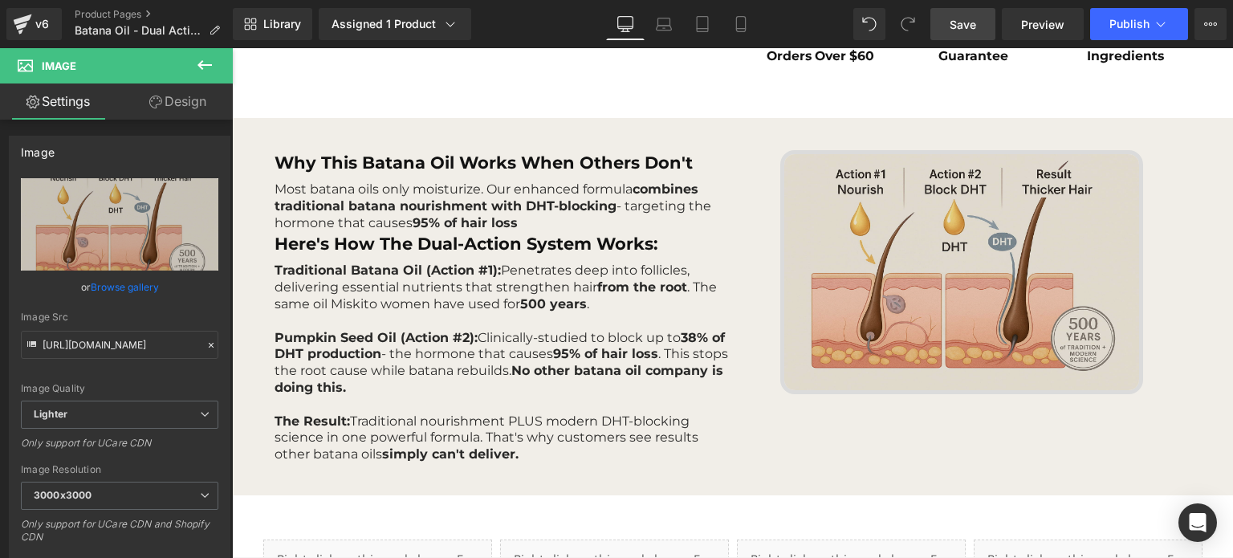
click at [1034, 217] on img at bounding box center [961, 272] width 362 height 244
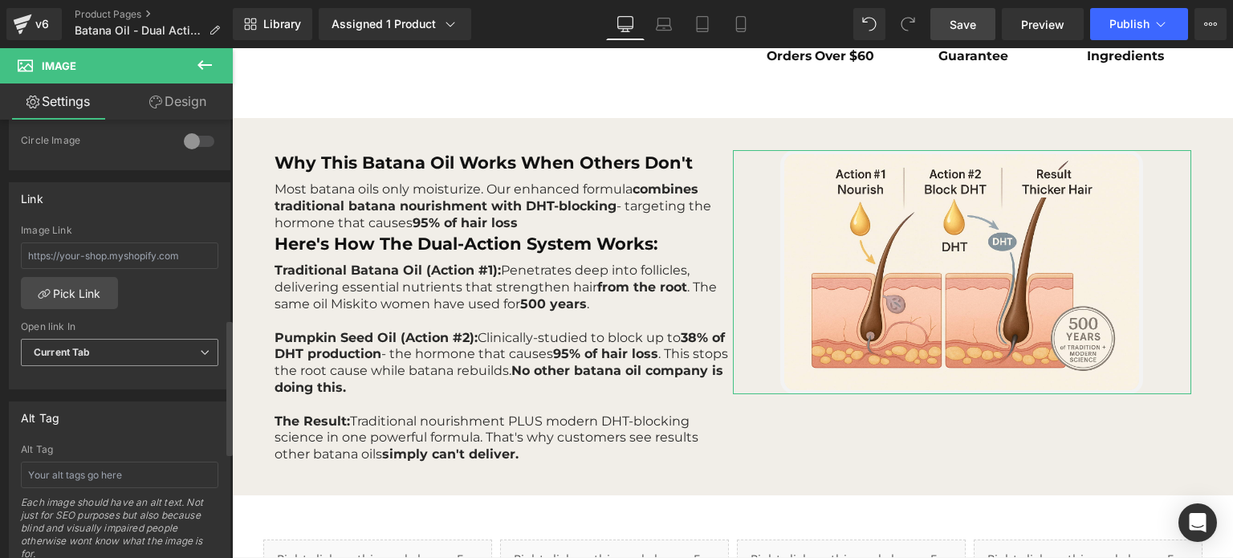
scroll to position [321, 0]
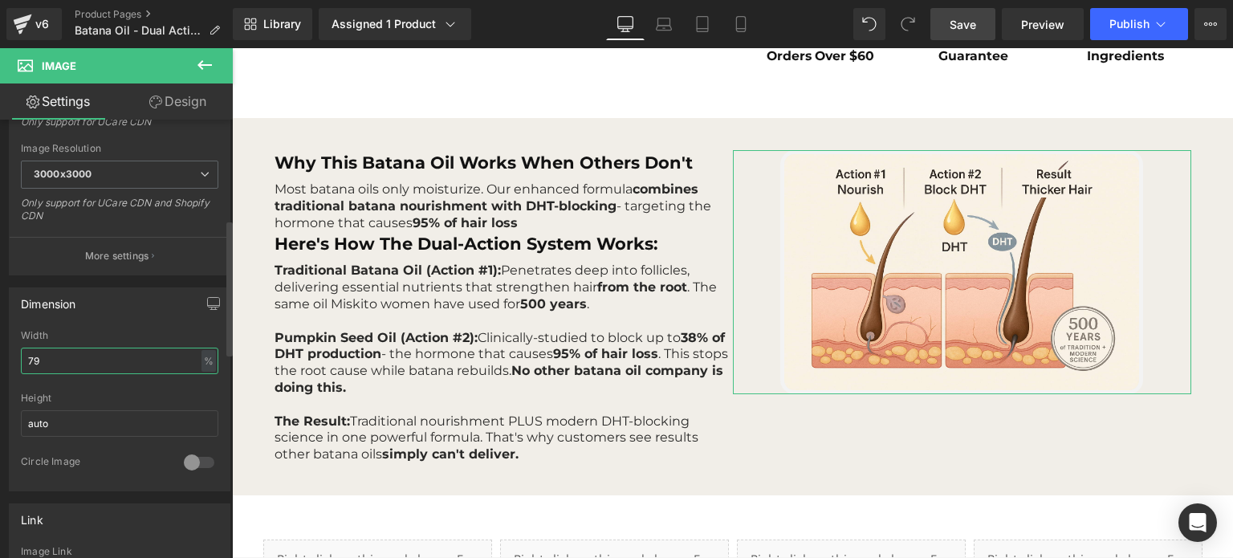
click at [100, 354] on input "79" at bounding box center [119, 360] width 197 height 26
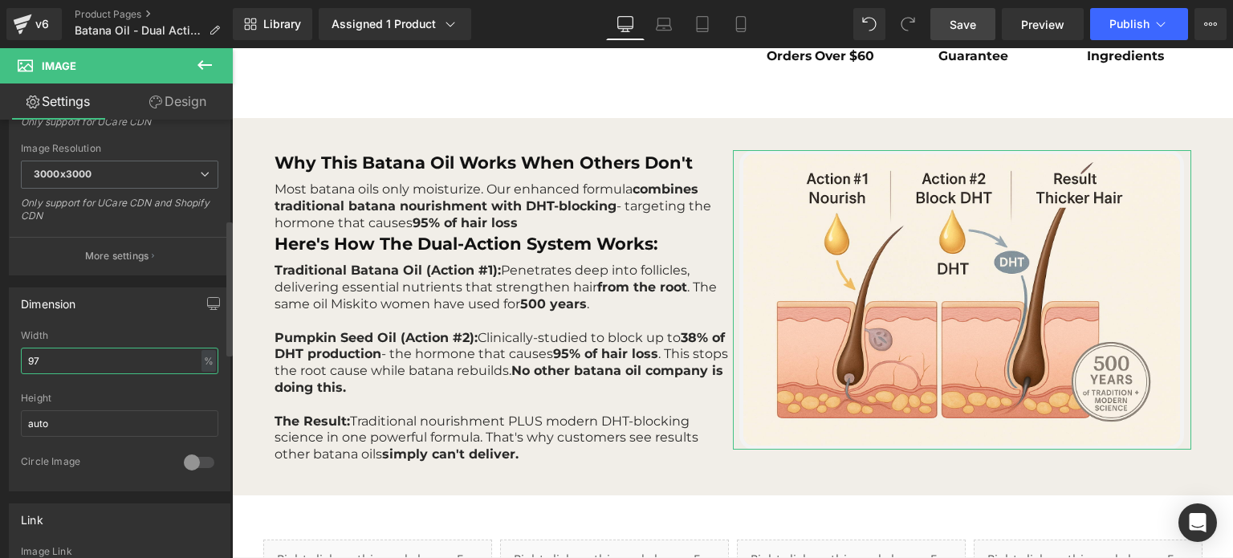
type input "98"
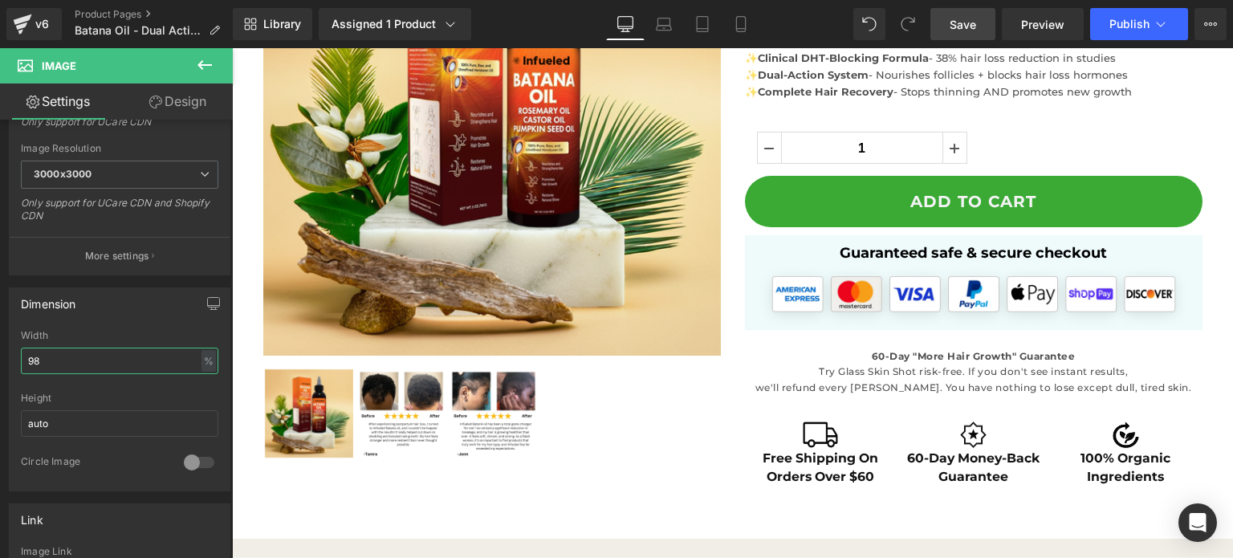
scroll to position [246, 0]
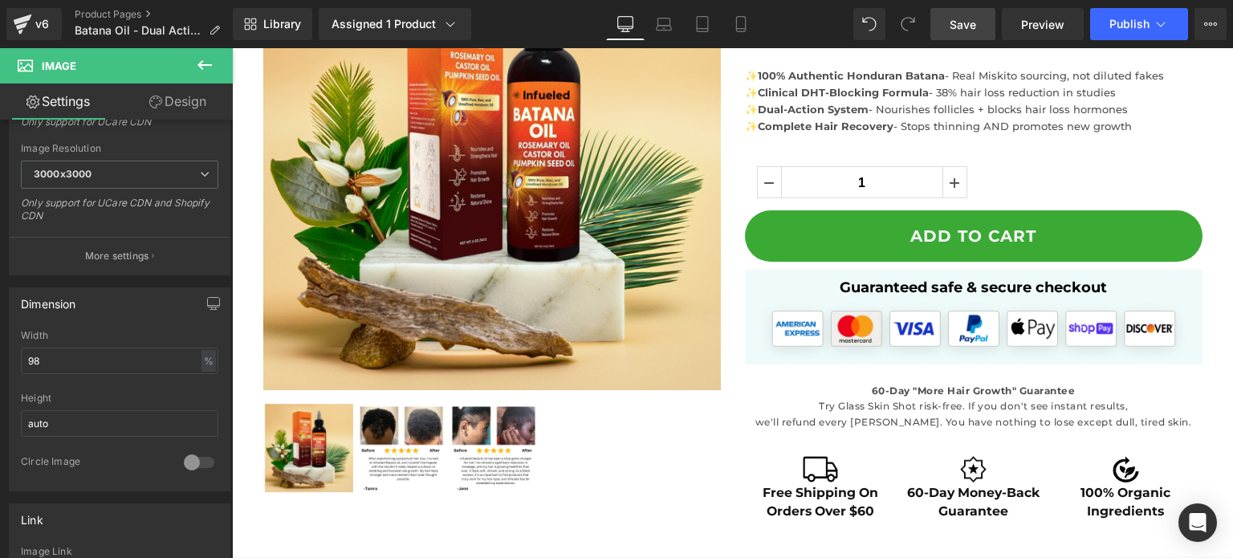
click at [974, 13] on link "Save" at bounding box center [962, 24] width 65 height 32
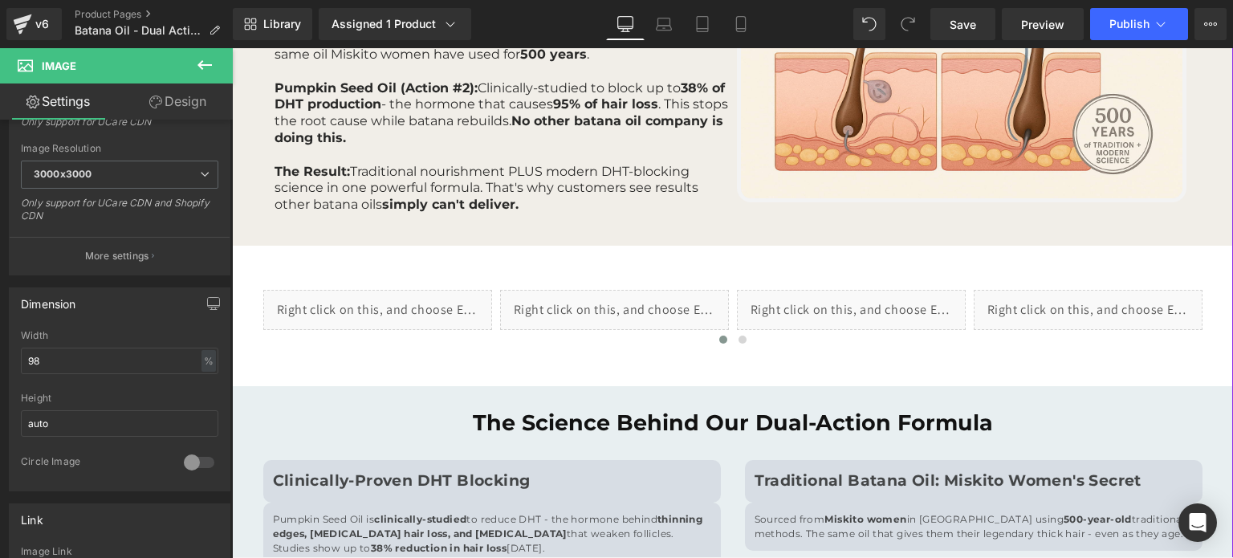
scroll to position [642, 0]
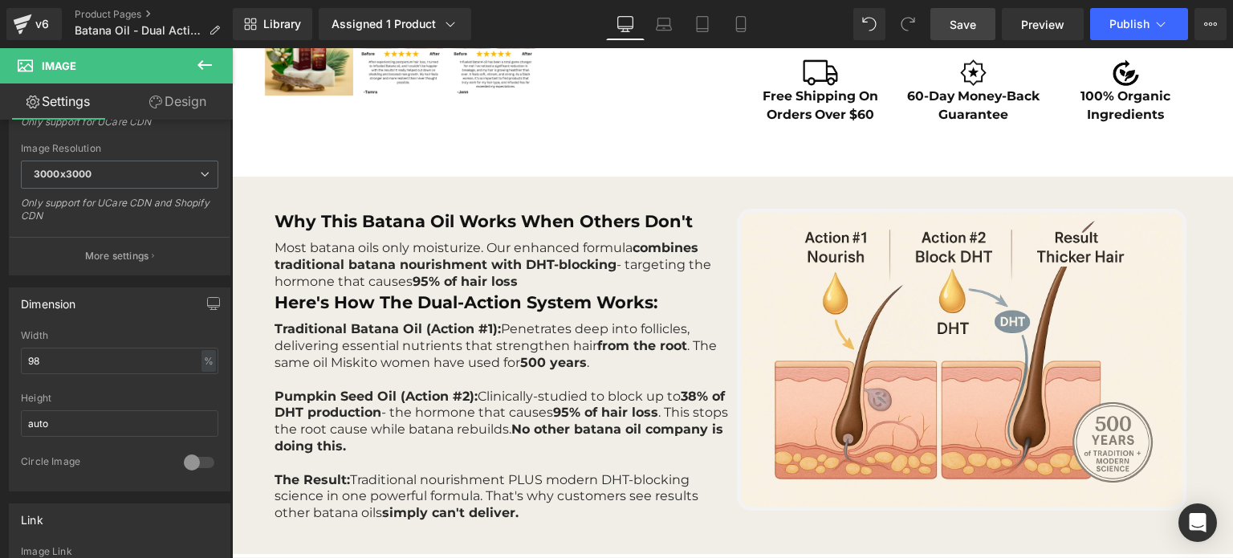
click at [969, 26] on span "Save" at bounding box center [962, 24] width 26 height 17
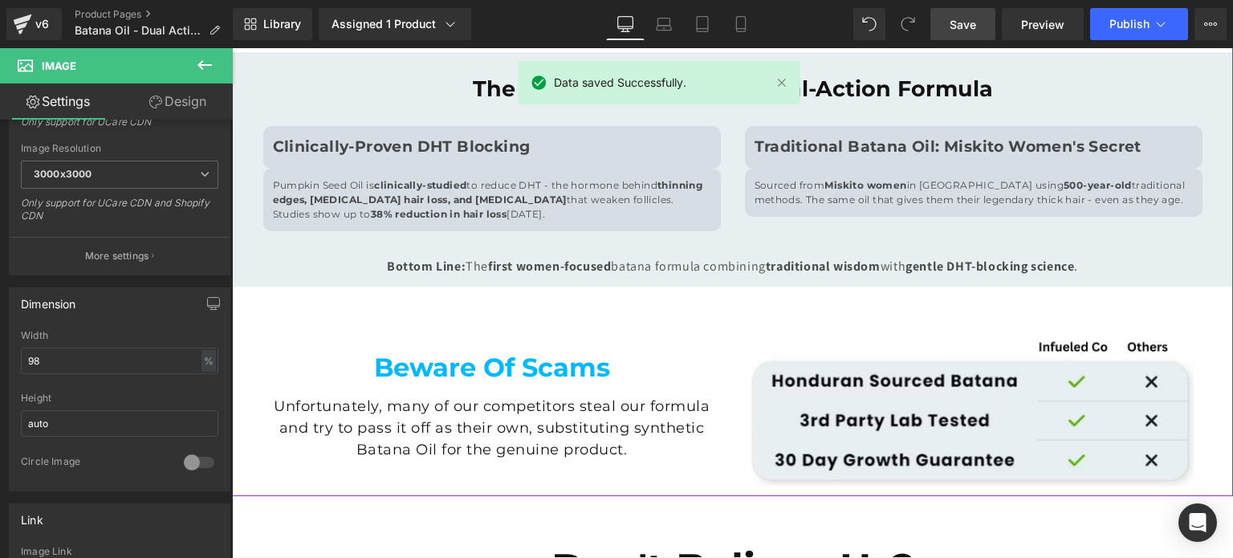
scroll to position [963, 0]
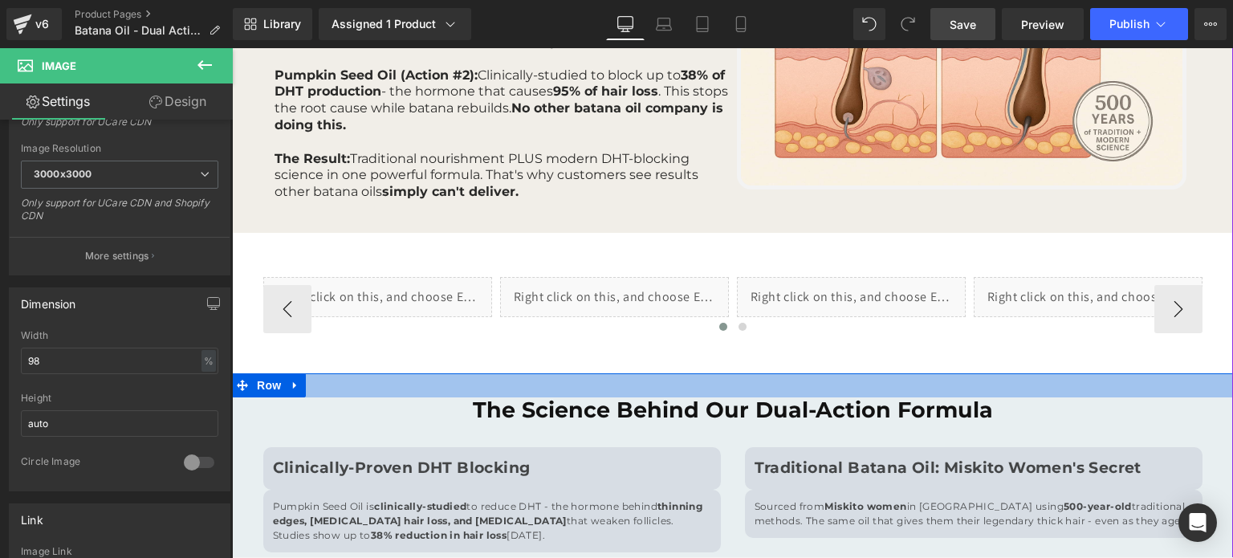
click at [351, 381] on div at bounding box center [732, 385] width 1001 height 24
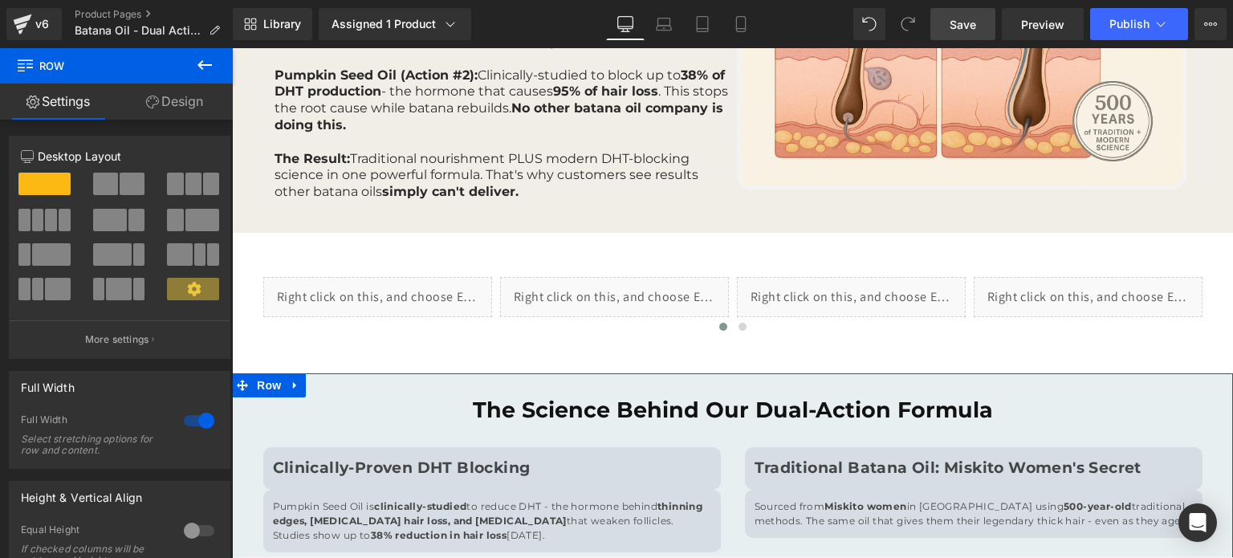
click at [186, 96] on link "Design" at bounding box center [174, 101] width 116 height 36
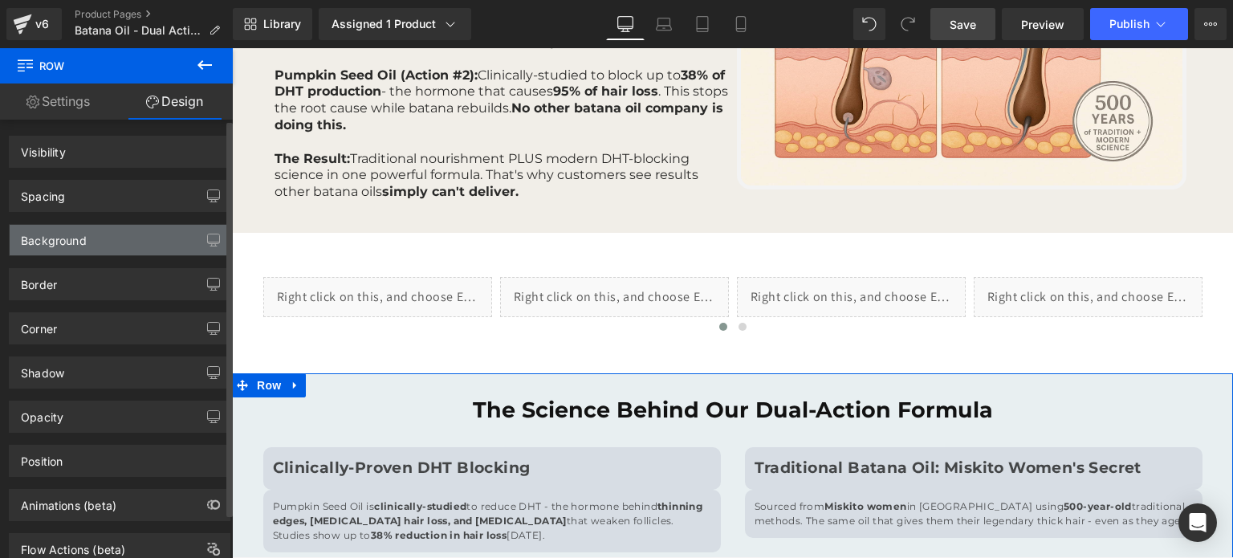
click at [69, 230] on div "Background" at bounding box center [54, 236] width 66 height 22
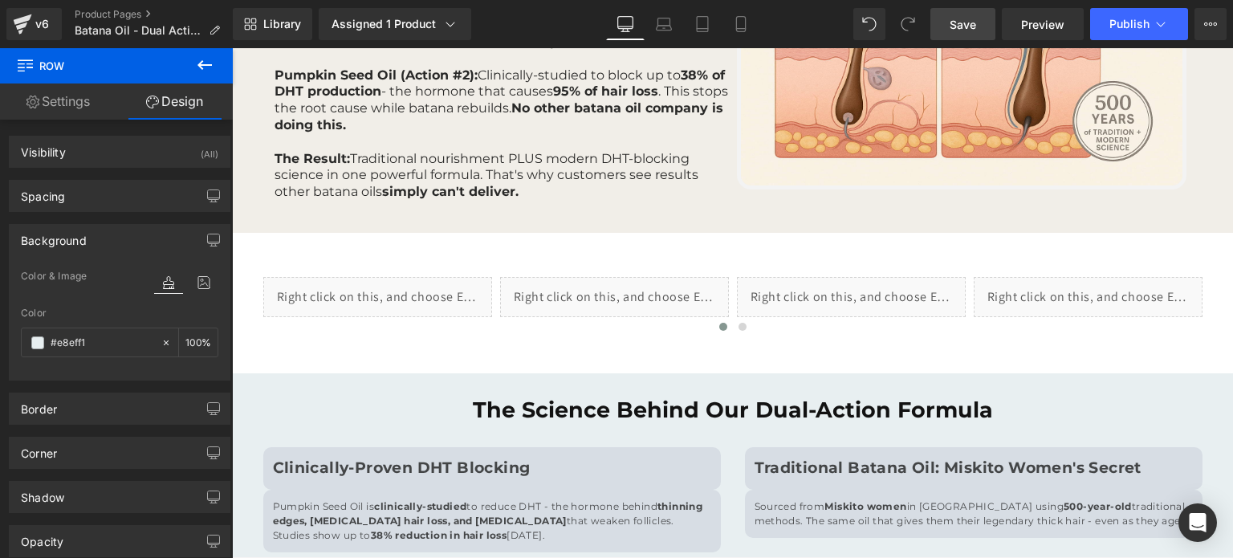
type input "#e8eff1"
type input "100"
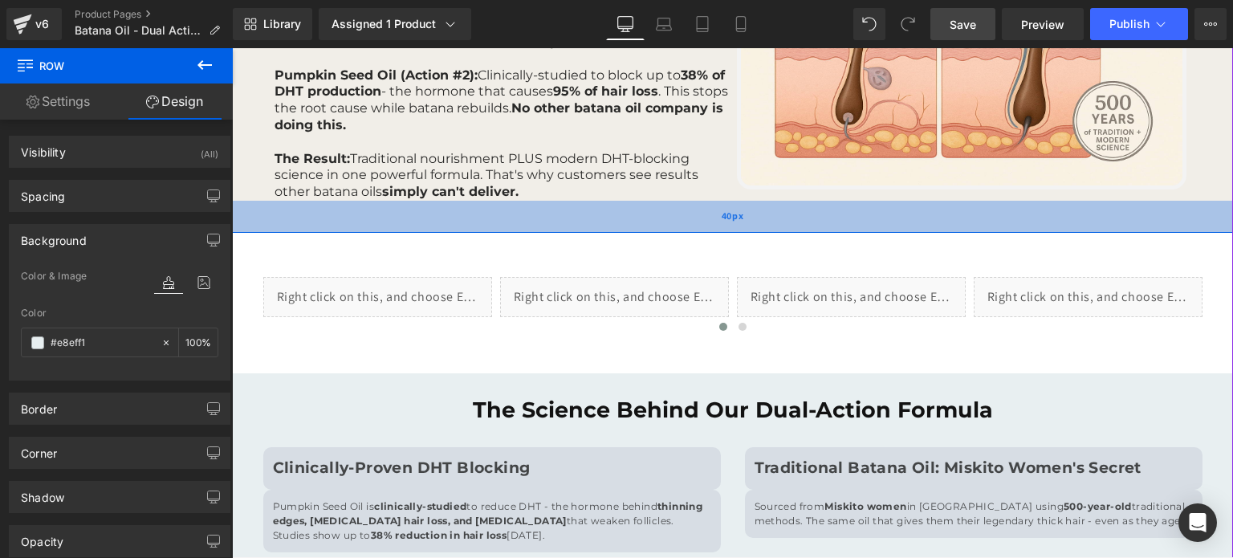
click at [263, 211] on div "40px" at bounding box center [732, 217] width 1001 height 32
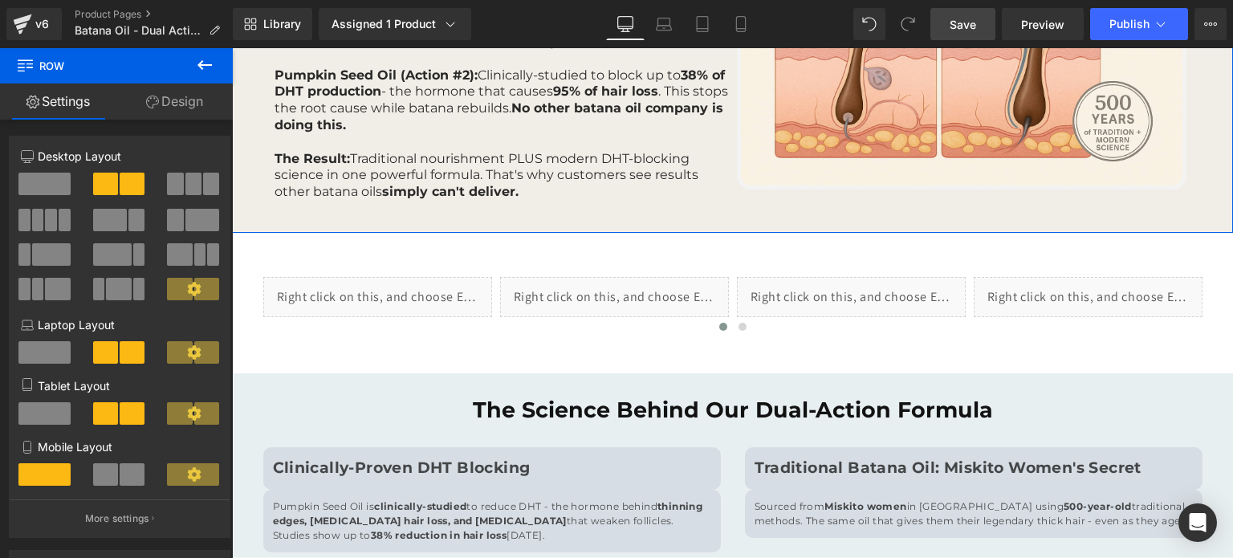
click at [189, 109] on link "Design" at bounding box center [174, 101] width 116 height 36
click at [0, 0] on div "Background" at bounding box center [0, 0] width 0 height 0
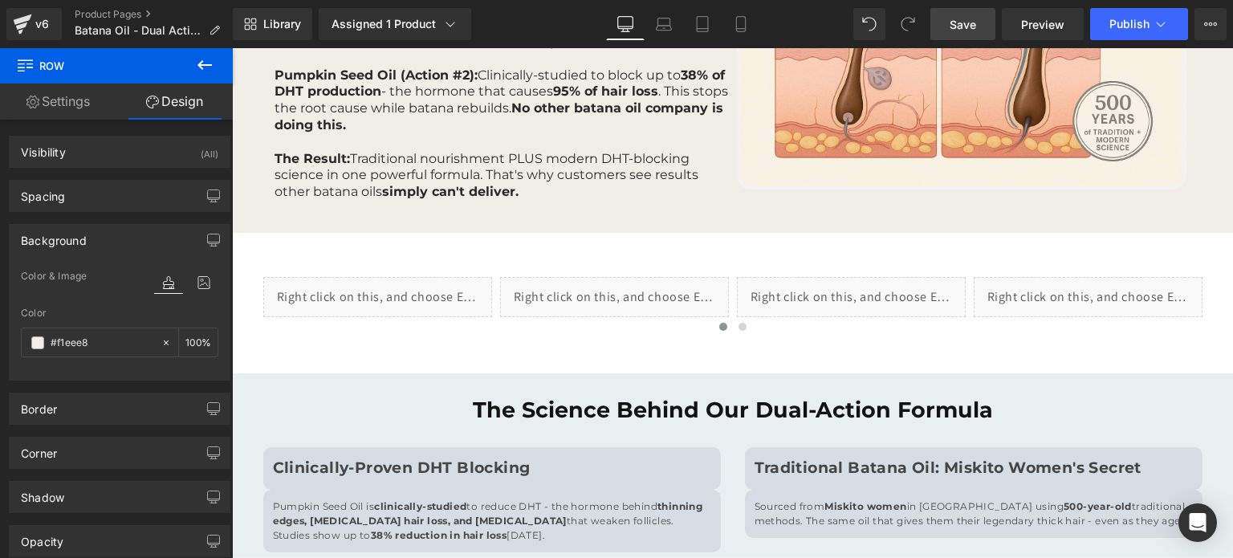
type input "#f1eee8"
type input "100"
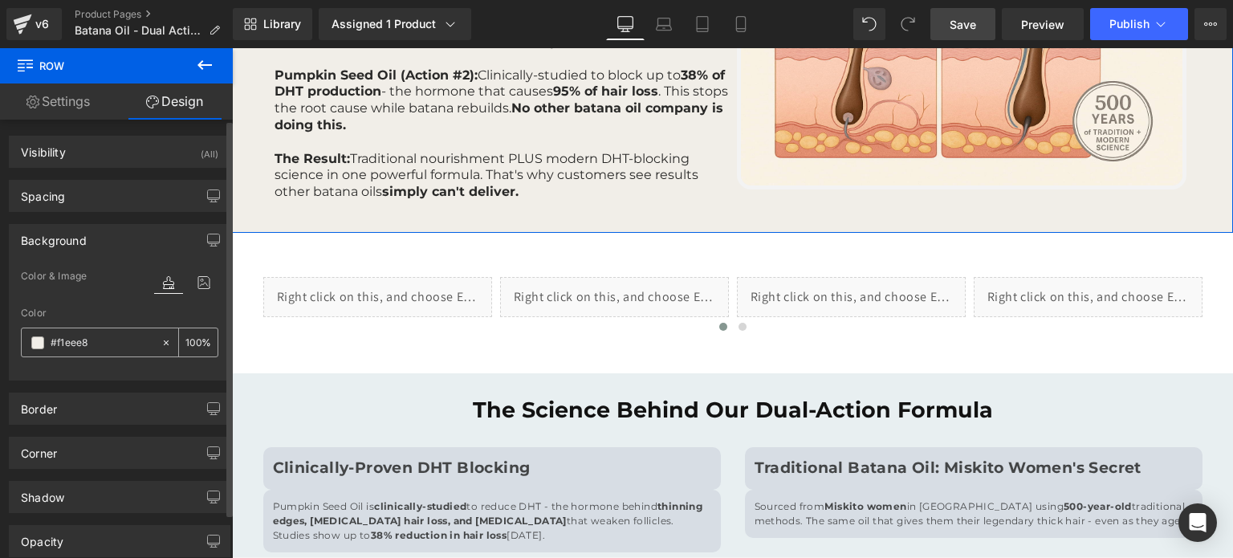
click at [87, 335] on input "#f1eee8" at bounding box center [102, 343] width 103 height 18
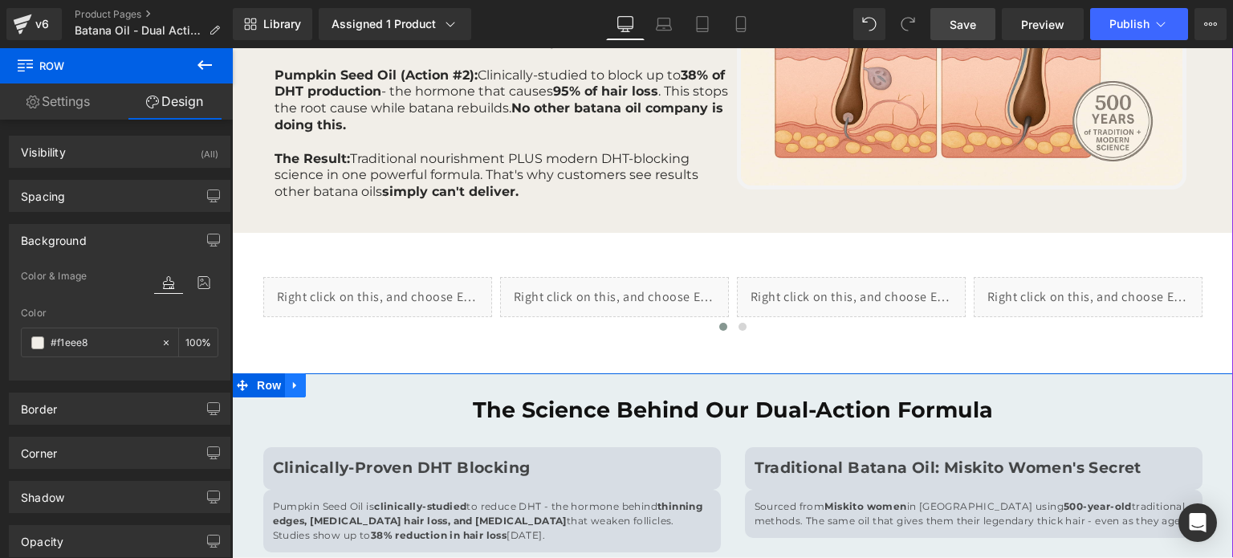
click at [285, 381] on link at bounding box center [295, 385] width 21 height 24
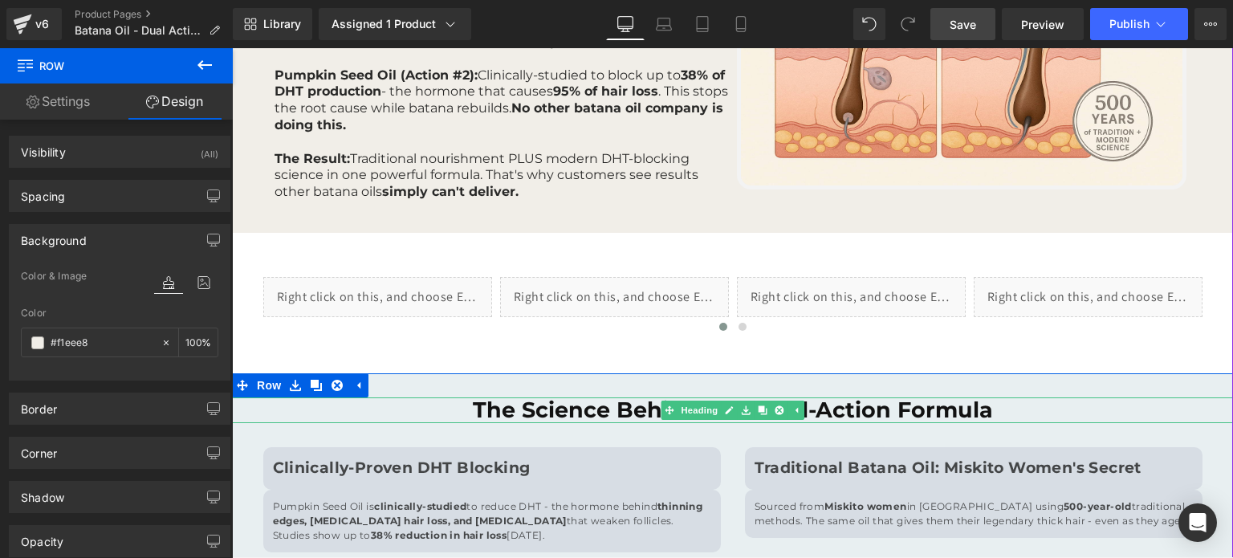
click at [416, 402] on h1 "The Science Behind Our Dual-Action Formula" at bounding box center [732, 410] width 1001 height 26
click at [411, 388] on div "The Science Behind Our Dual-Action Formula Heading Clinically-Proven DHT Blocki…" at bounding box center [732, 490] width 1001 height 234
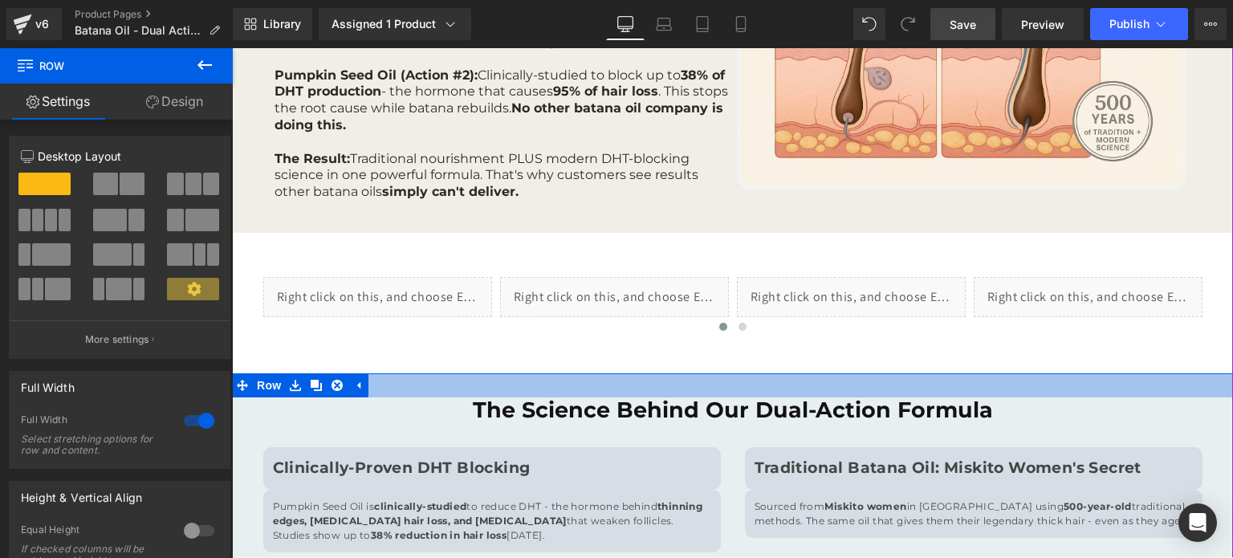
click at [426, 382] on div at bounding box center [732, 385] width 1001 height 24
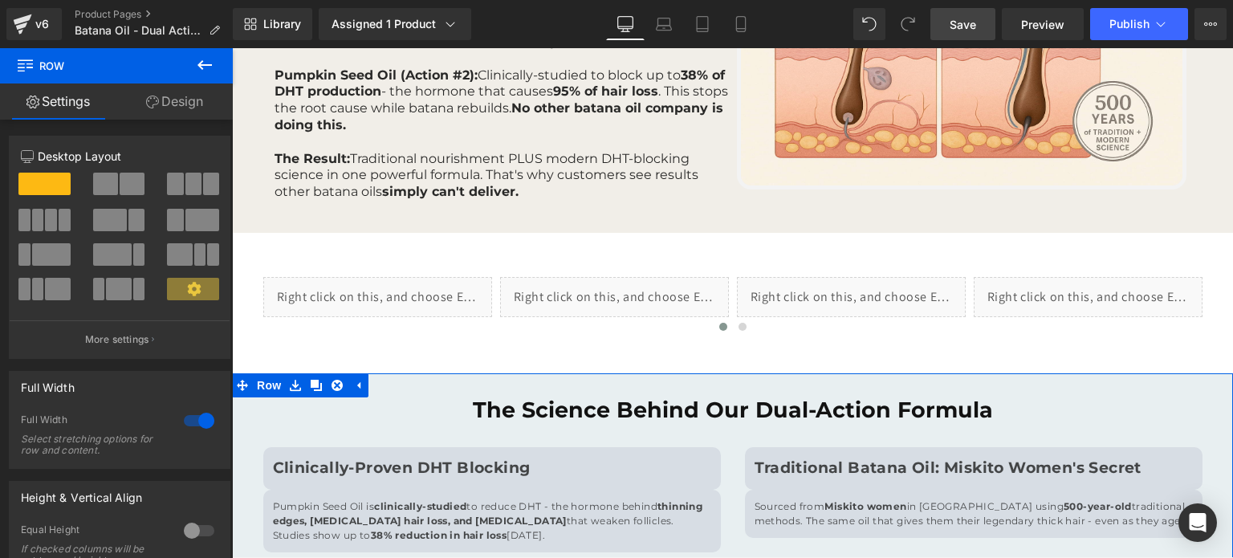
click at [186, 95] on link "Design" at bounding box center [174, 101] width 116 height 36
click at [0, 0] on div "Background" at bounding box center [0, 0] width 0 height 0
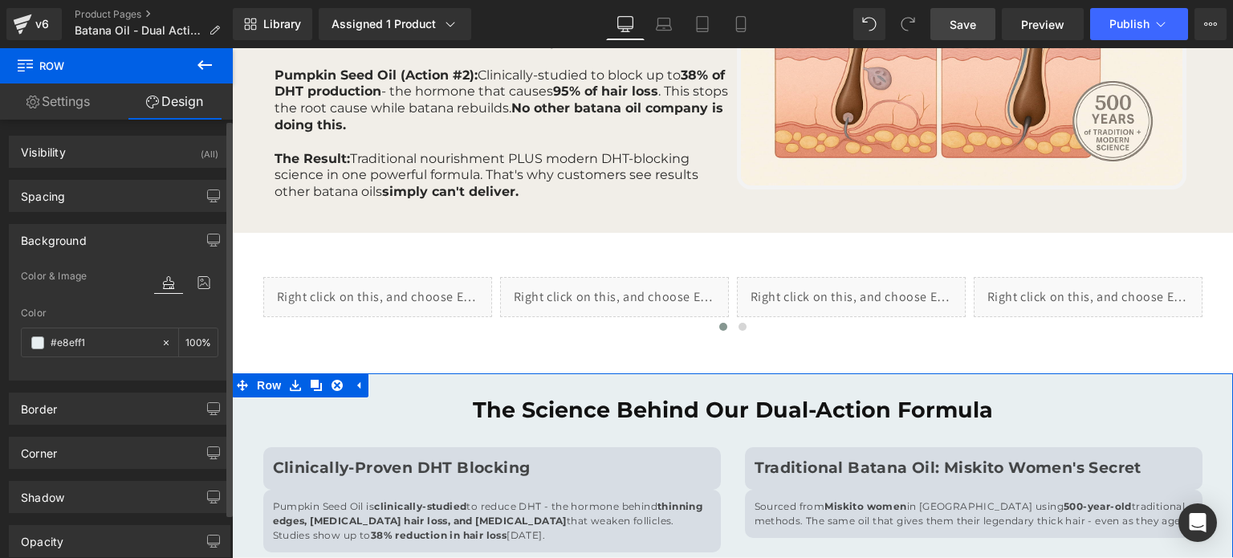
type input "#e8eff1"
type input "100"
click at [87, 334] on input "#e8eff1" at bounding box center [102, 343] width 103 height 18
paste input "f1eee8"
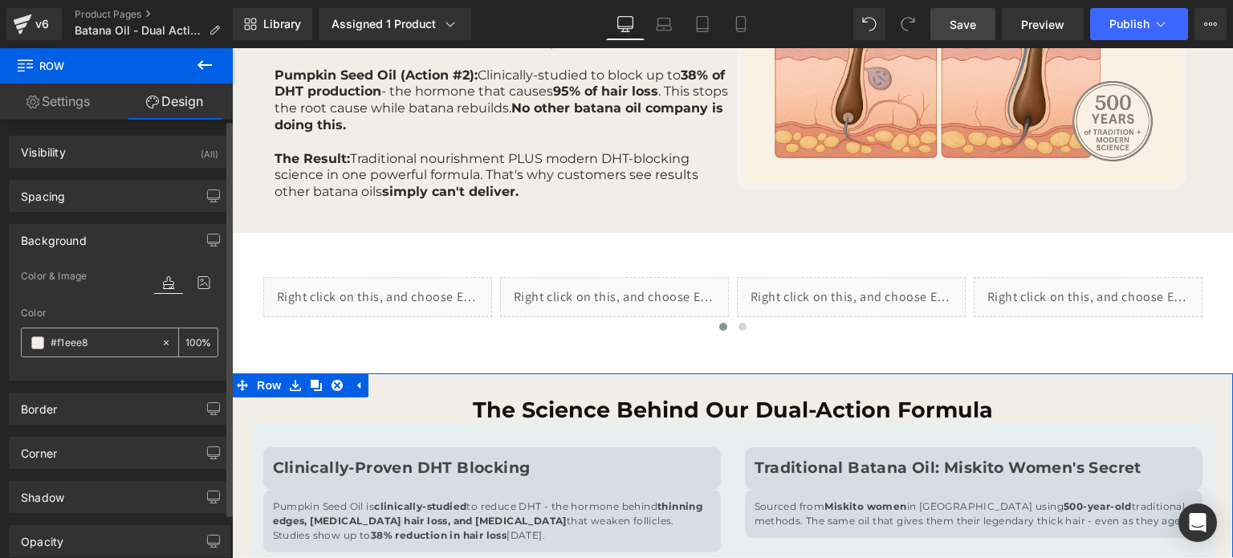
type input "#f1eee8"
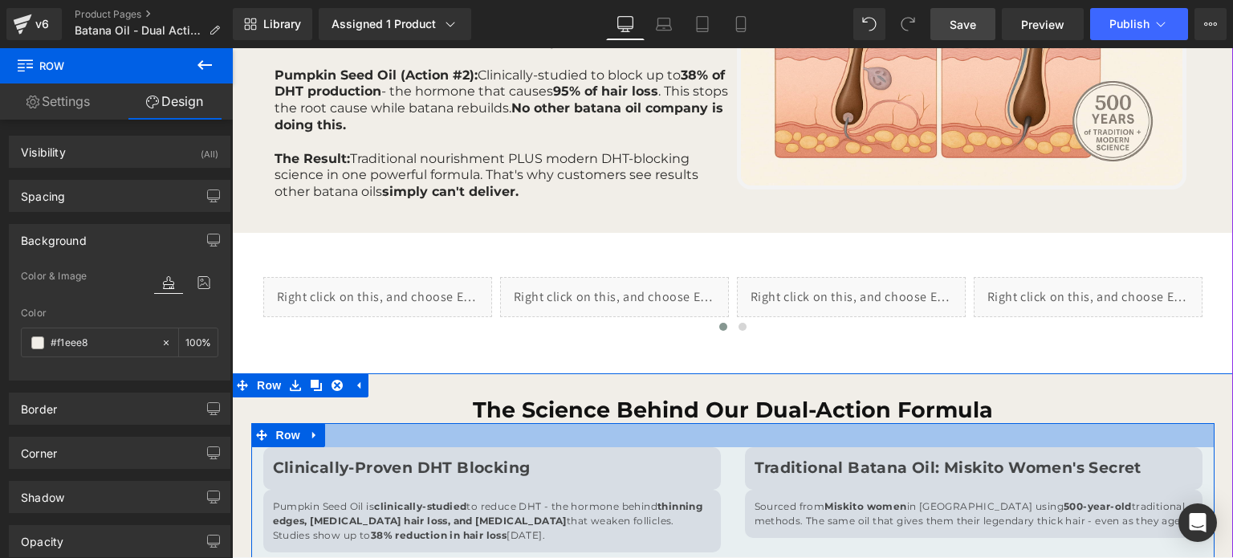
click at [324, 441] on div at bounding box center [732, 435] width 963 height 24
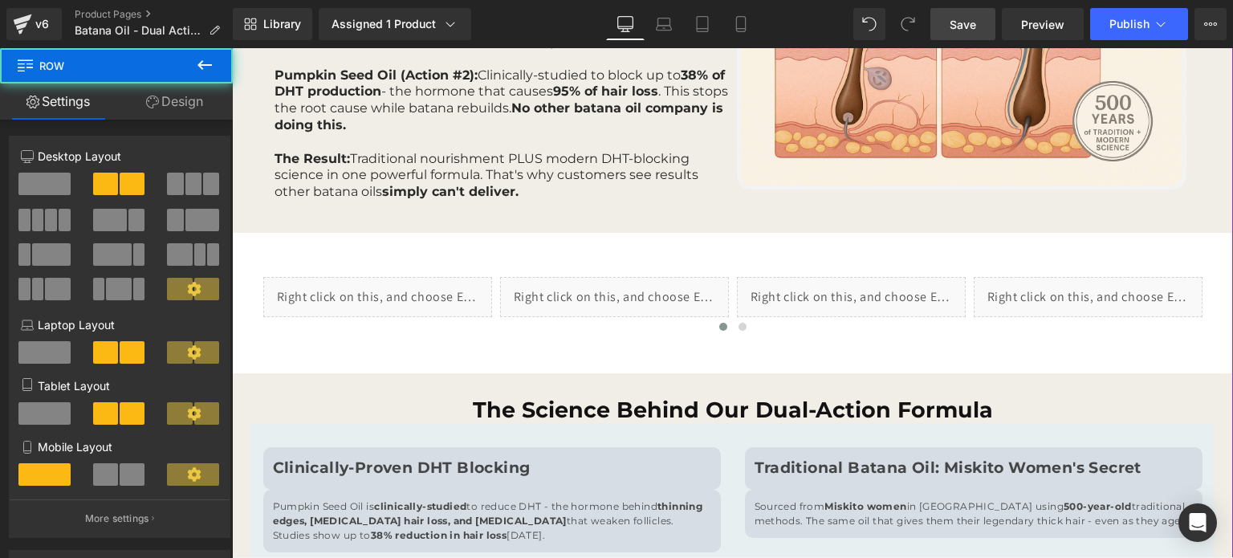
scroll to position [1284, 0]
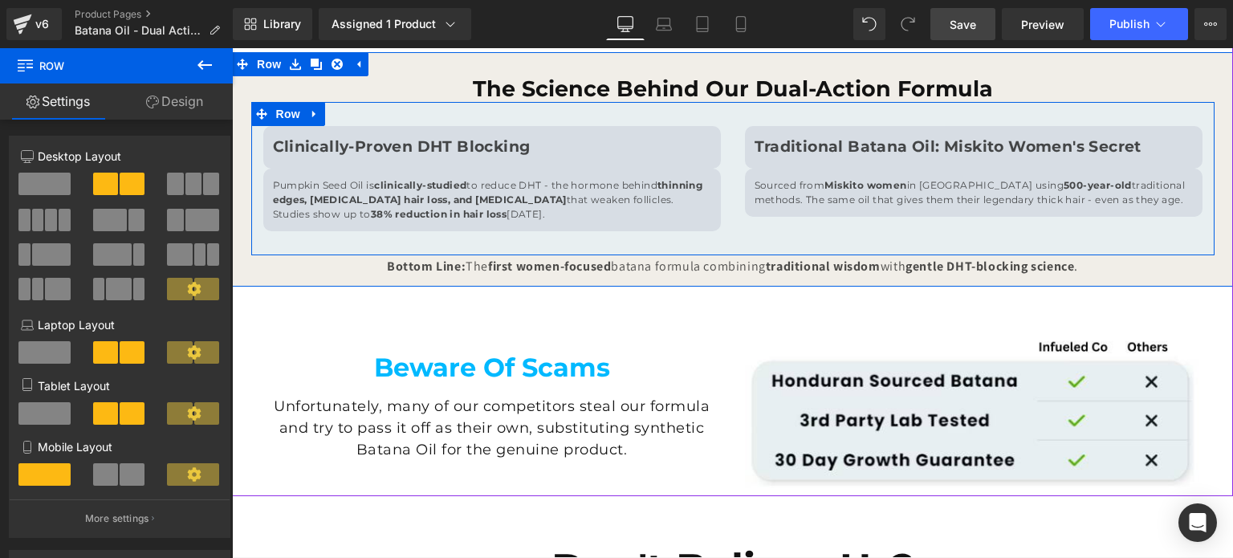
click at [763, 225] on div "Clinically-Proven DHT Blocking Text Block Pumpkin Seed Oil is clinically-studie…" at bounding box center [732, 178] width 963 height 153
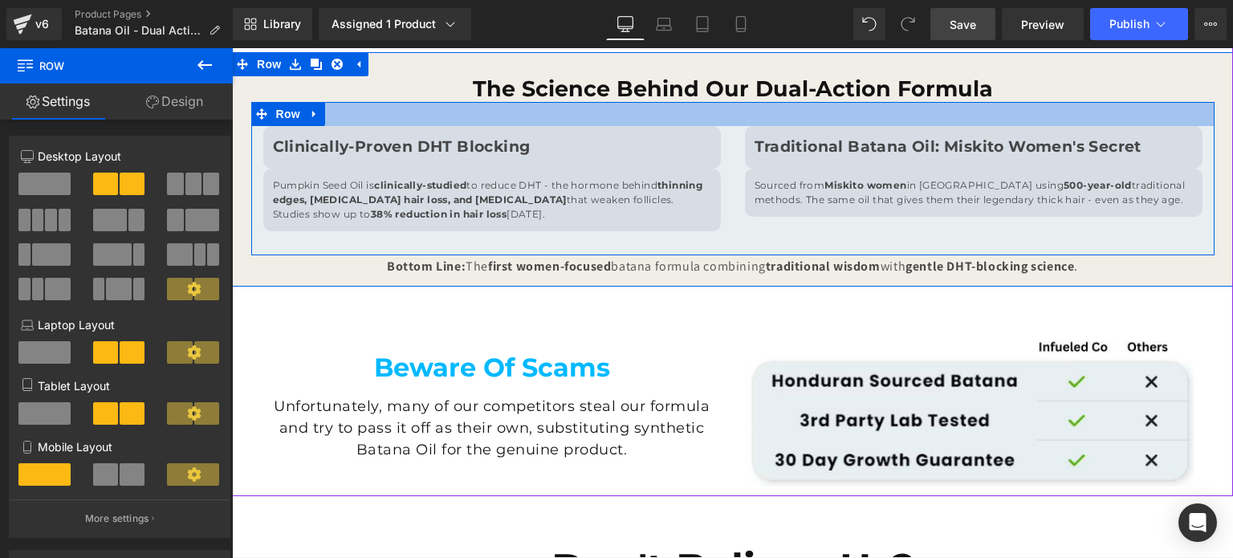
click at [347, 116] on div at bounding box center [732, 114] width 963 height 24
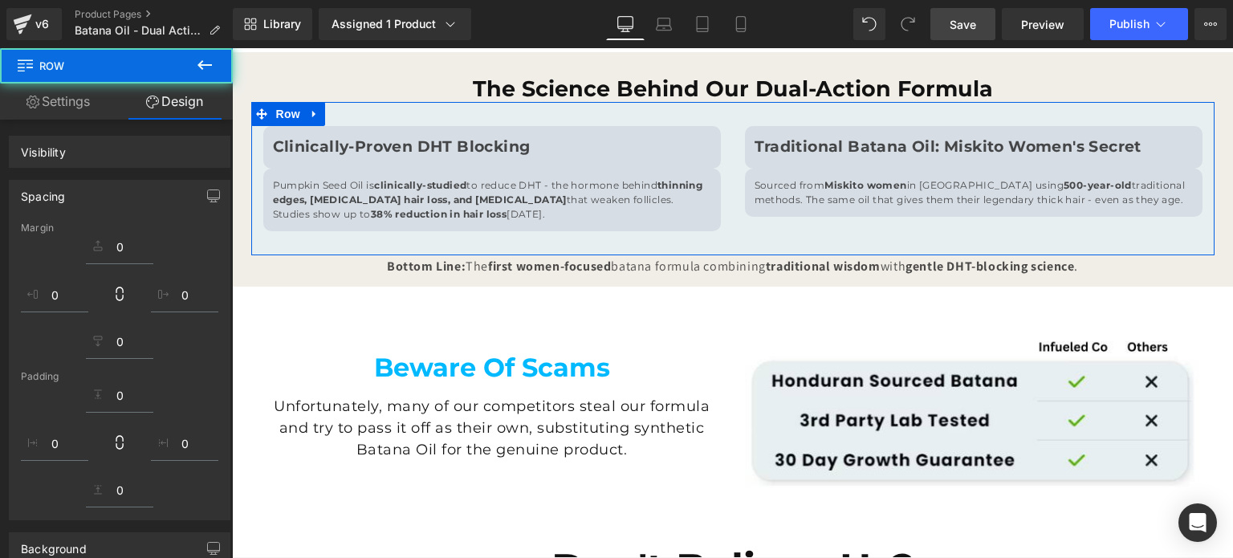
click at [197, 109] on link "Design" at bounding box center [174, 101] width 116 height 36
type input "0"
type input "30"
type input "0"
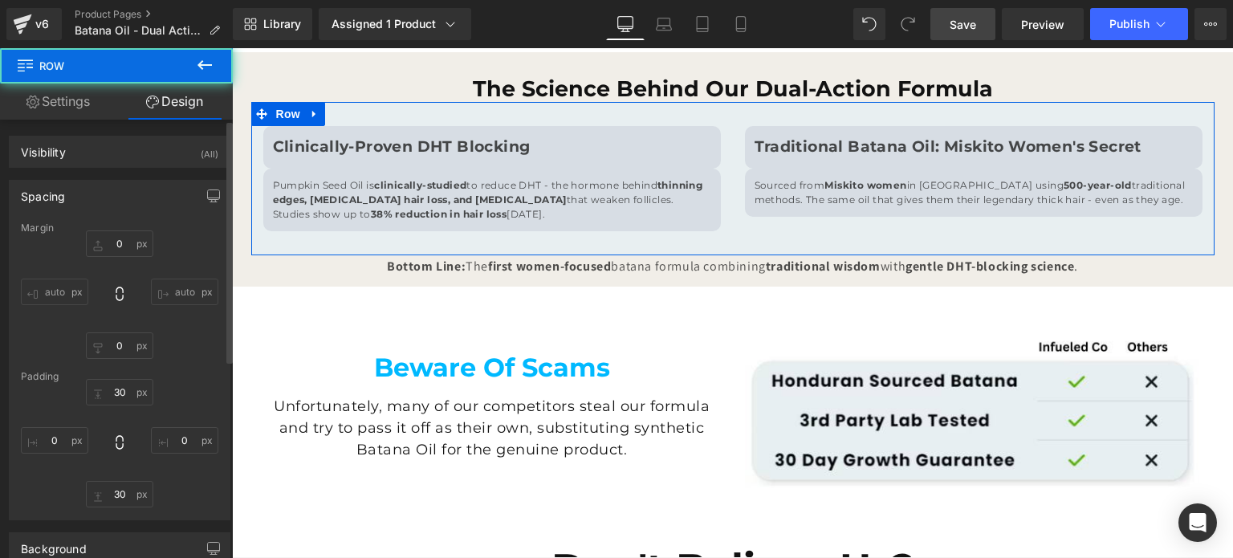
type input "30"
type input "0"
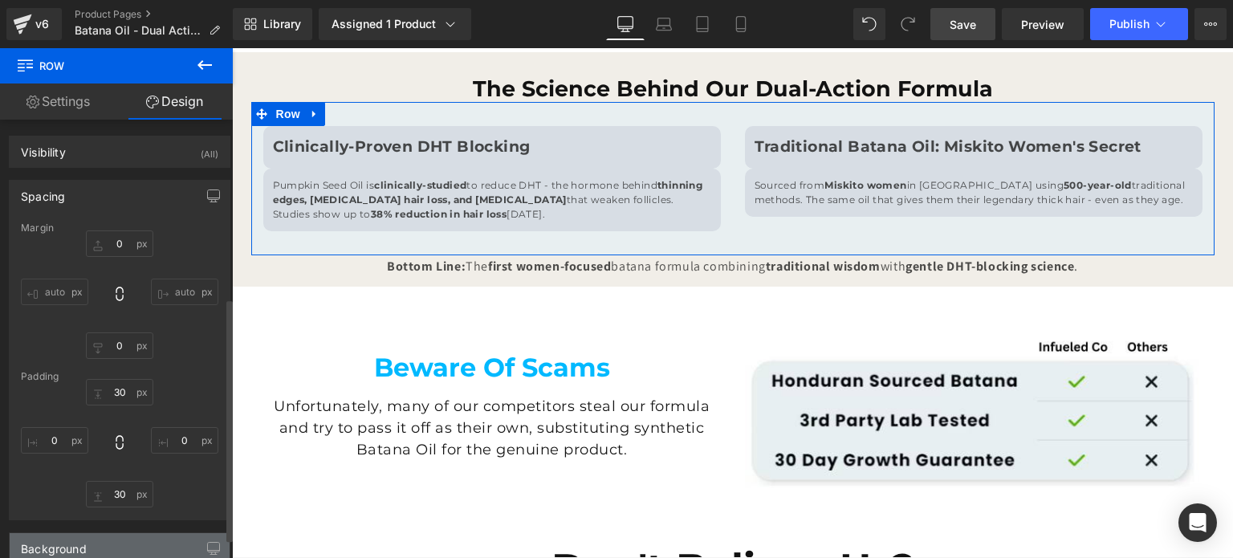
scroll to position [321, 0]
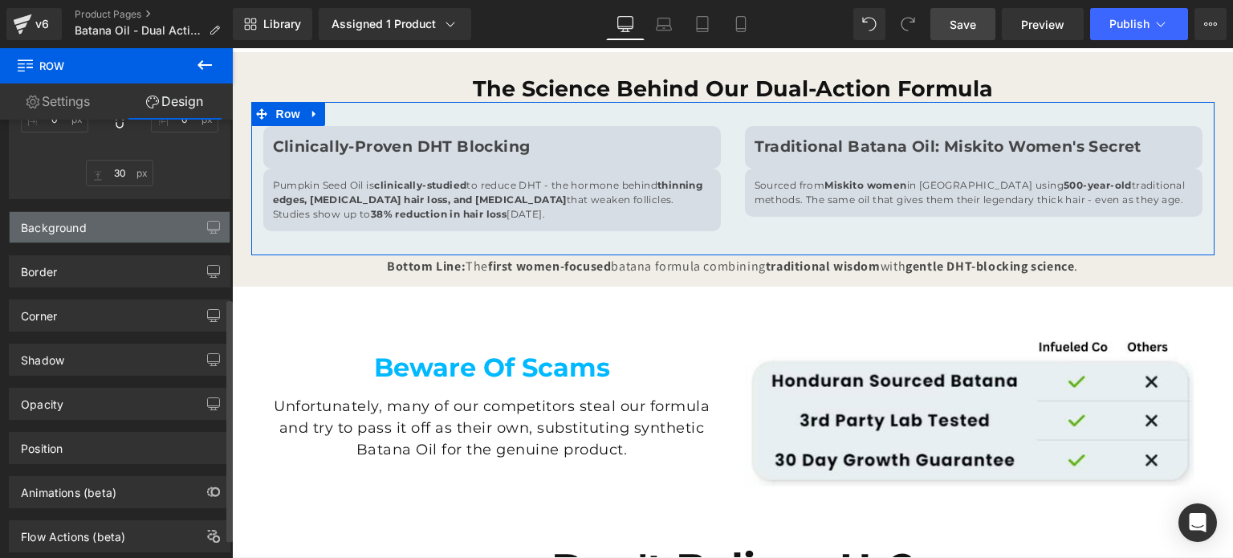
click at [135, 230] on div "Background" at bounding box center [120, 227] width 220 height 30
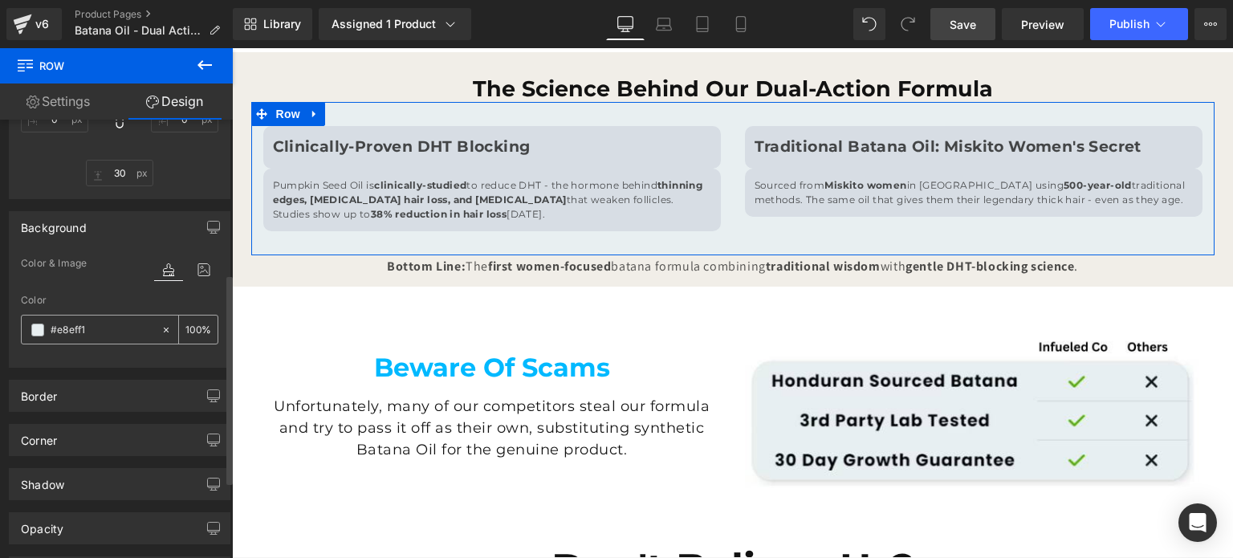
click at [80, 327] on input "#e8eff1" at bounding box center [102, 330] width 103 height 18
paste input "f1eee8"
type input "#f1eee8"
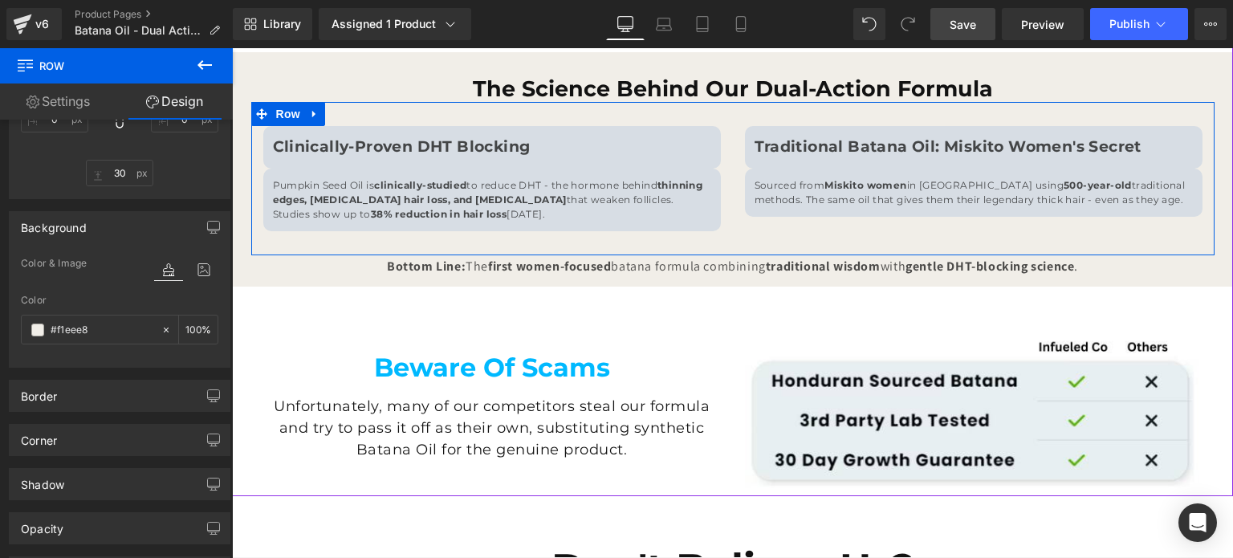
click at [603, 150] on p "Clinically-Proven DHT Blocking" at bounding box center [492, 147] width 438 height 23
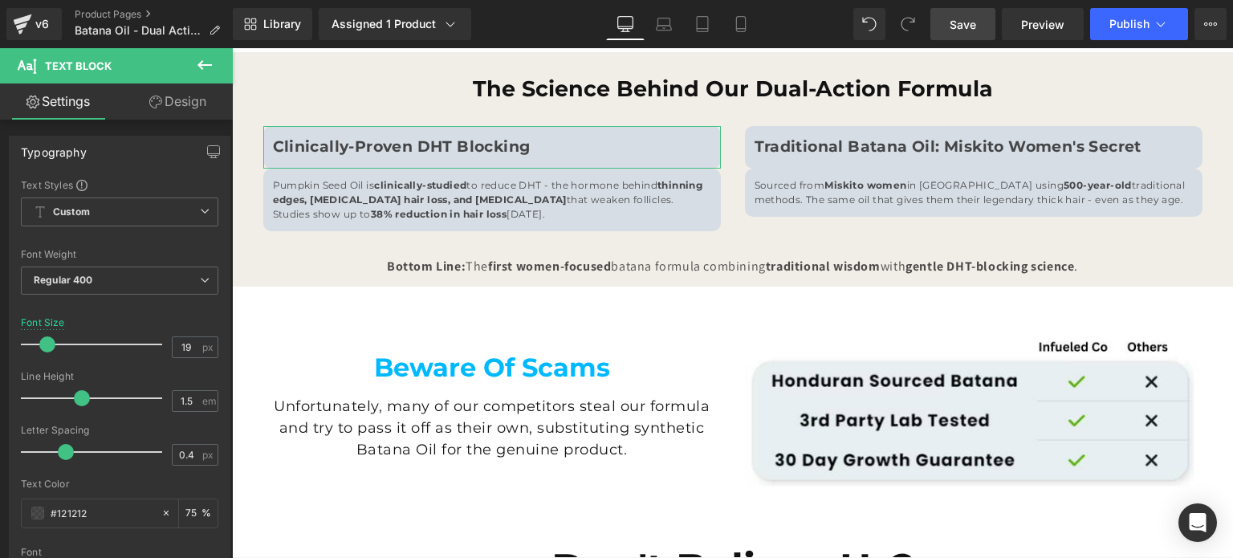
click at [202, 101] on link "Design" at bounding box center [178, 101] width 116 height 36
click at [0, 0] on div "Background" at bounding box center [0, 0] width 0 height 0
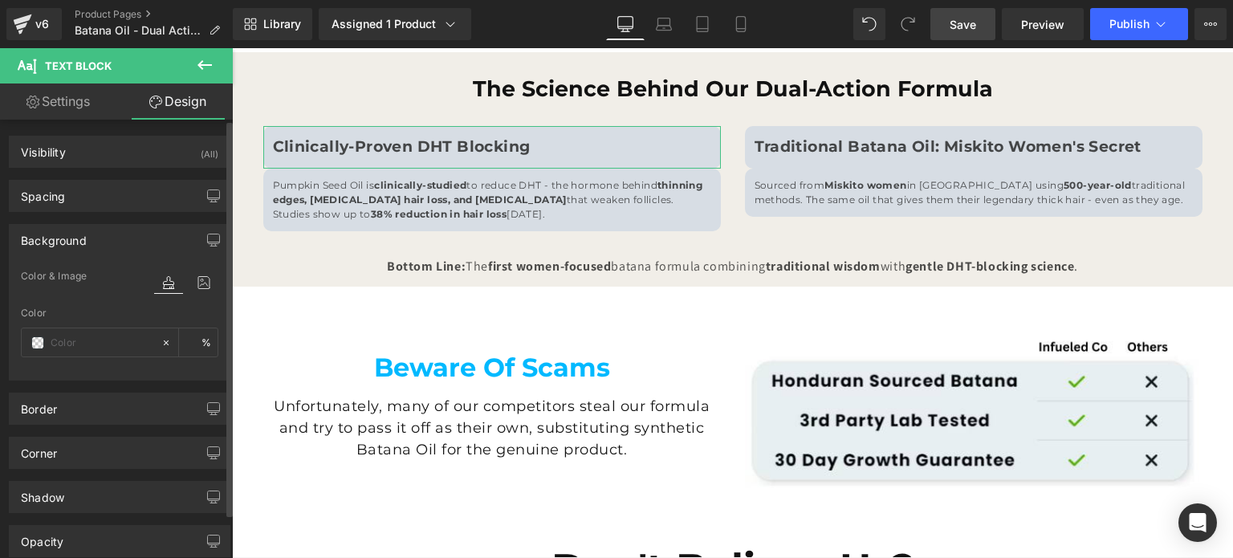
type input "#d7dde4"
type input "100"
click at [66, 339] on input "#d7dde4" at bounding box center [102, 343] width 103 height 18
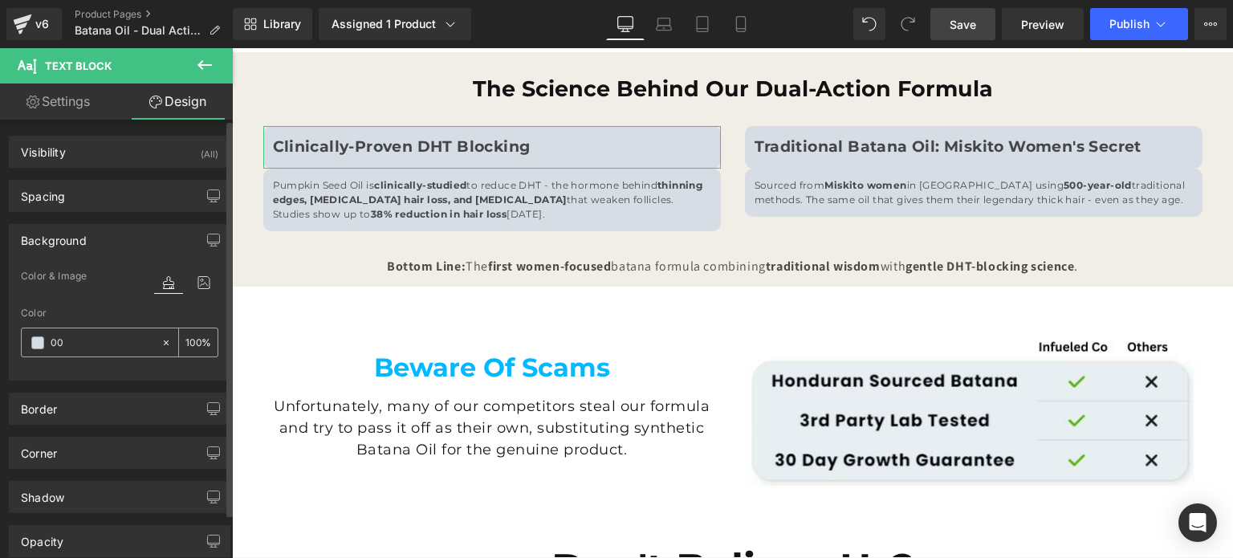
type input "000"
type input "100"
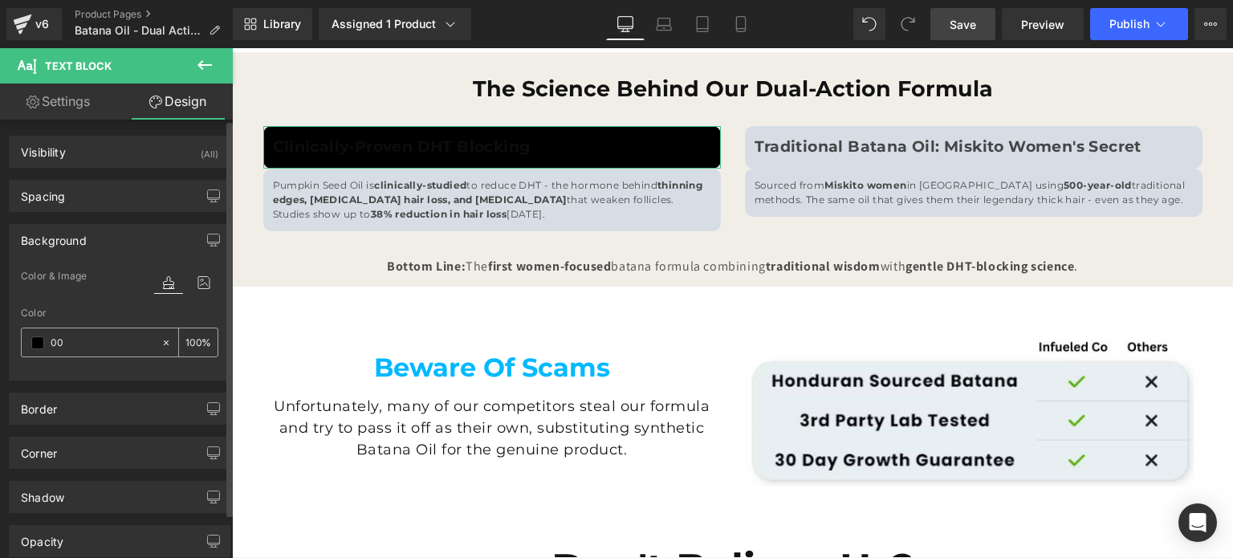
type input "0"
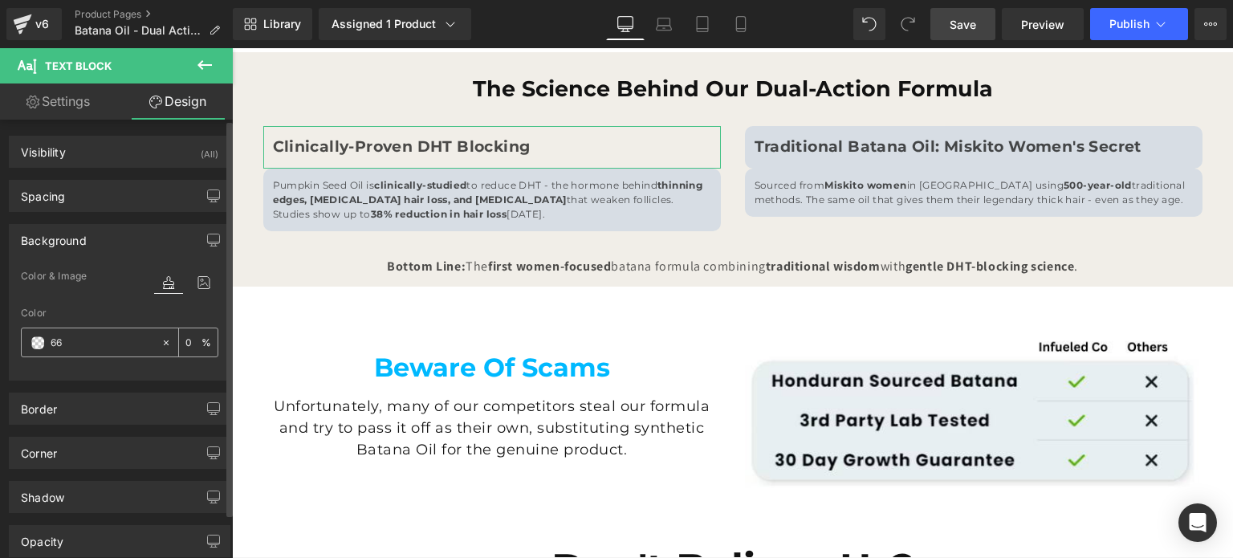
type input "6"
type input "fff"
type input "100"
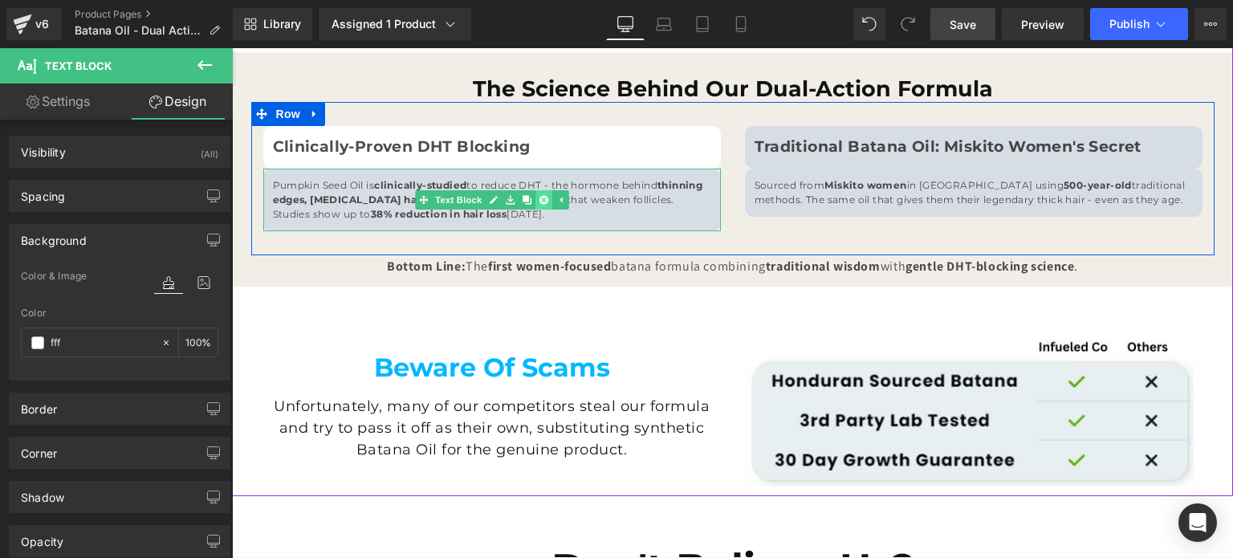
click at [520, 205] on link at bounding box center [526, 199] width 17 height 19
type input "#ffffff"
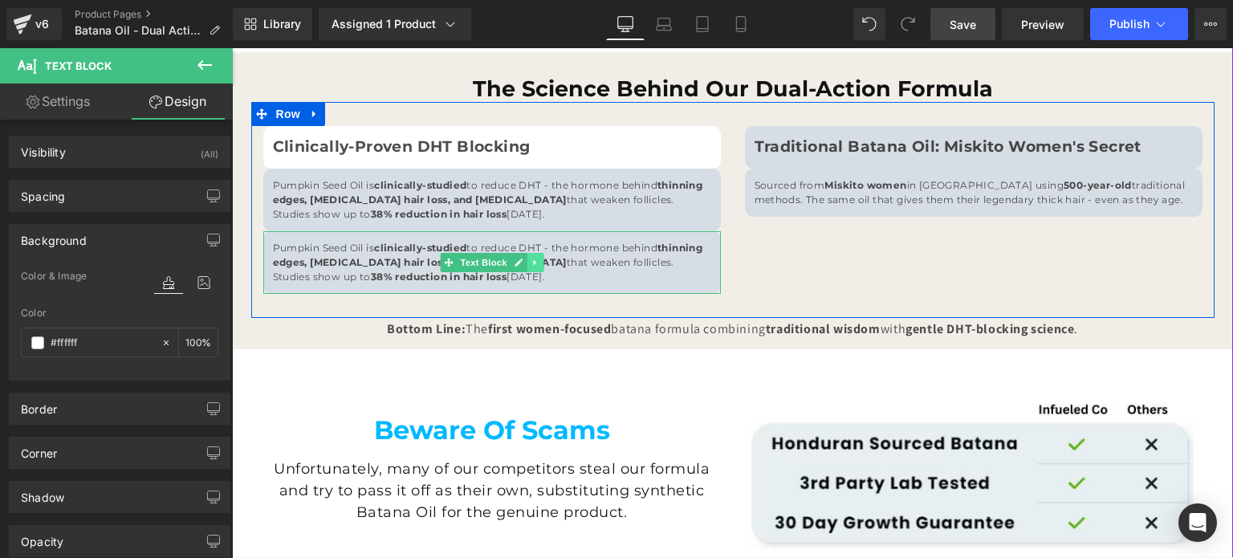
click at [532, 261] on icon at bounding box center [534, 263] width 9 height 10
click at [538, 261] on icon at bounding box center [542, 263] width 9 height 10
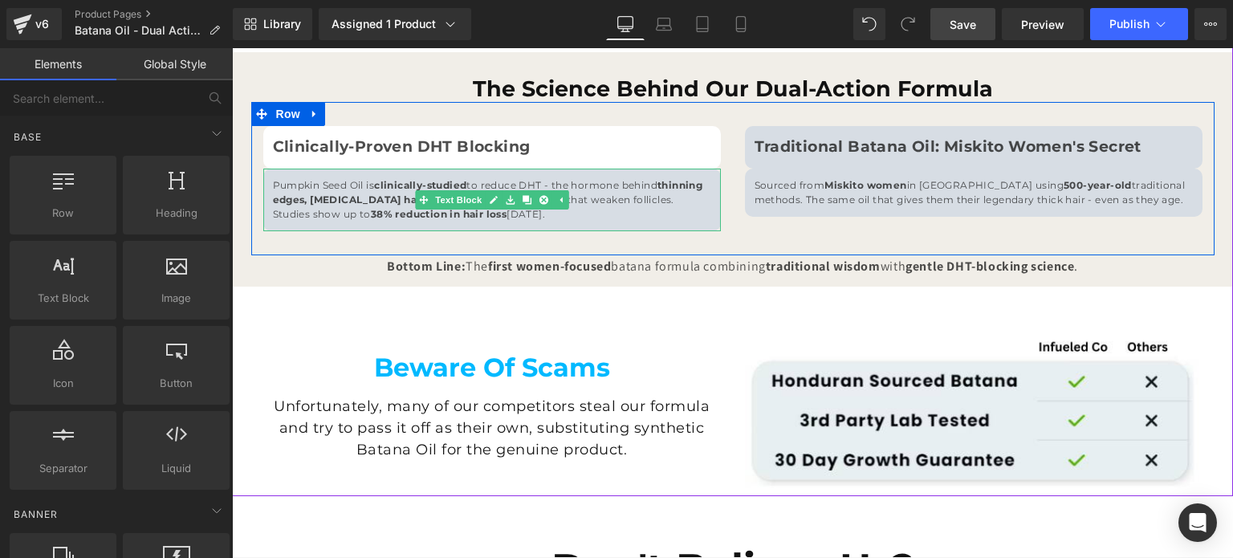
click at [660, 213] on p "Pumpkin Seed Oil is clinically-studied to reduce DHT - the hormone behind thinn…" at bounding box center [492, 199] width 438 height 43
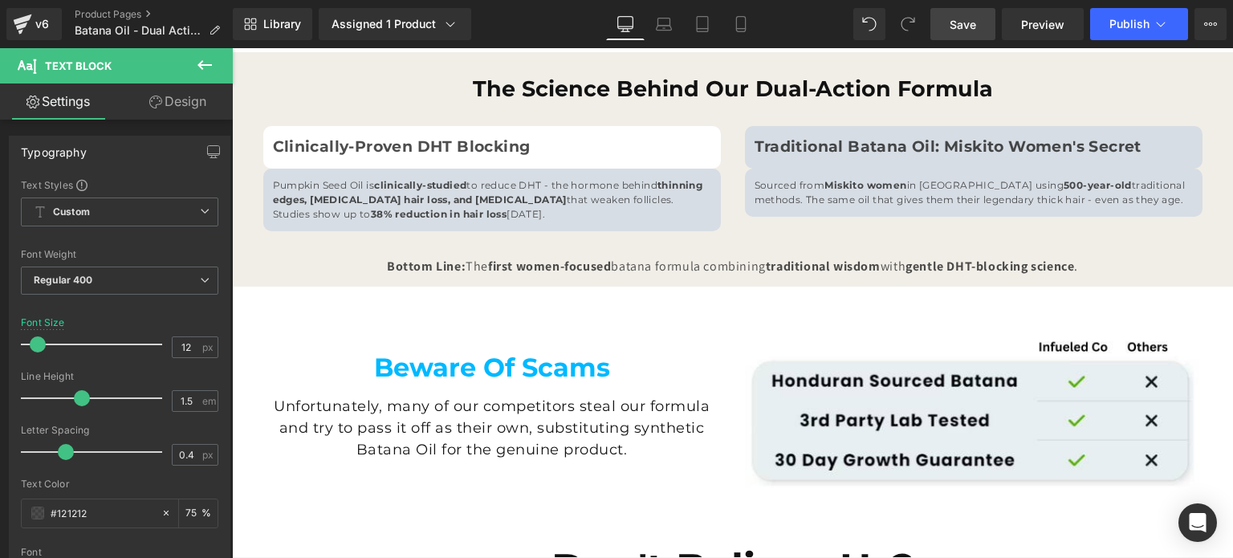
drag, startPoint x: 195, startPoint y: 108, endPoint x: 189, endPoint y: 147, distance: 38.9
click at [195, 108] on link "Design" at bounding box center [178, 101] width 116 height 36
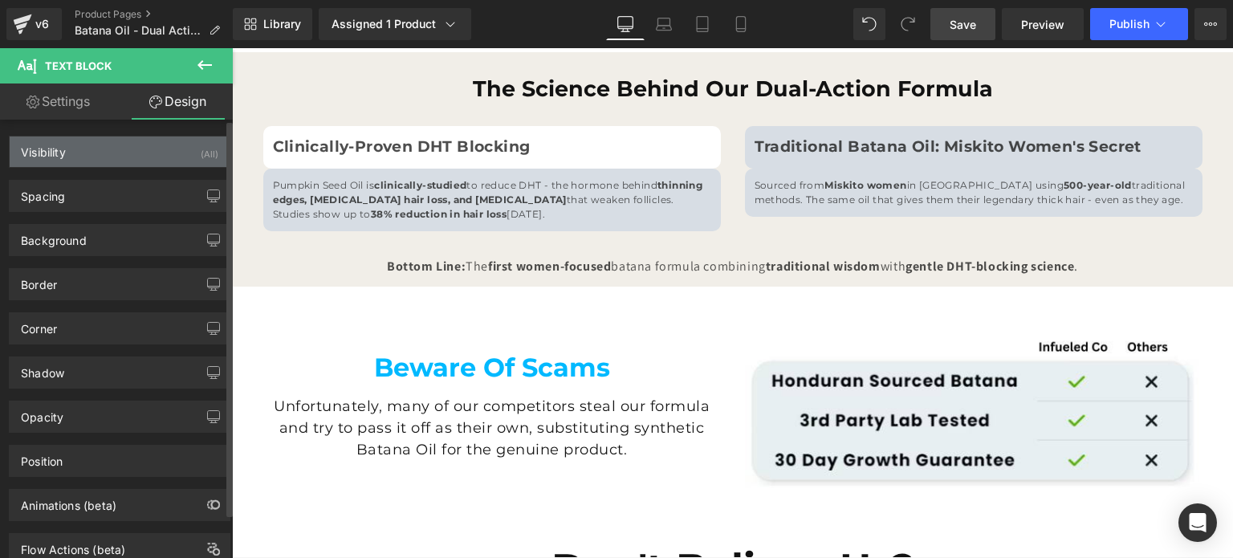
type input "#d7dde4"
type input "100"
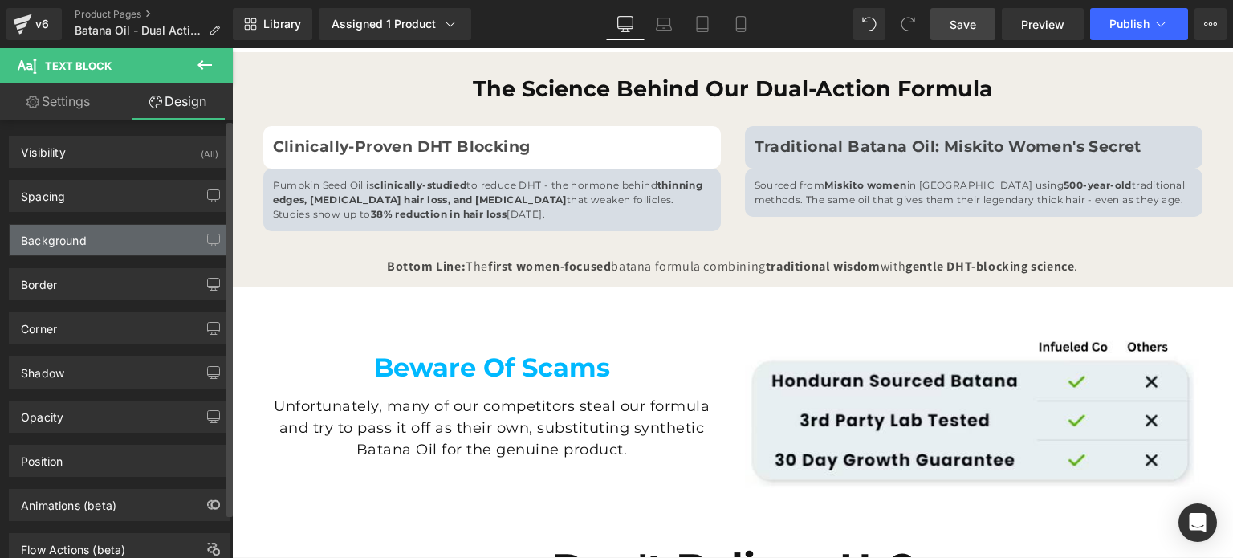
click at [132, 248] on div "Background" at bounding box center [120, 240] width 220 height 30
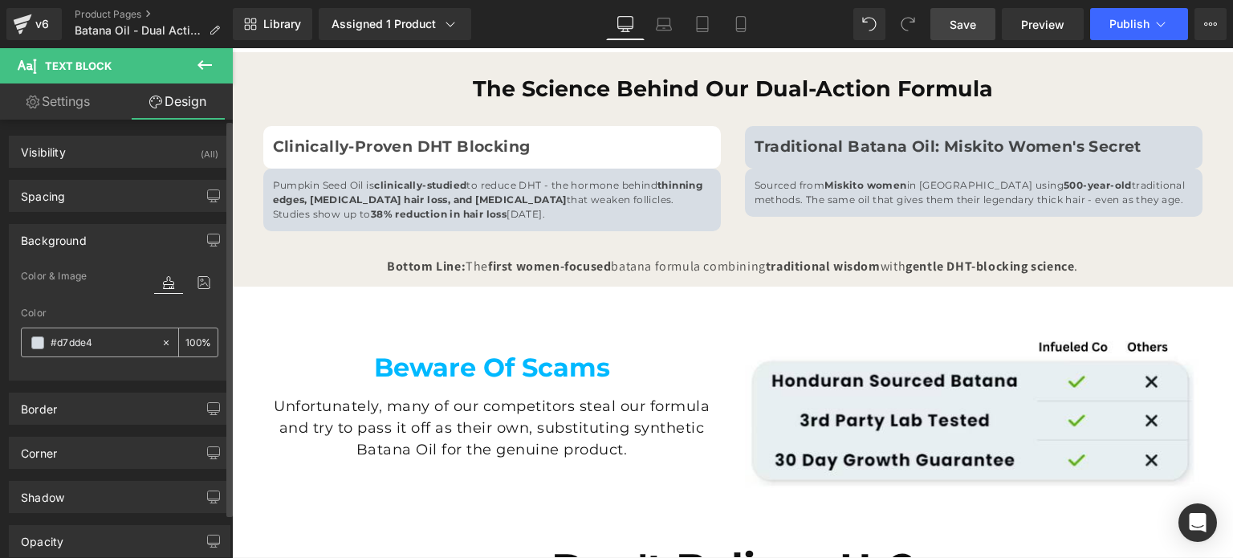
click at [96, 336] on input "#d7dde4" at bounding box center [102, 343] width 103 height 18
type input "fff"
type input "100"
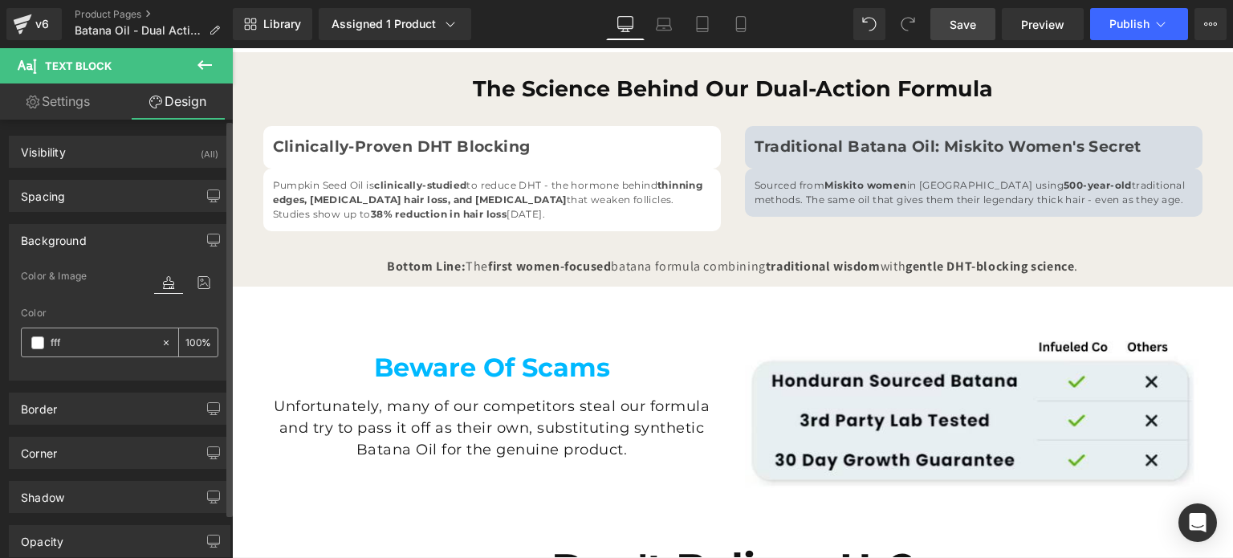
type input "fff"
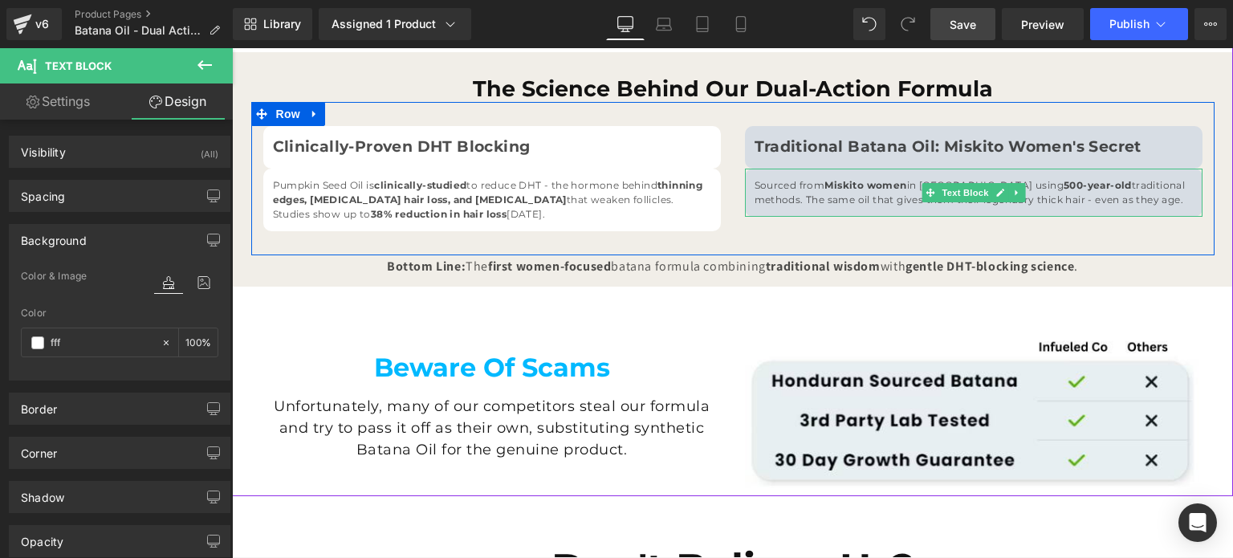
click at [823, 199] on p "Sourced from Miskito women in [GEOGRAPHIC_DATA] using 500-year-old traditional …" at bounding box center [973, 192] width 438 height 29
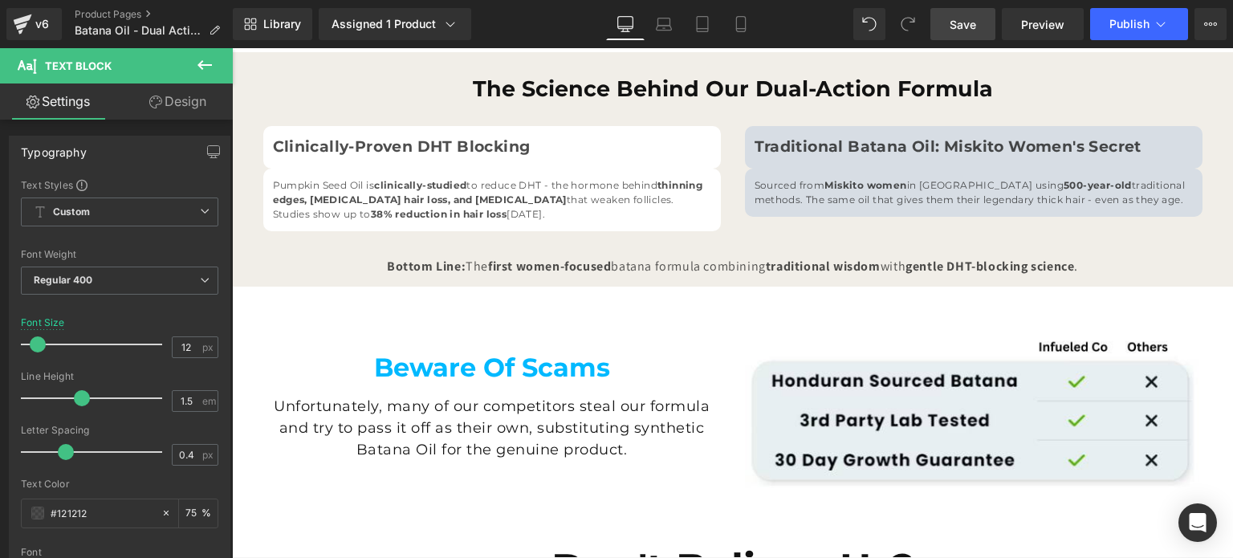
click at [150, 112] on link "Design" at bounding box center [178, 101] width 116 height 36
click at [0, 0] on div "Background" at bounding box center [0, 0] width 0 height 0
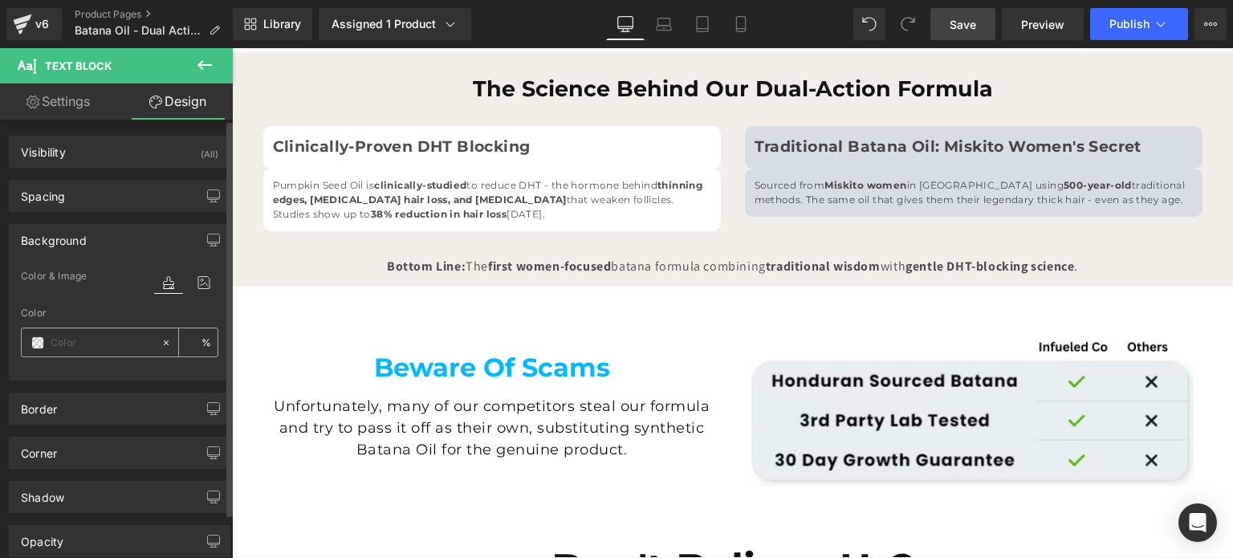
type input "#d7dde4"
type input "100"
click at [80, 331] on div "#d7dde4" at bounding box center [91, 342] width 139 height 28
click at [74, 335] on input "#d7dde4" at bounding box center [102, 343] width 103 height 18
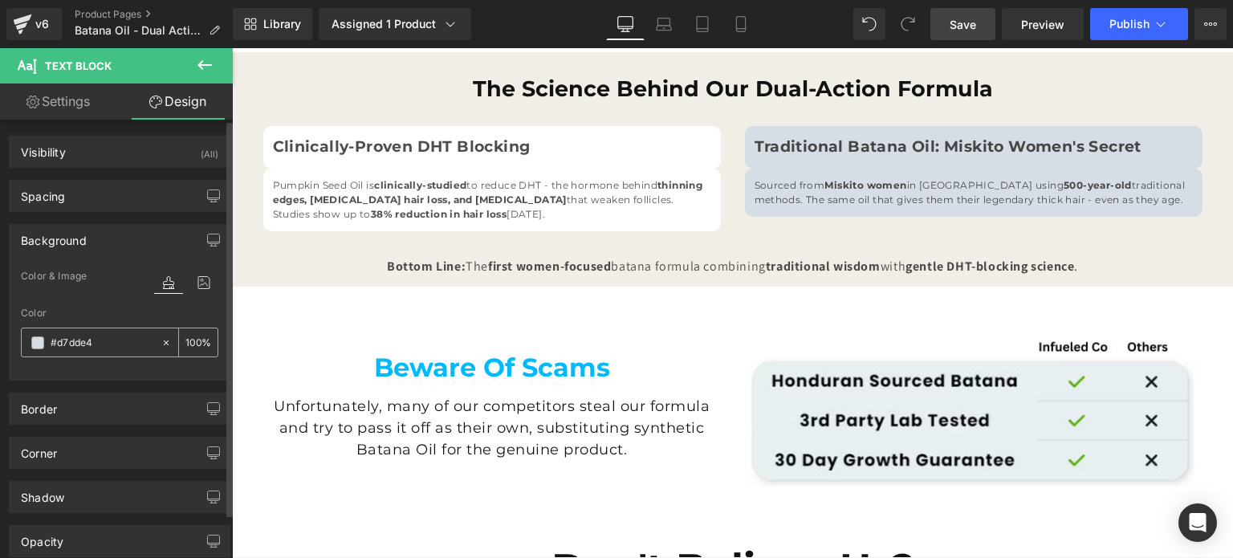
click at [74, 335] on input "#d7dde4" at bounding box center [102, 343] width 103 height 18
type input "ff"
type input "0"
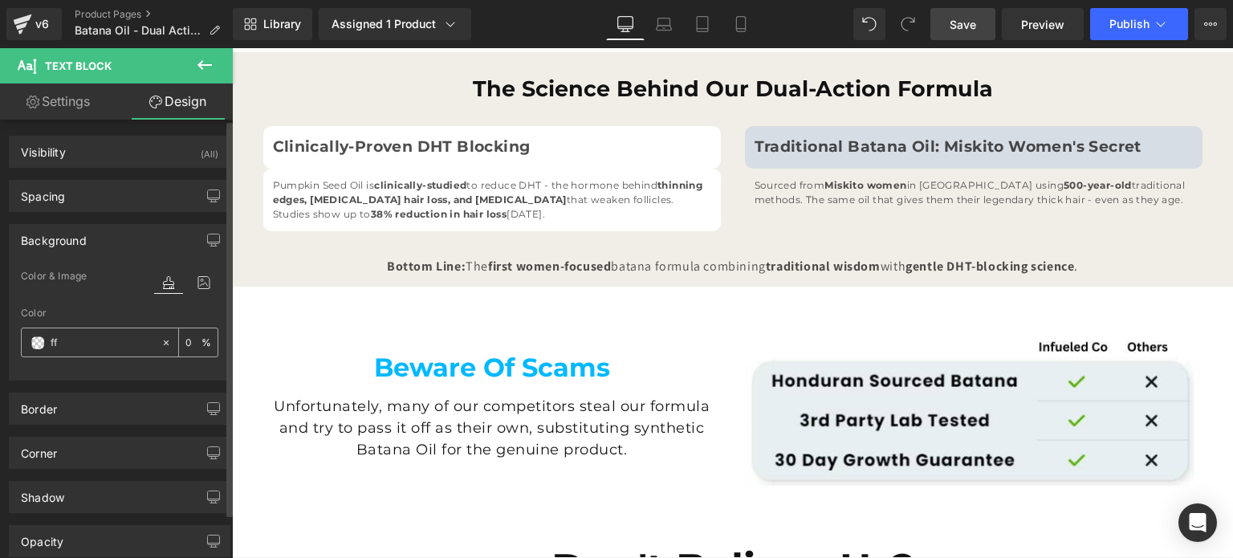
type input "fff"
type input "100"
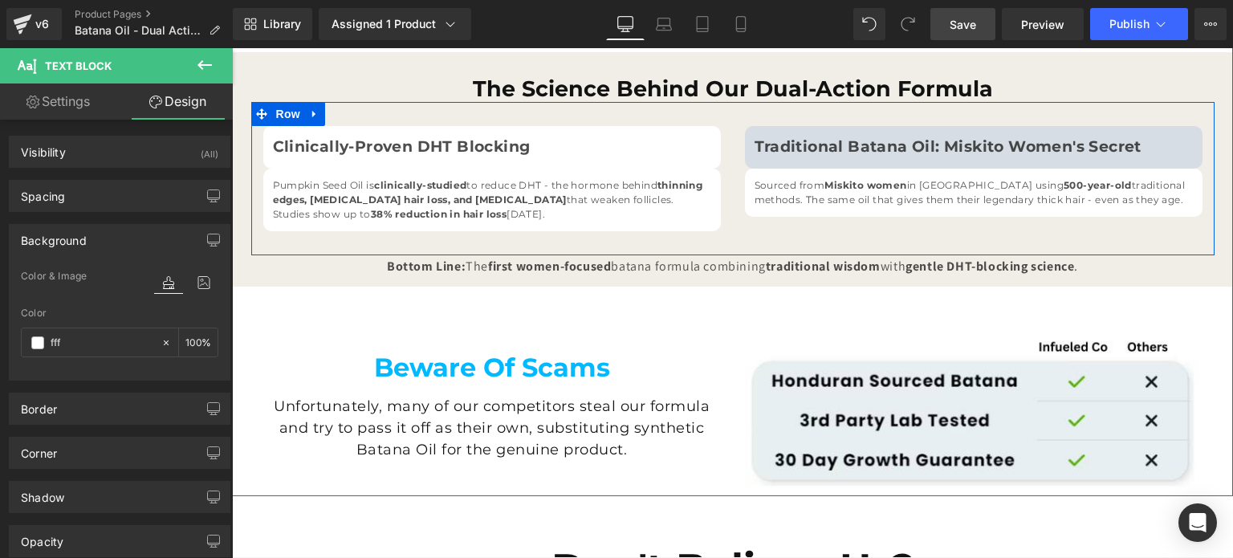
click at [232, 48] on div at bounding box center [232, 48] width 0 height 0
click at [1143, 157] on p "Traditional Batana Oil: Miskito Women's Secret" at bounding box center [973, 147] width 438 height 23
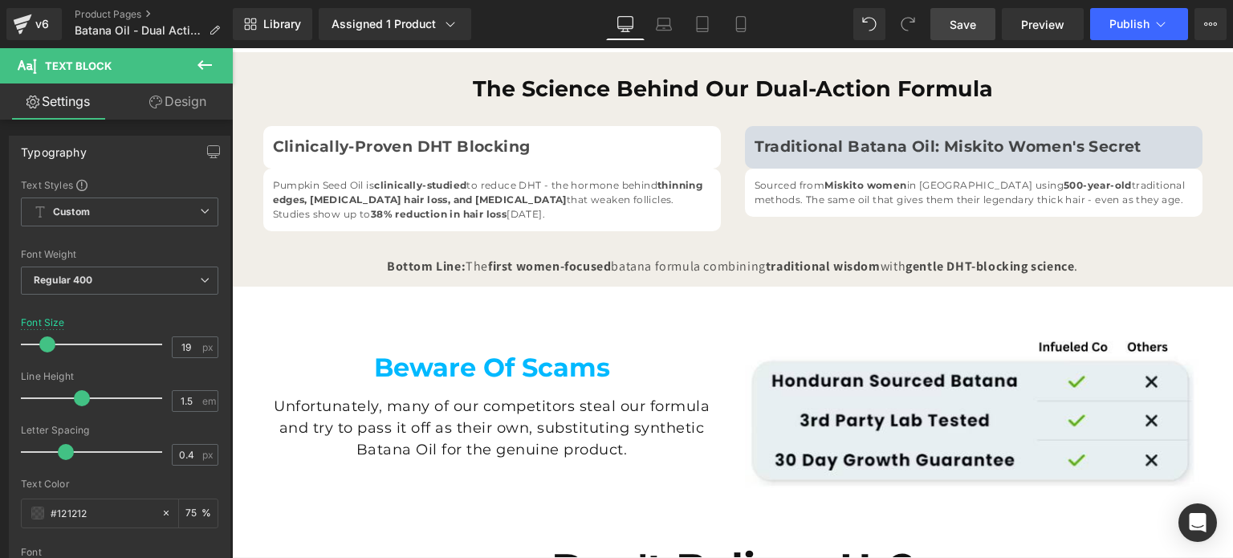
click at [186, 111] on link "Design" at bounding box center [178, 101] width 116 height 36
click at [0, 0] on div "Background" at bounding box center [0, 0] width 0 height 0
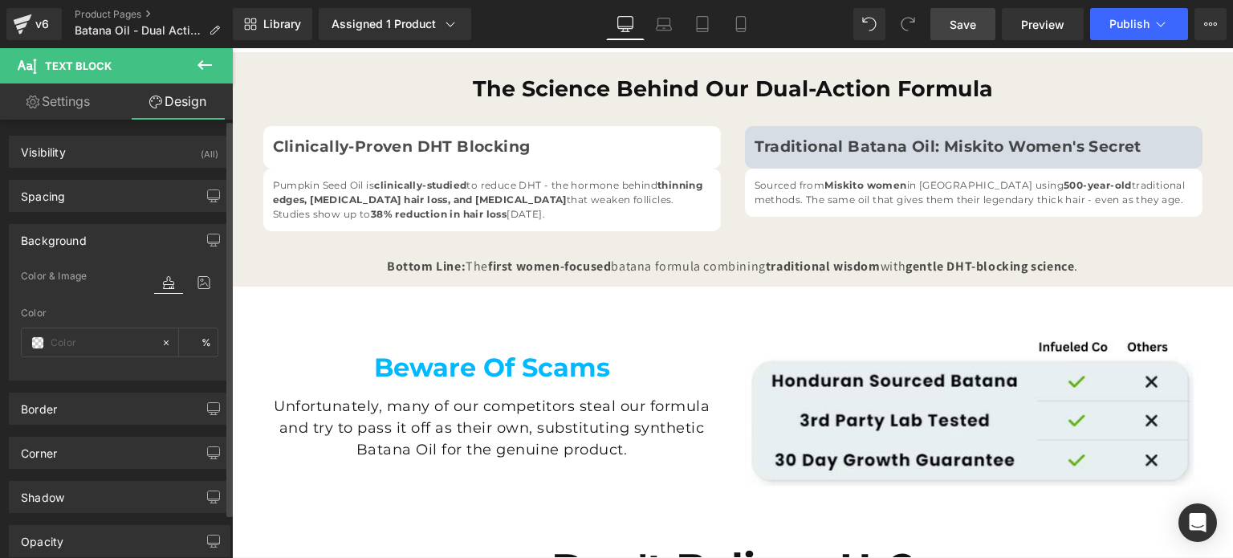
type input "#d7dde4"
type input "100"
click at [95, 334] on input "#d7dde4" at bounding box center [102, 343] width 103 height 18
type input "ff"
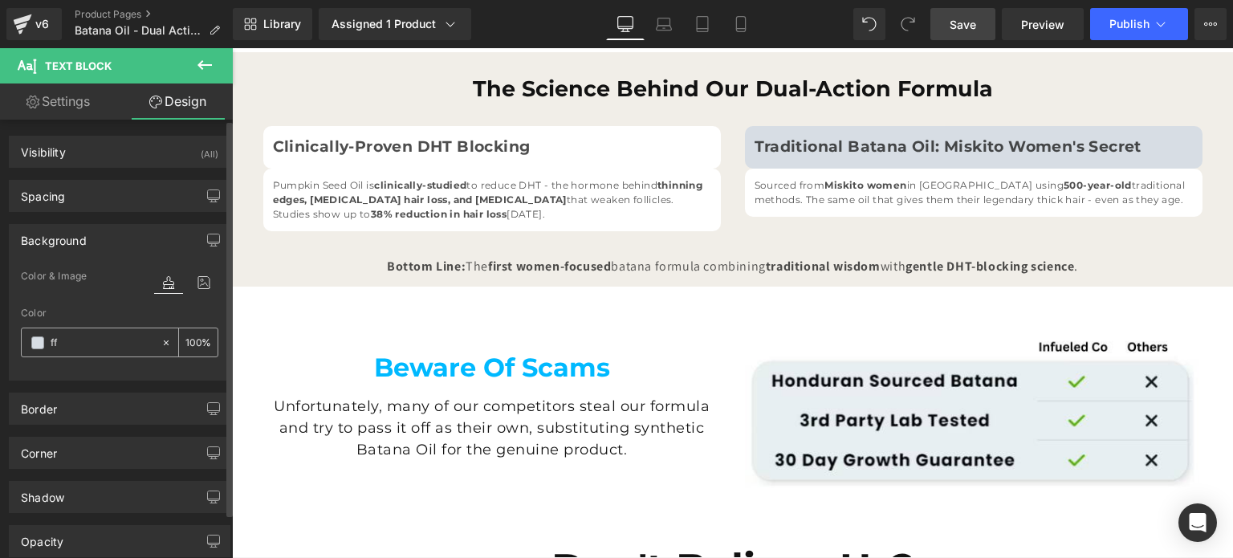
type input "0"
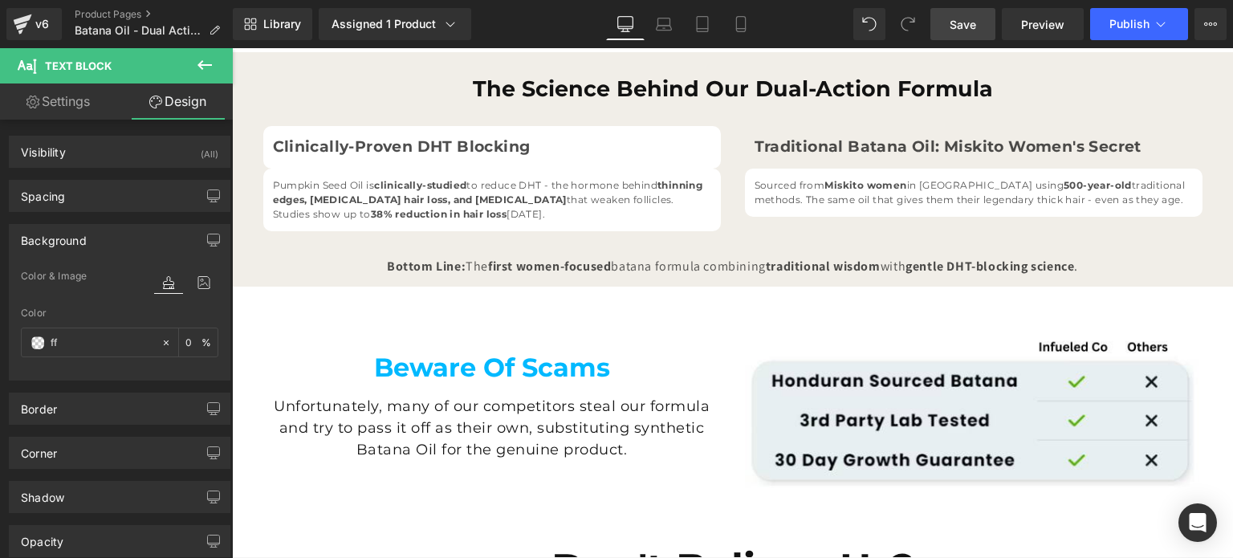
type input "fff"
type input "100"
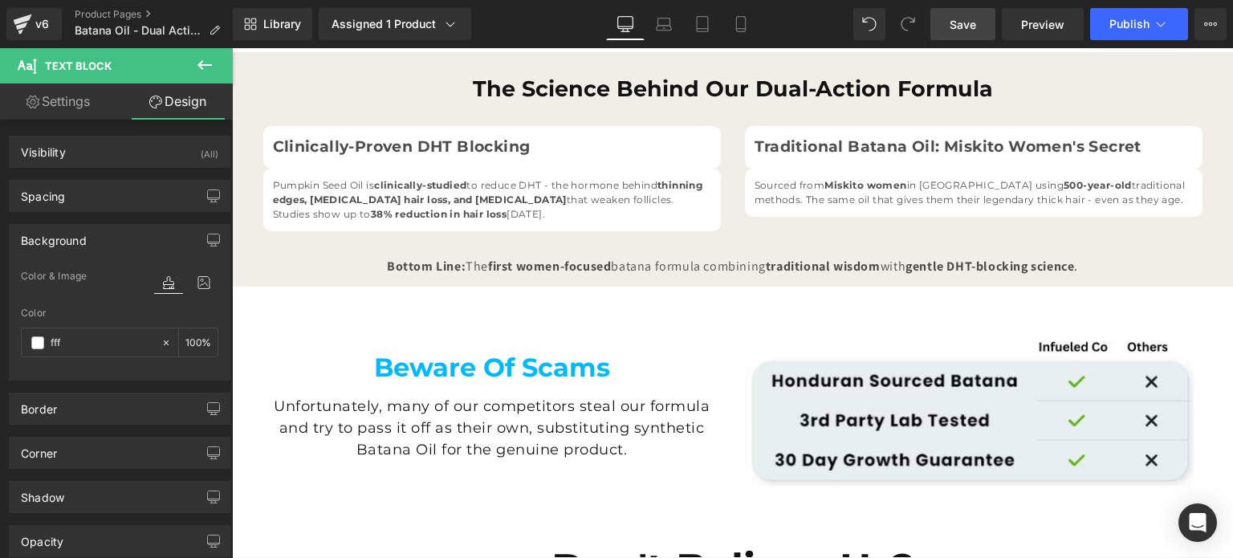
click at [955, 28] on span "Save" at bounding box center [962, 24] width 26 height 17
type input "#ffffff"
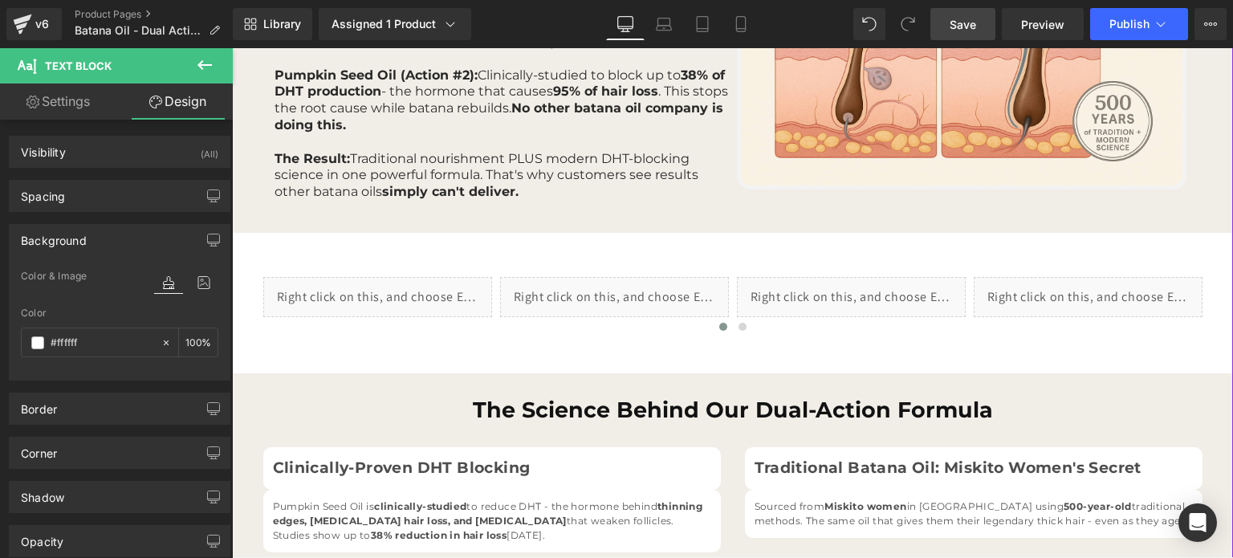
scroll to position [1284, 0]
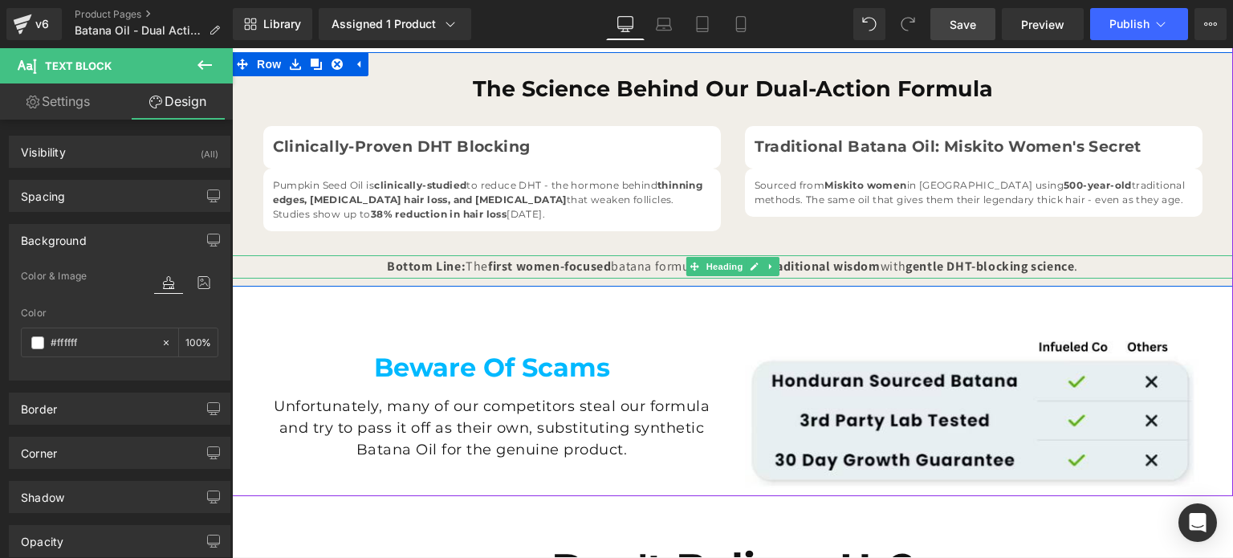
click at [603, 270] on div "Bottom Line: The first women-focused batana formula combining traditional wisdo…" at bounding box center [732, 266] width 1001 height 23
click at [539, 264] on span "first women-focused" at bounding box center [549, 266] width 123 height 17
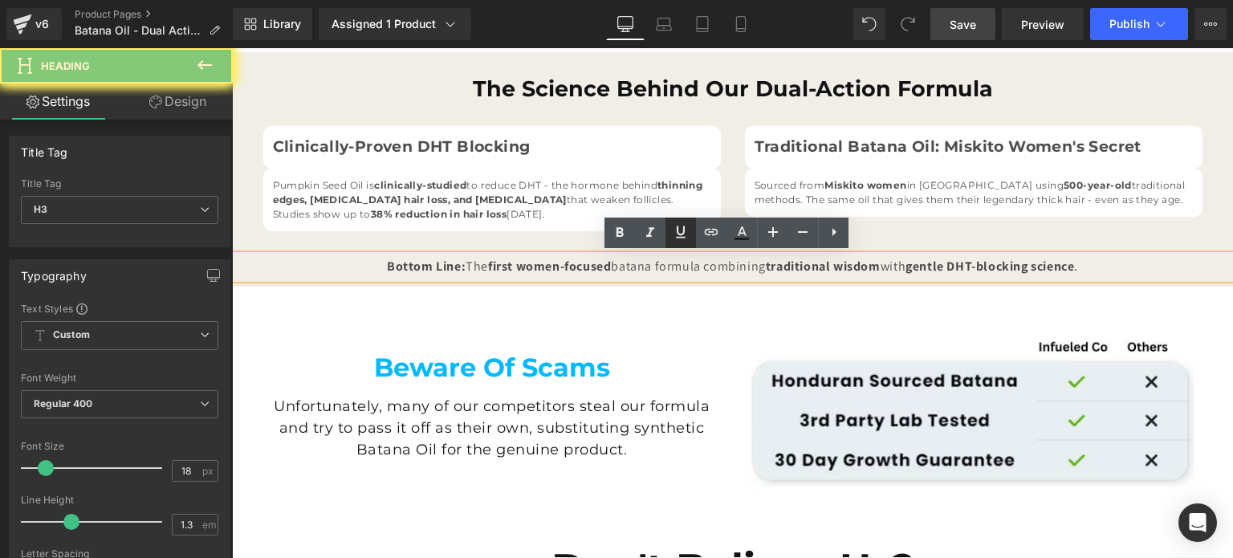
drag, startPoint x: 733, startPoint y: 239, endPoint x: 672, endPoint y: 242, distance: 61.8
click at [733, 239] on icon at bounding box center [741, 232] width 19 height 19
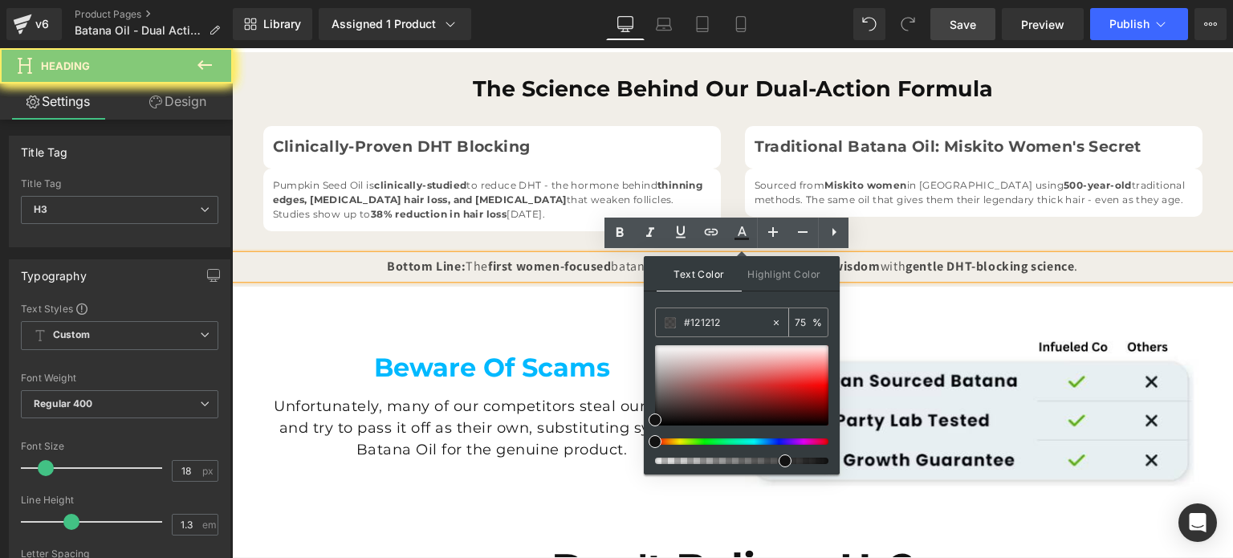
click at [808, 315] on input "75" at bounding box center [803, 322] width 18 height 18
type input "7"
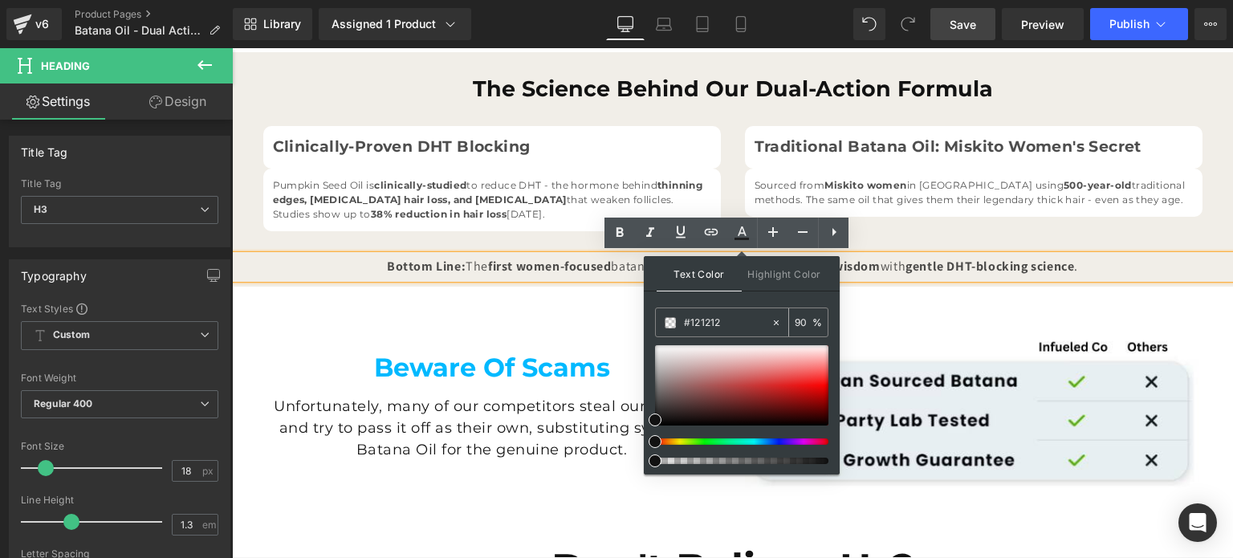
type input "90"
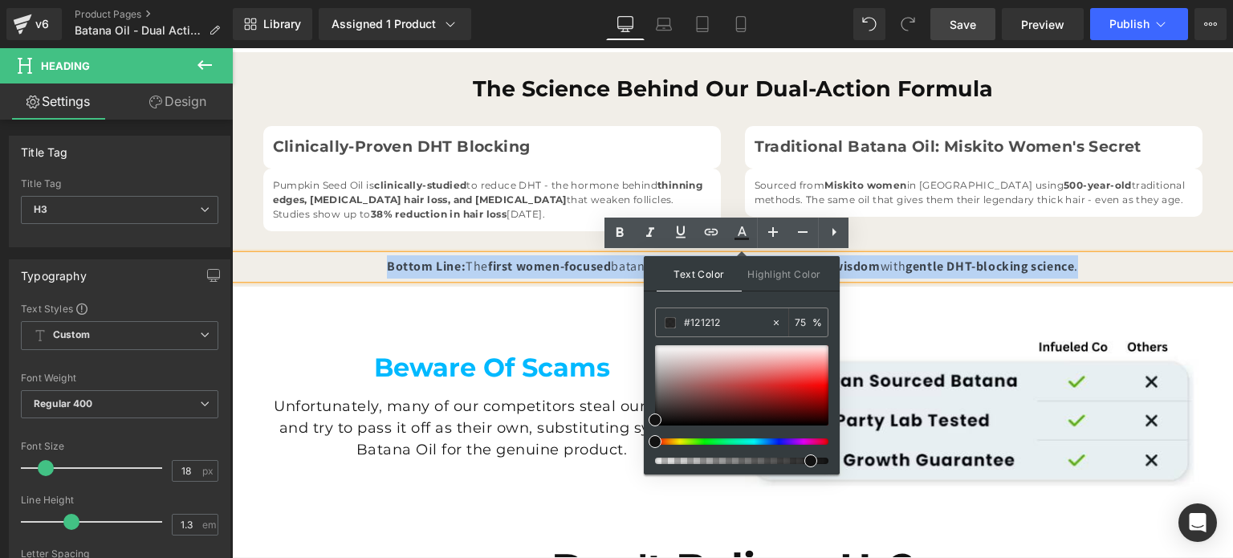
click at [501, 160] on div "Clinically-Proven DHT Blocking" at bounding box center [491, 147] width 457 height 43
click at [490, 149] on strong "Clinically-Proven DHT Blocking" at bounding box center [402, 146] width 258 height 18
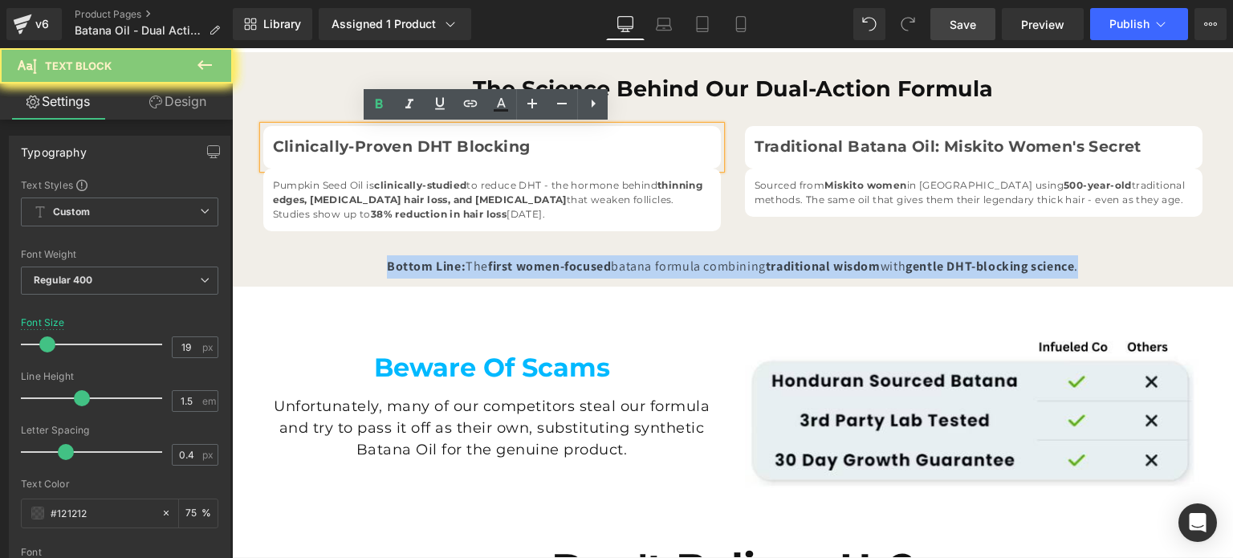
click at [478, 149] on strong "Clinically-Proven DHT Blocking" at bounding box center [402, 146] width 258 height 18
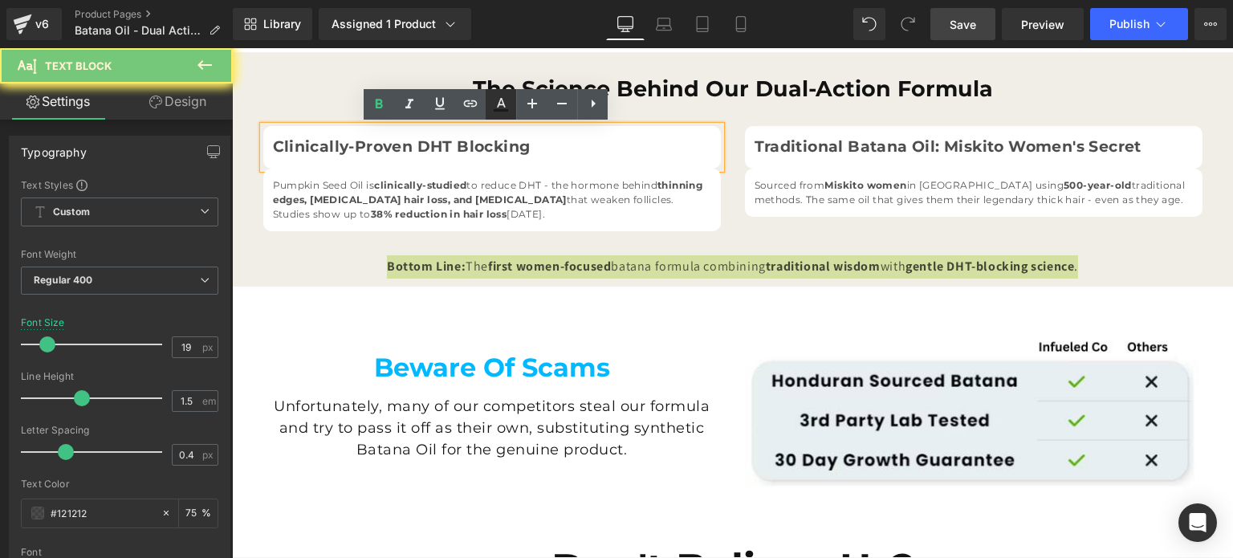
click at [506, 107] on icon at bounding box center [500, 104] width 19 height 19
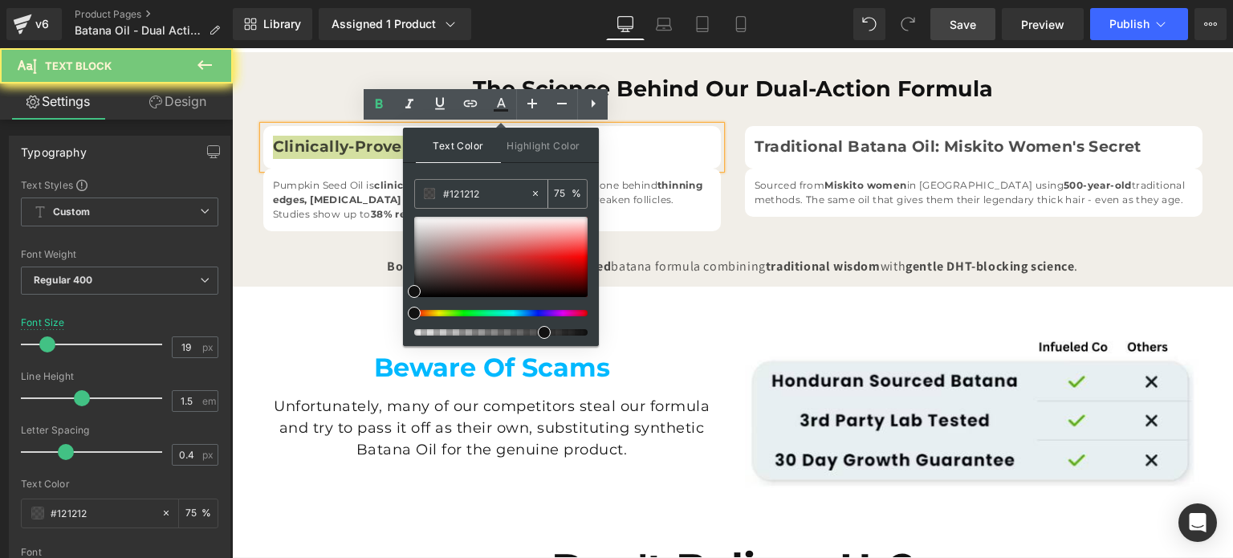
click at [556, 182] on div "75 %" at bounding box center [567, 194] width 39 height 28
click at [556, 189] on input "75" at bounding box center [563, 194] width 18 height 18
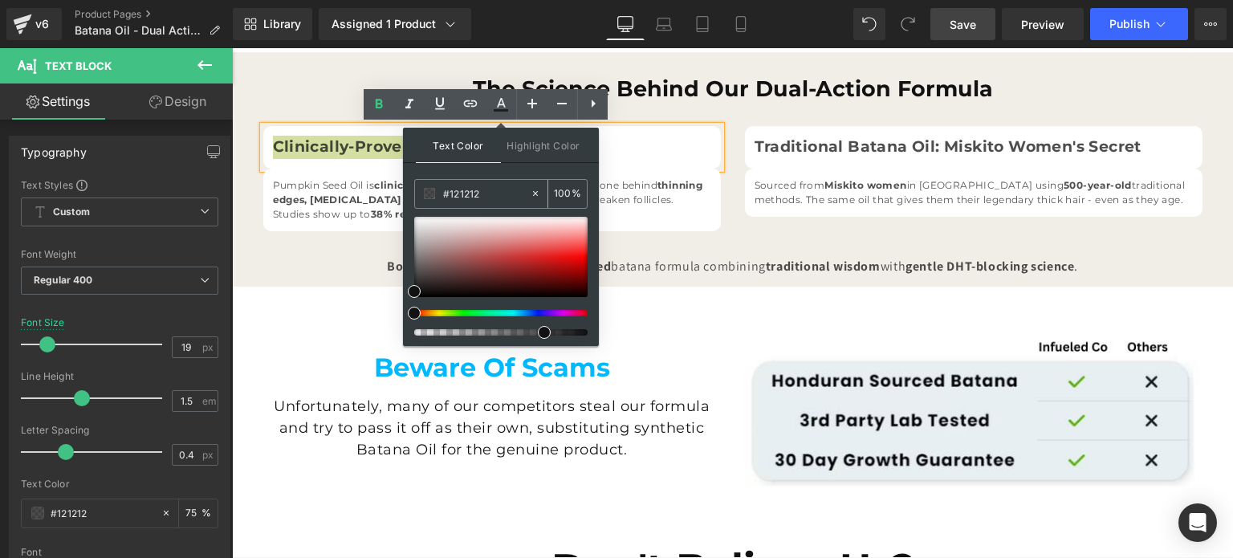
type input "75"
click at [306, 206] on p "Pumpkin Seed Oil is clinically-studied to reduce DHT - the hormone behind thinn…" at bounding box center [492, 199] width 438 height 43
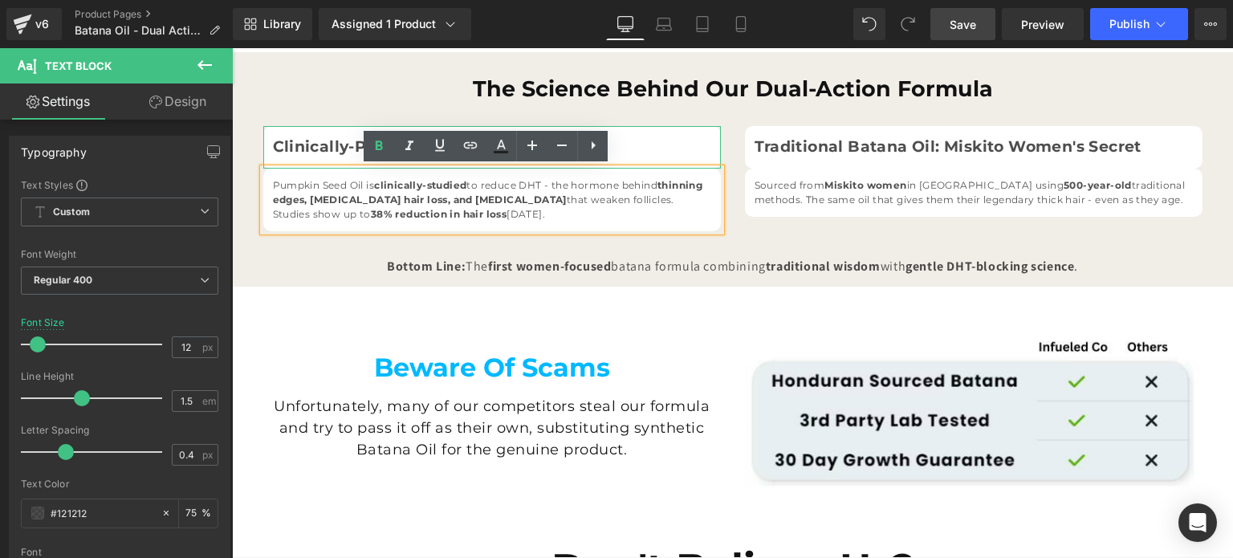
click at [332, 147] on strong "Clinically-Proven DHT Blocking" at bounding box center [402, 146] width 258 height 18
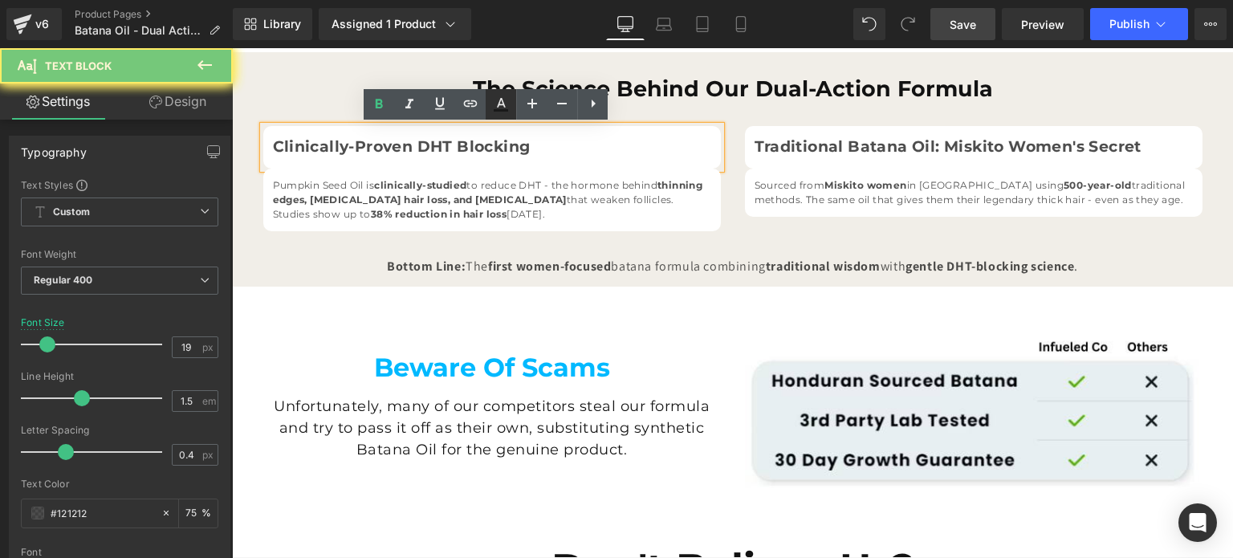
click at [506, 108] on icon at bounding box center [500, 104] width 19 height 19
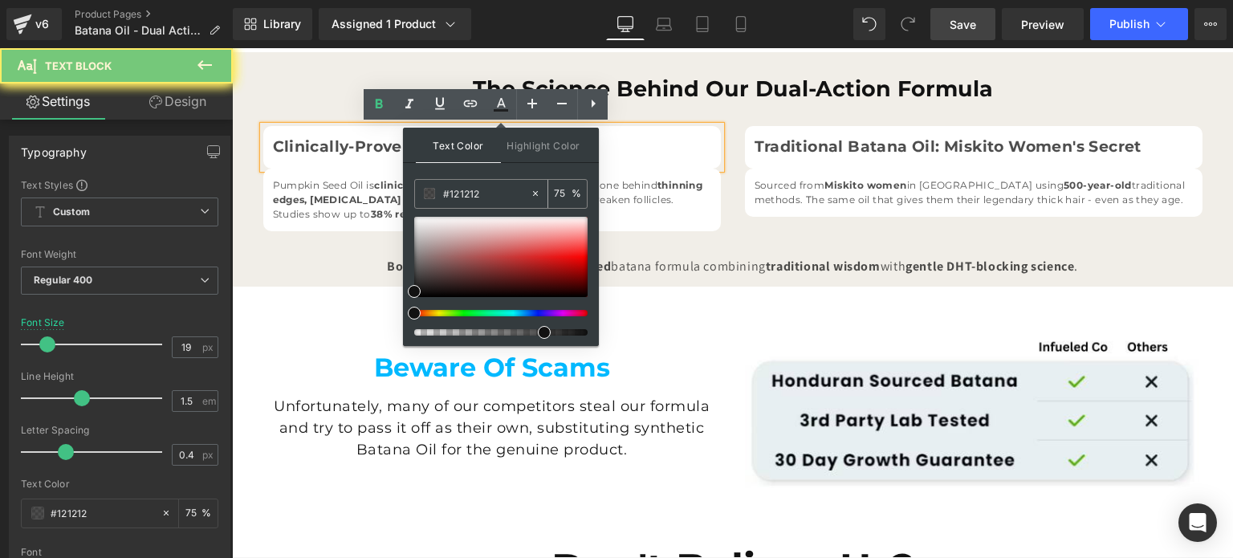
click at [552, 189] on div "75 %" at bounding box center [567, 194] width 39 height 28
drag, startPoint x: 298, startPoint y: 115, endPoint x: 559, endPoint y: 191, distance: 272.5
click at [559, 191] on input "75" at bounding box center [563, 194] width 18 height 18
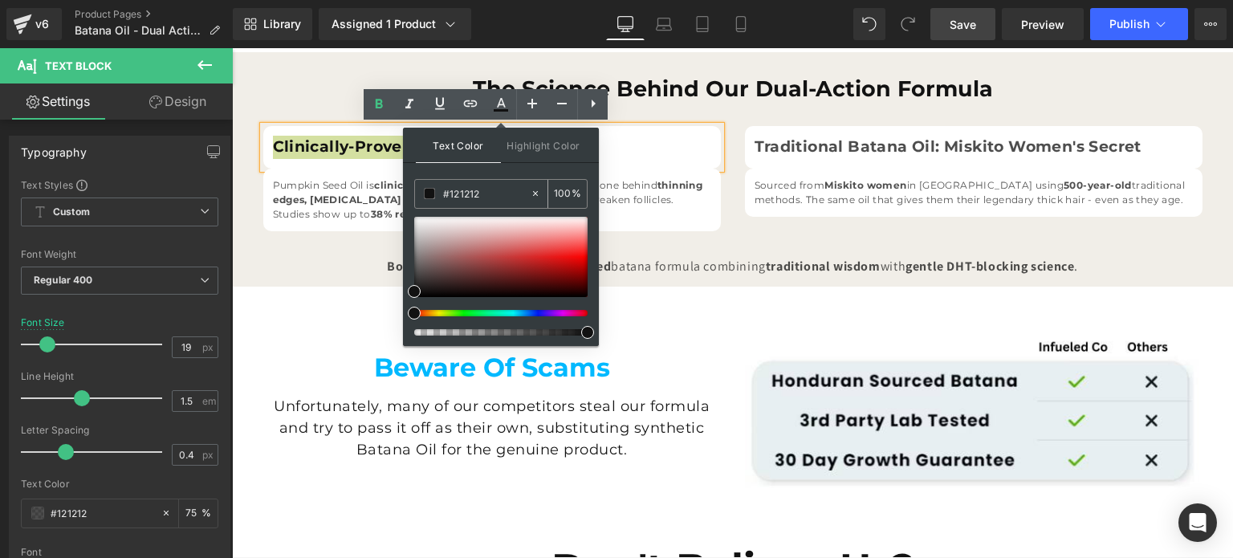
click at [575, 194] on div "100 %" at bounding box center [567, 194] width 39 height 28
click at [557, 169] on div "Text Color Highlight Color rgba(18, 18, 18, 1) #121212 100 % transparent transp…" at bounding box center [501, 237] width 196 height 218
click at [313, 187] on p "Pumpkin Seed Oil is clinically-studied to reduce DHT - the hormone behind thinn…" at bounding box center [492, 199] width 438 height 43
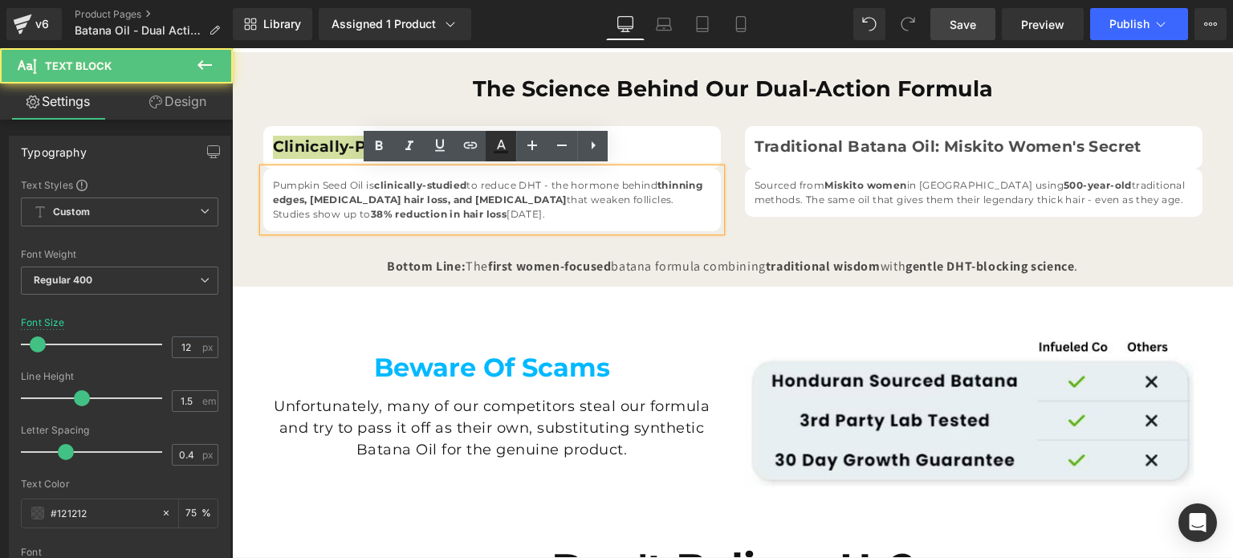
click at [494, 155] on icon at bounding box center [500, 145] width 19 height 19
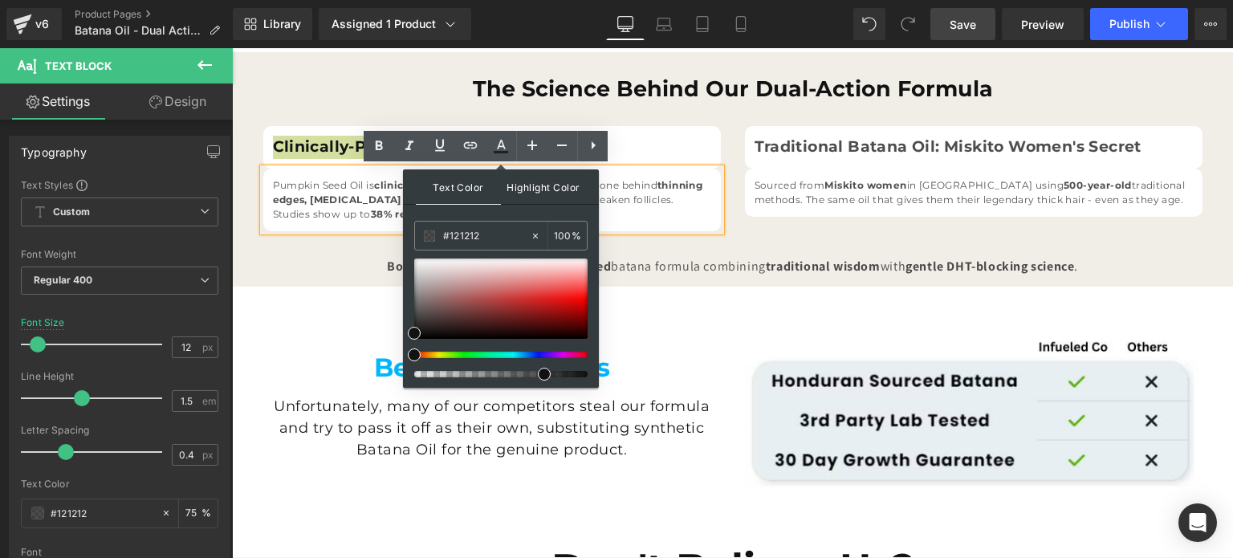
type input "75"
click at [554, 231] on input "75" at bounding box center [563, 235] width 18 height 18
click at [518, 210] on div "Text Color Highlight Color rgba(18, 18, 18, 0.9) #121212 90 % transparent trans…" at bounding box center [501, 278] width 196 height 218
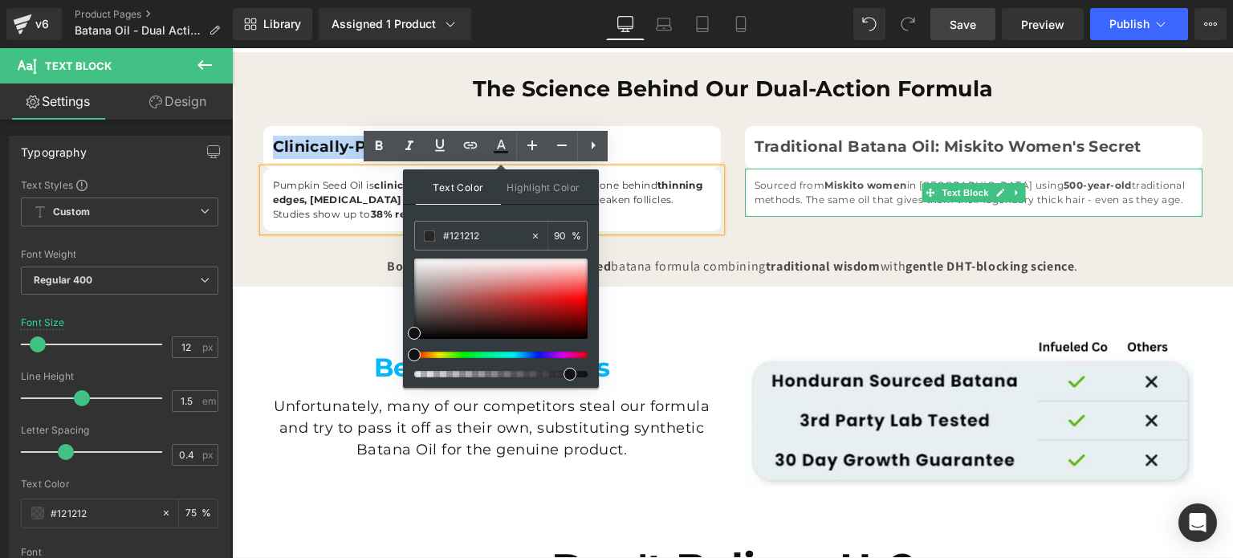
click at [825, 184] on strong "Miskito women" at bounding box center [865, 185] width 82 height 12
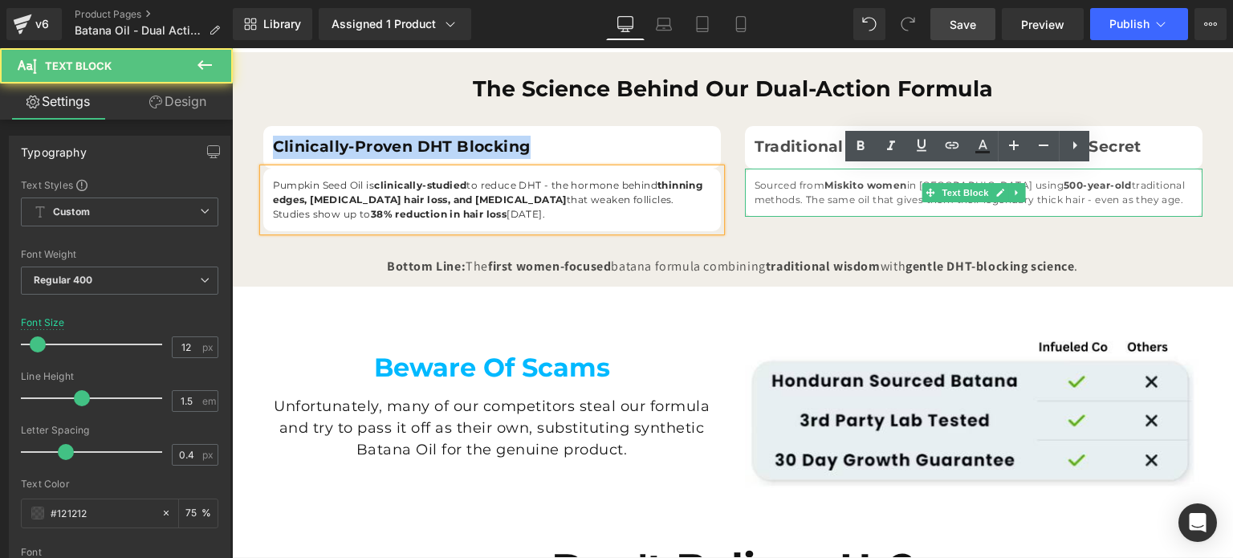
click at [825, 189] on strong "Miskito women" at bounding box center [865, 185] width 82 height 12
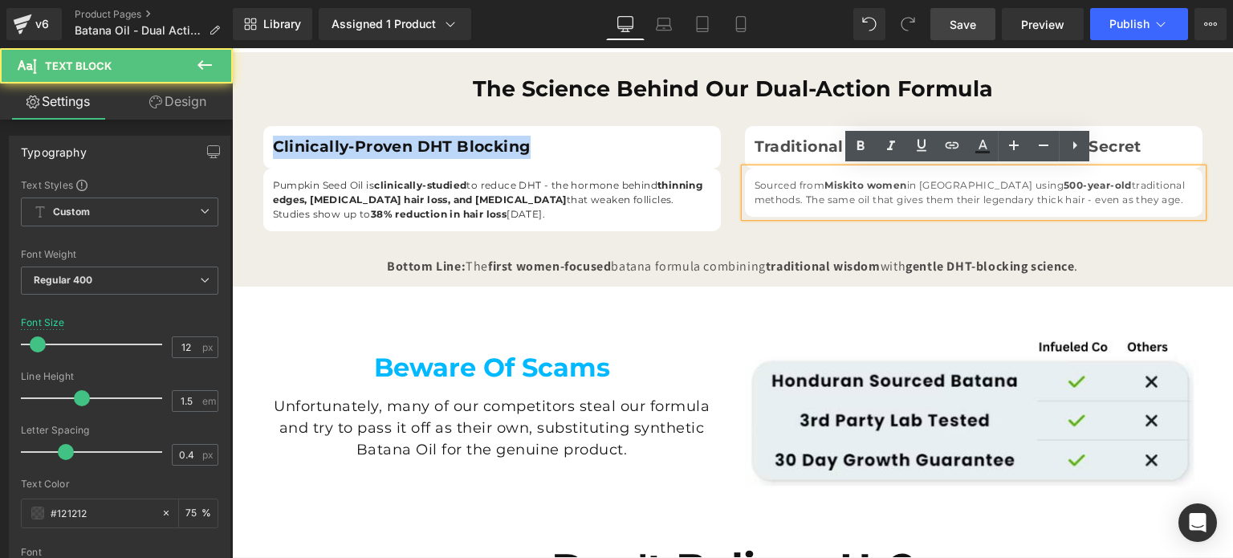
click at [825, 189] on strong "Miskito women" at bounding box center [865, 185] width 82 height 12
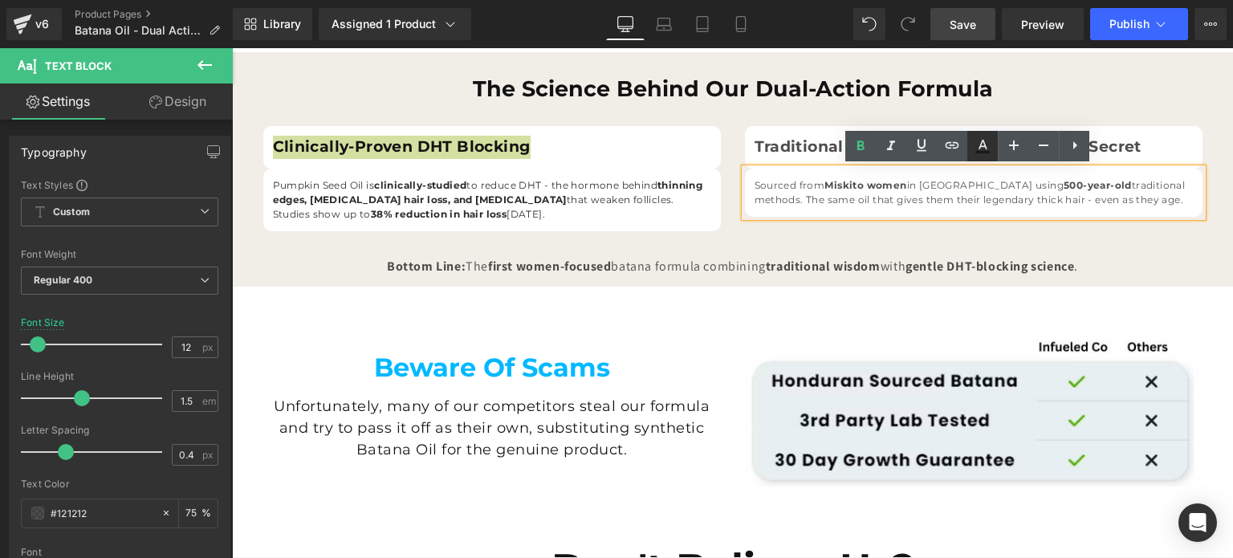
click at [976, 146] on icon at bounding box center [982, 145] width 19 height 19
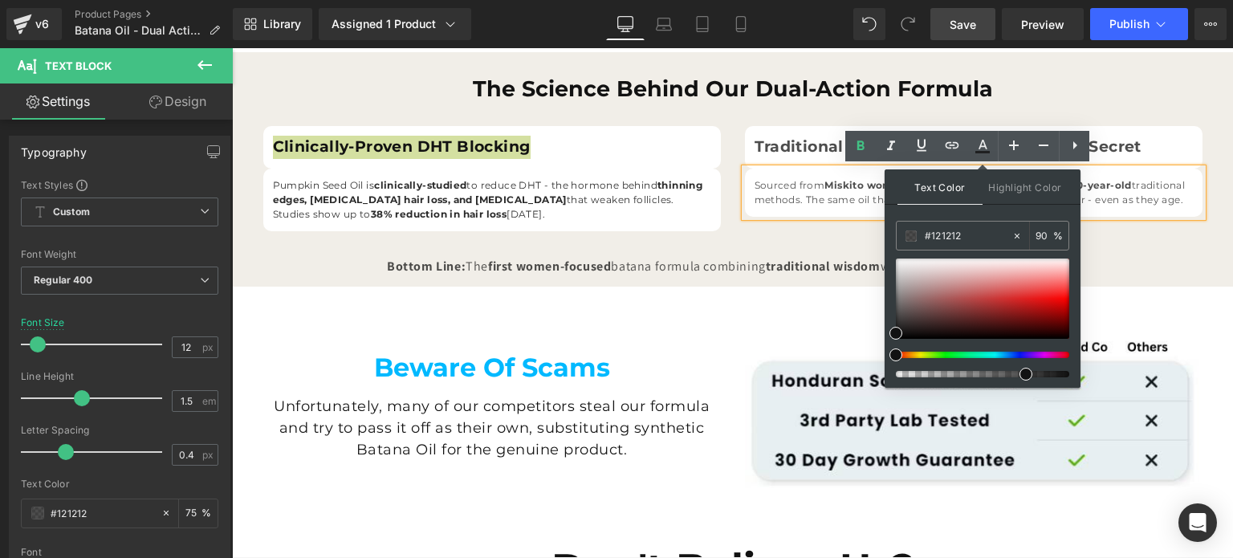
type input "75"
click at [1042, 228] on input "75" at bounding box center [1044, 235] width 18 height 18
click at [1056, 210] on div "Text Color Highlight Color rgba(18, 18, 18, 0.9) #121212 90 % transparent trans…" at bounding box center [982, 278] width 196 height 218
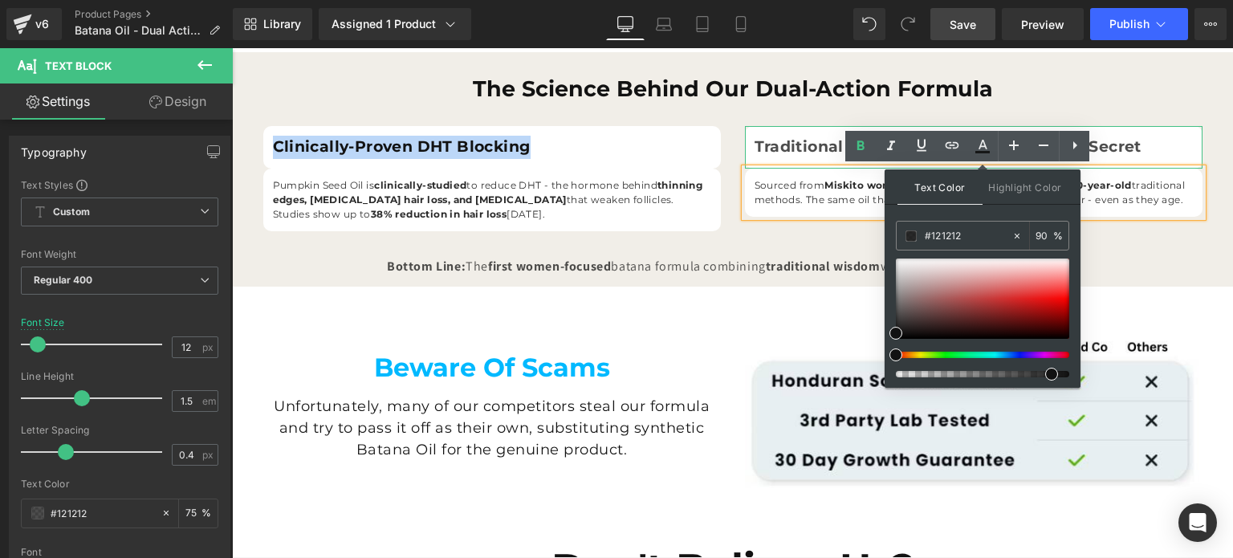
click at [1114, 154] on strong "Traditional Batana Oil: Miskito Women's Secret" at bounding box center [947, 146] width 387 height 18
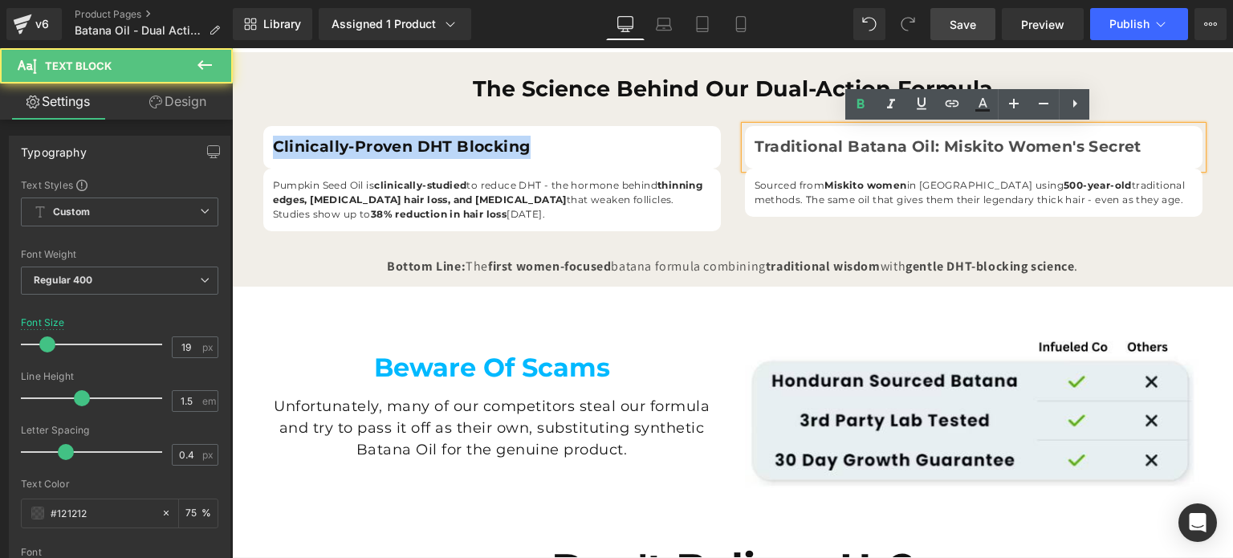
click at [1114, 153] on strong "Traditional Batana Oil: Miskito Women's Secret" at bounding box center [947, 146] width 387 height 18
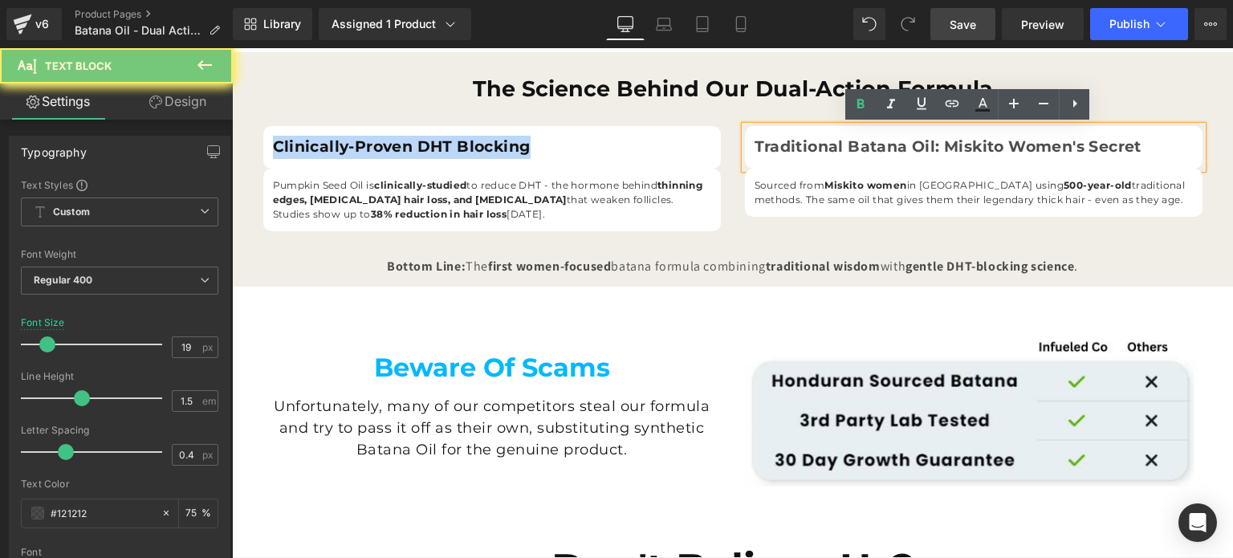
click at [1114, 153] on strong "Traditional Batana Oil: Miskito Women's Secret" at bounding box center [947, 146] width 387 height 18
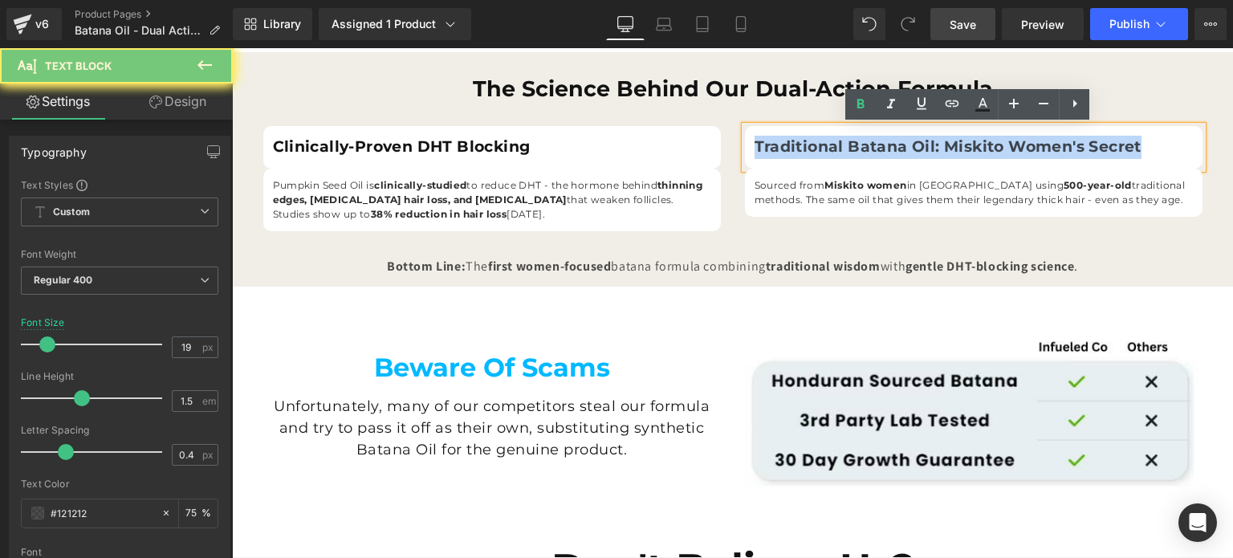
click at [1114, 153] on strong "Traditional Batana Oil: Miskito Women's Secret" at bounding box center [947, 146] width 387 height 18
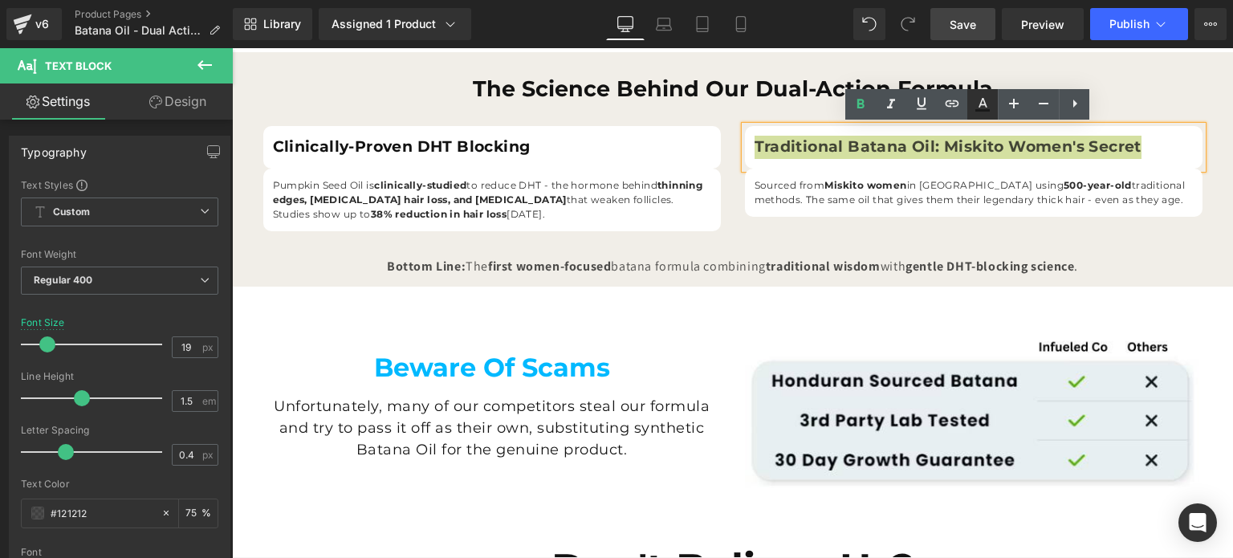
click at [973, 105] on icon at bounding box center [982, 104] width 19 height 19
type input "75"
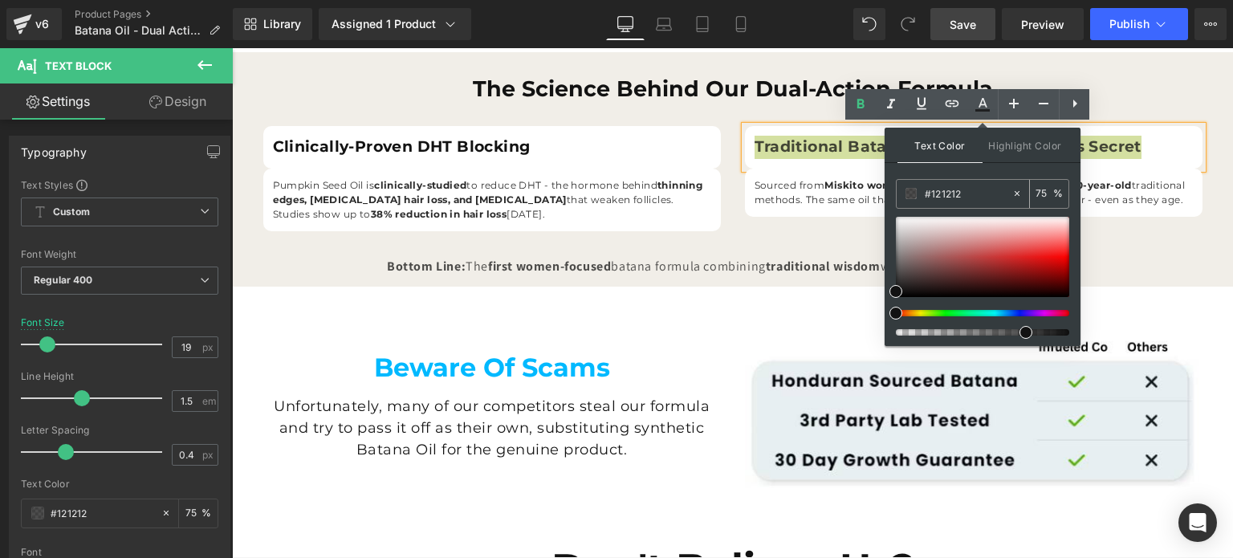
click at [1033, 195] on div "75 %" at bounding box center [1049, 194] width 39 height 28
click at [1037, 195] on input "75" at bounding box center [1044, 194] width 18 height 18
click at [1037, 194] on input "75" at bounding box center [1044, 194] width 18 height 18
type input "100"
click at [1145, 217] on div "Clinically-Proven DHT Blocking Text Block Pumpkin Seed Oil is clinically-studie…" at bounding box center [732, 178] width 963 height 153
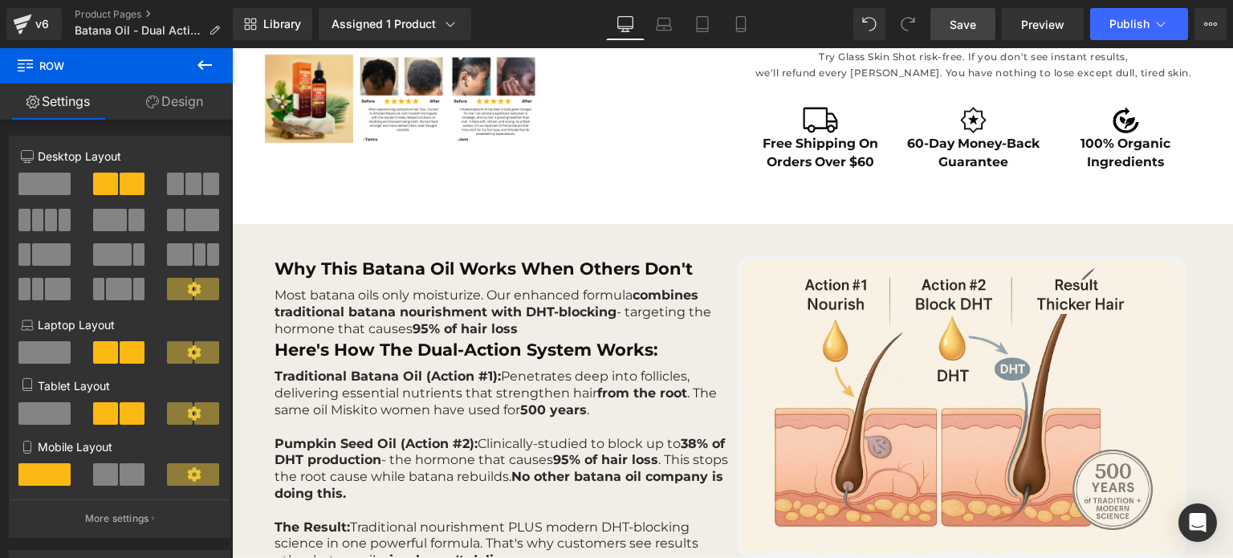
scroll to position [612, 0]
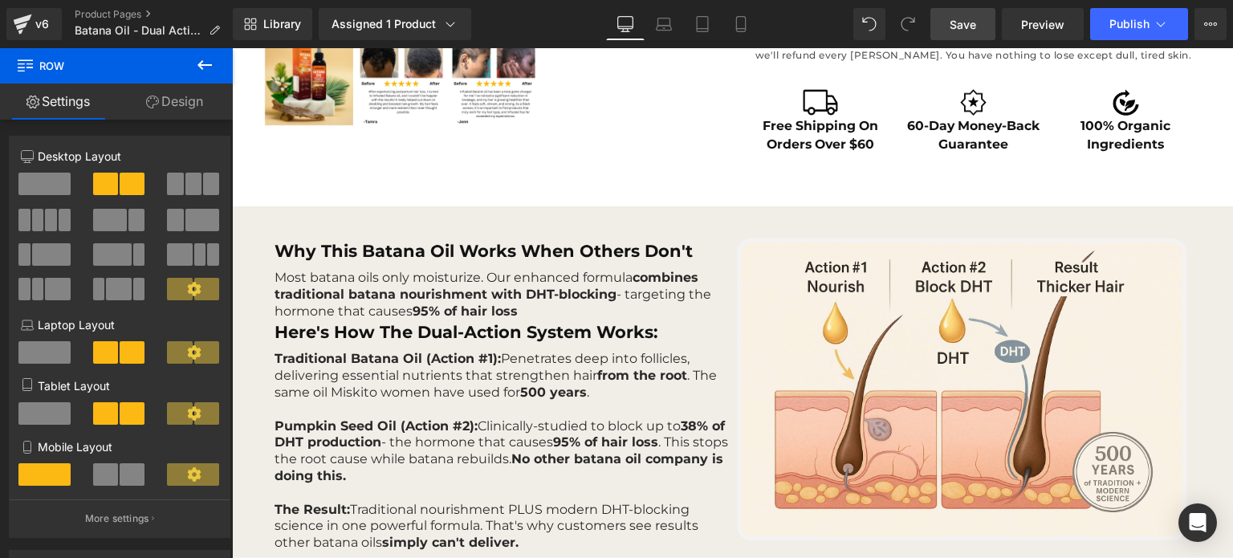
click at [963, 13] on link "Save" at bounding box center [962, 24] width 65 height 32
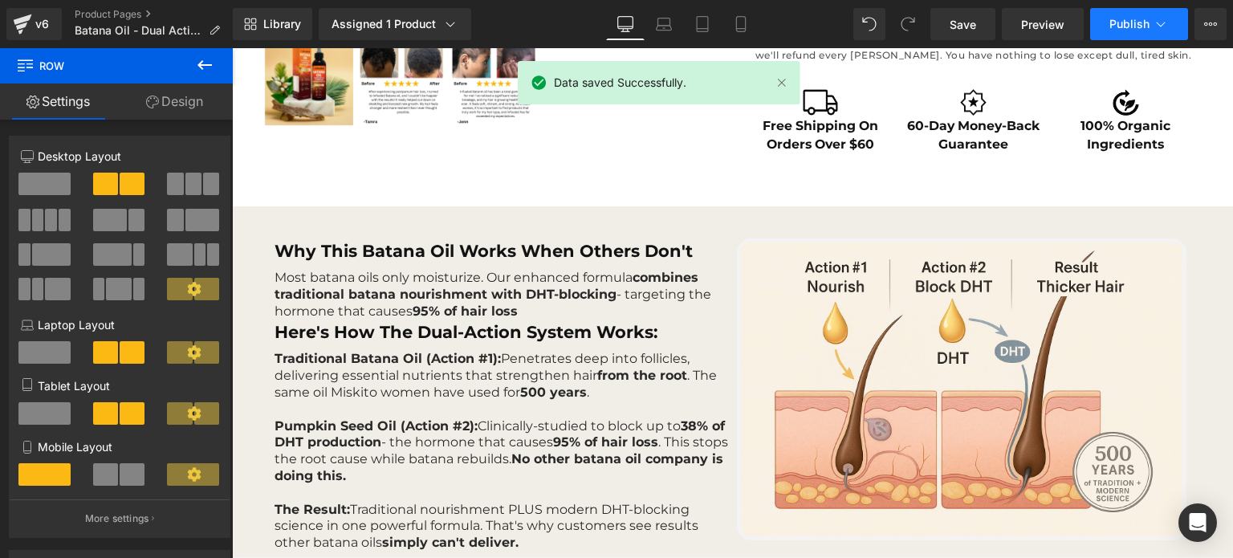
click at [1115, 19] on span "Publish" at bounding box center [1129, 24] width 40 height 13
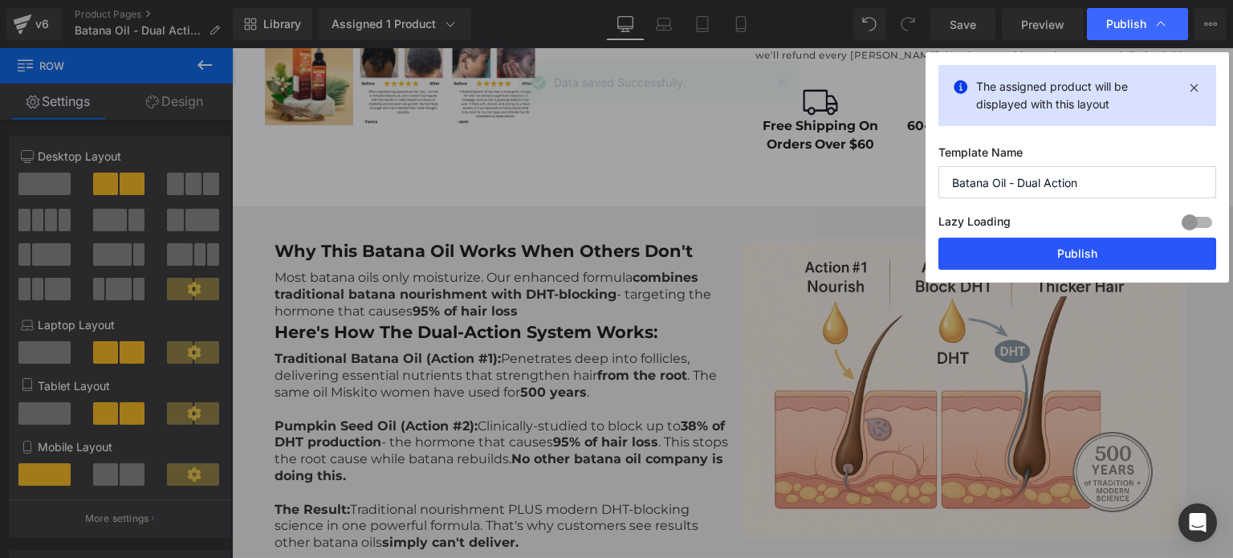
click at [1010, 259] on button "Publish" at bounding box center [1077, 254] width 278 height 32
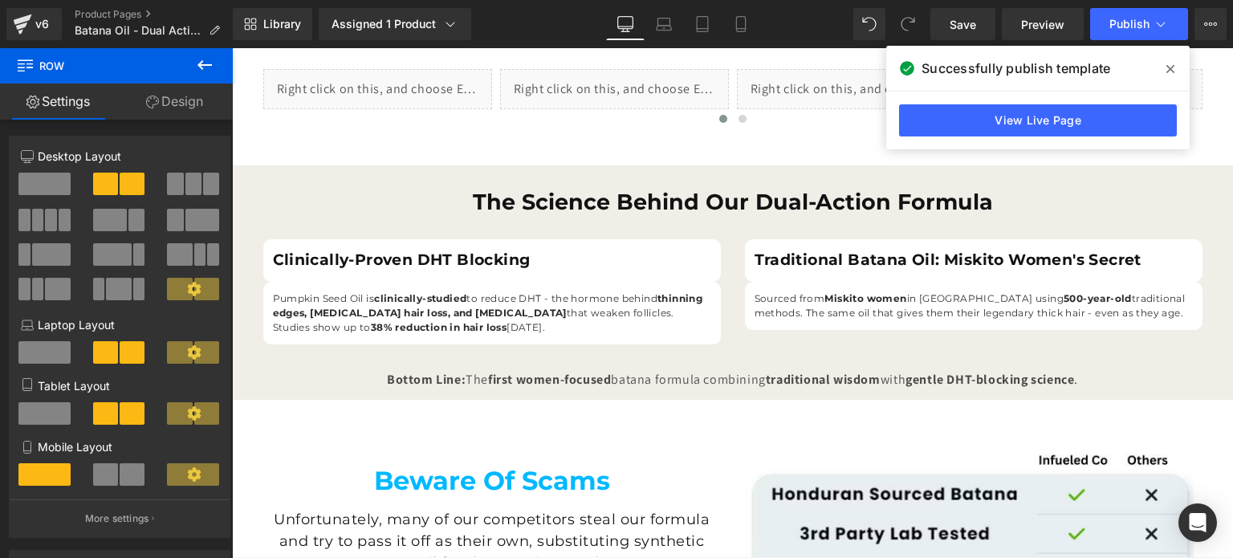
scroll to position [1157, 0]
